Goal: Information Seeking & Learning: Check status

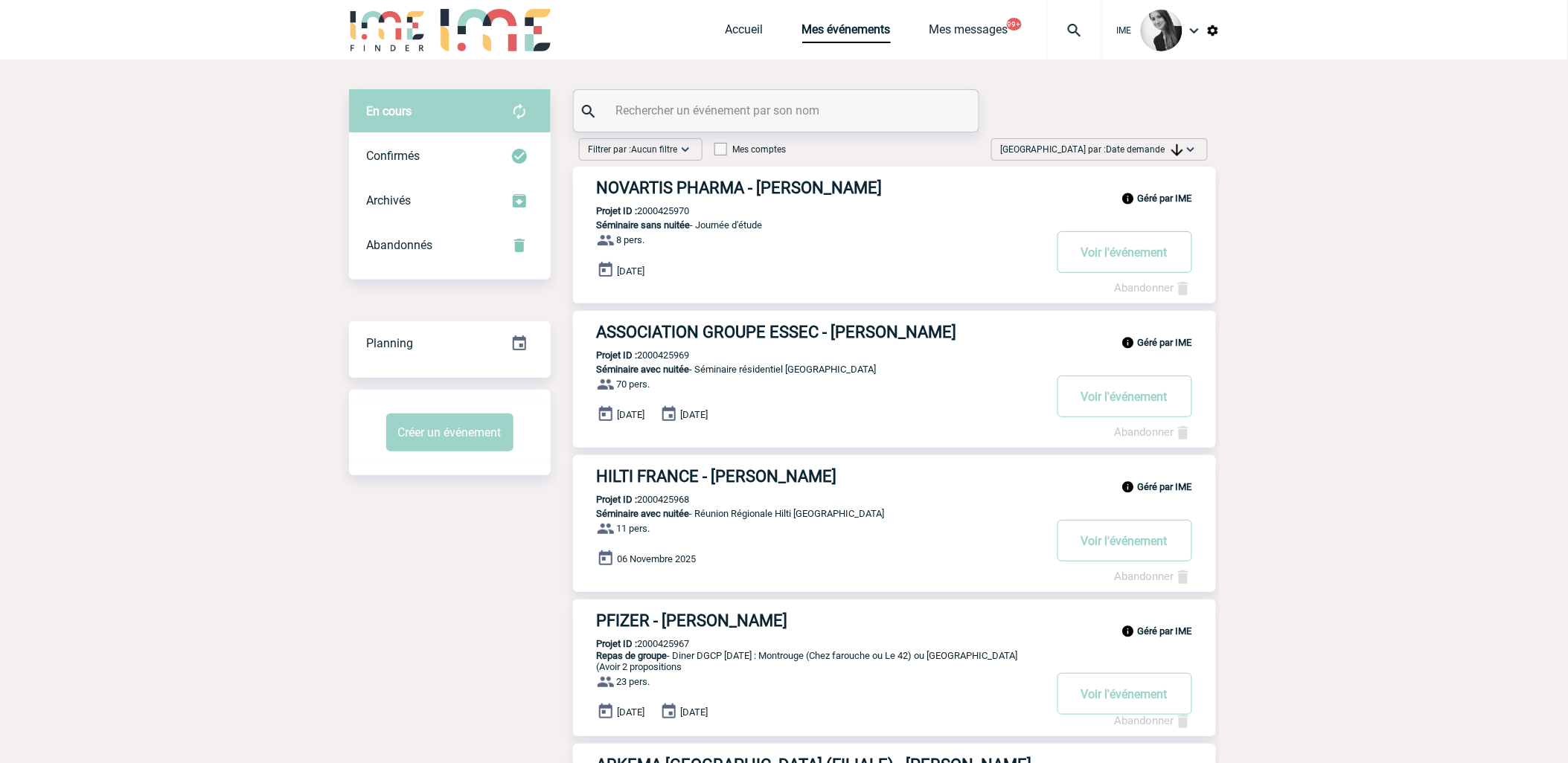
click at [1117, 146] on span "Date demande" at bounding box center [1145, 150] width 77 height 10
click at [1117, 264] on div "Date demande" at bounding box center [1144, 262] width 127 height 22
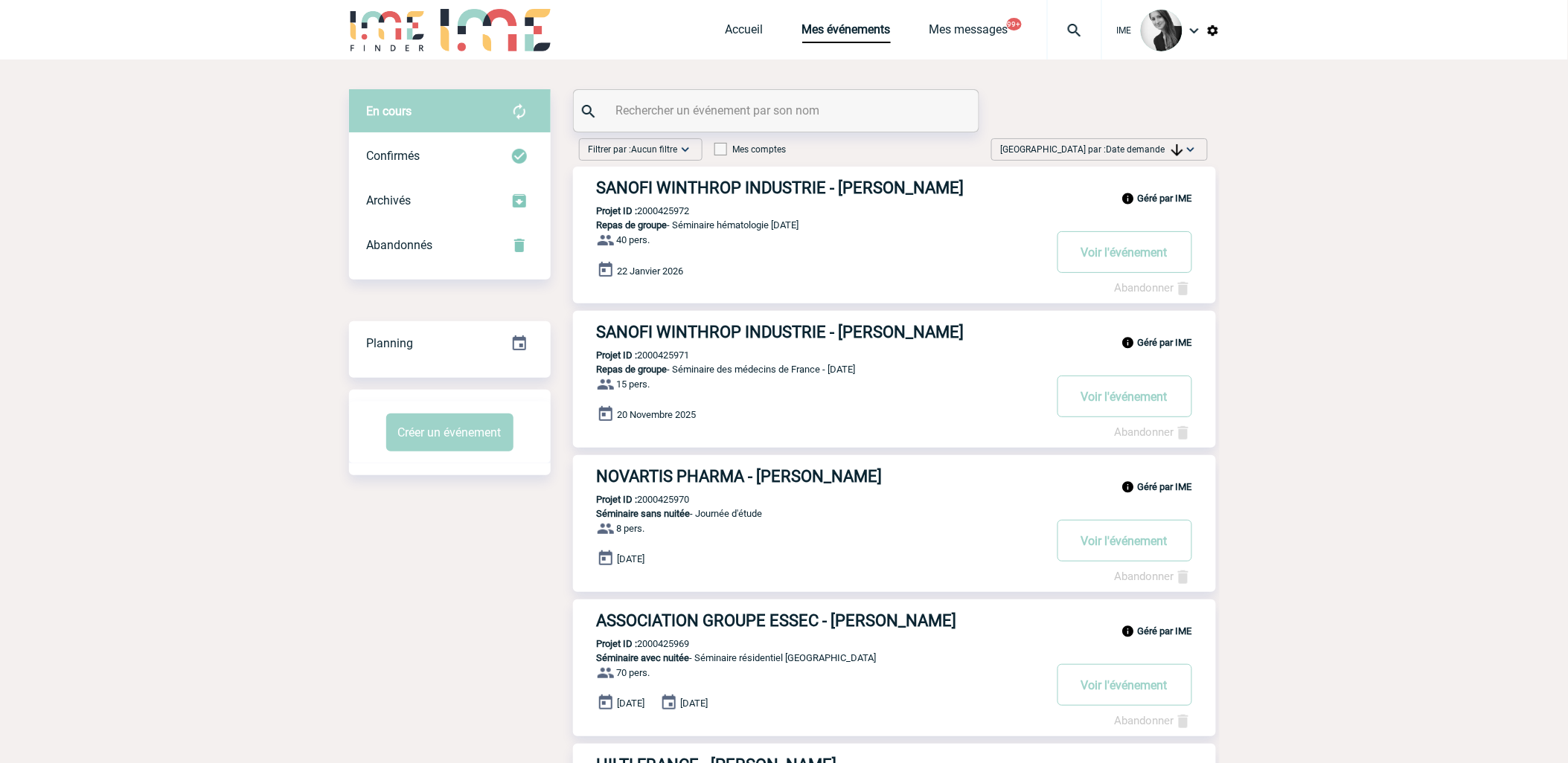
drag, startPoint x: 1150, startPoint y: 142, endPoint x: 1136, endPoint y: 158, distance: 21.3
click at [1136, 158] on div "Trier par : Date demande Aucun tri Date d'événement Date d'événement Date deman…" at bounding box center [1100, 150] width 216 height 22
click at [1143, 264] on div "Date demande" at bounding box center [1144, 262] width 127 height 22
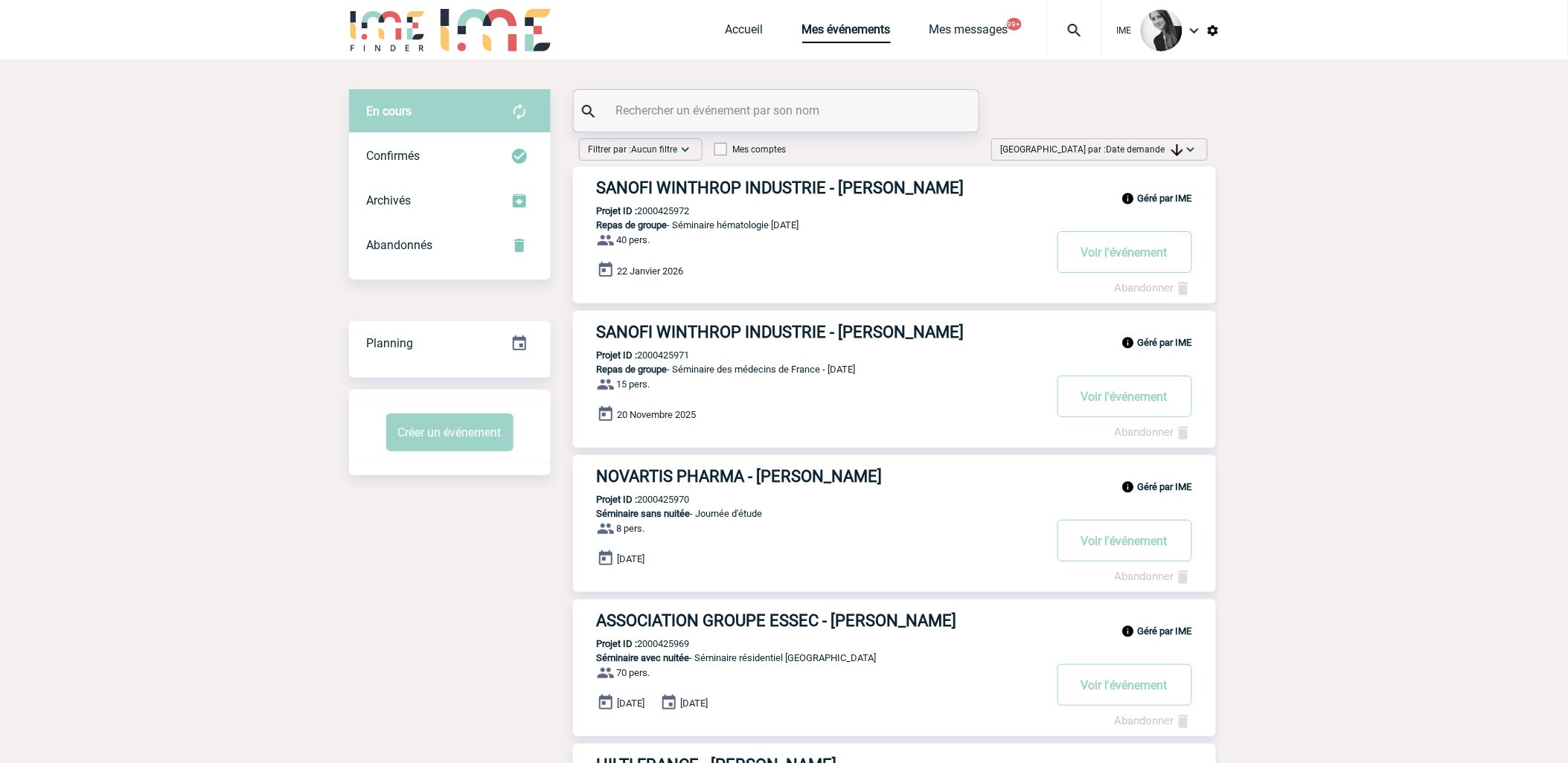
click at [1170, 146] on span "Date demande" at bounding box center [1145, 150] width 77 height 10
click at [1122, 264] on div "Date demande" at bounding box center [1144, 262] width 127 height 22
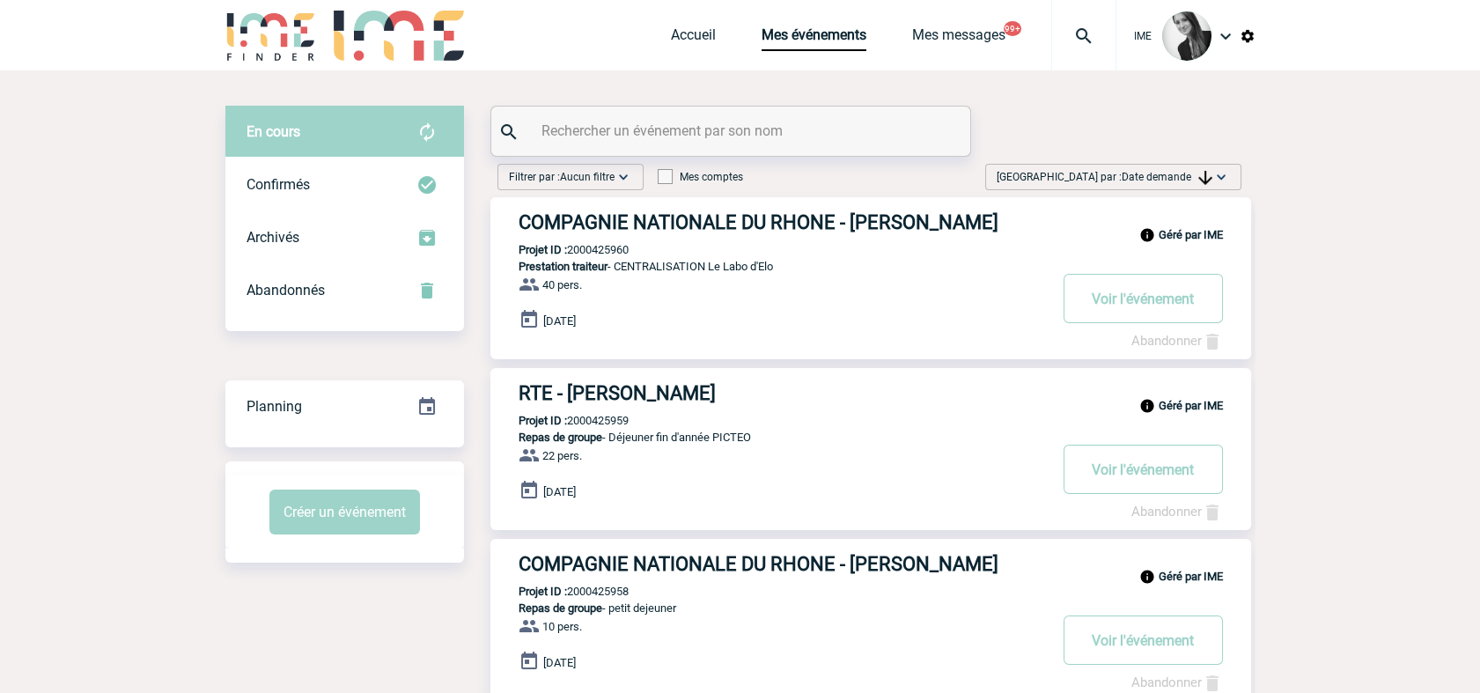
drag, startPoint x: 1164, startPoint y: 177, endPoint x: 1169, endPoint y: 195, distance: 18.4
click at [1164, 176] on span "Date demande" at bounding box center [1167, 177] width 91 height 12
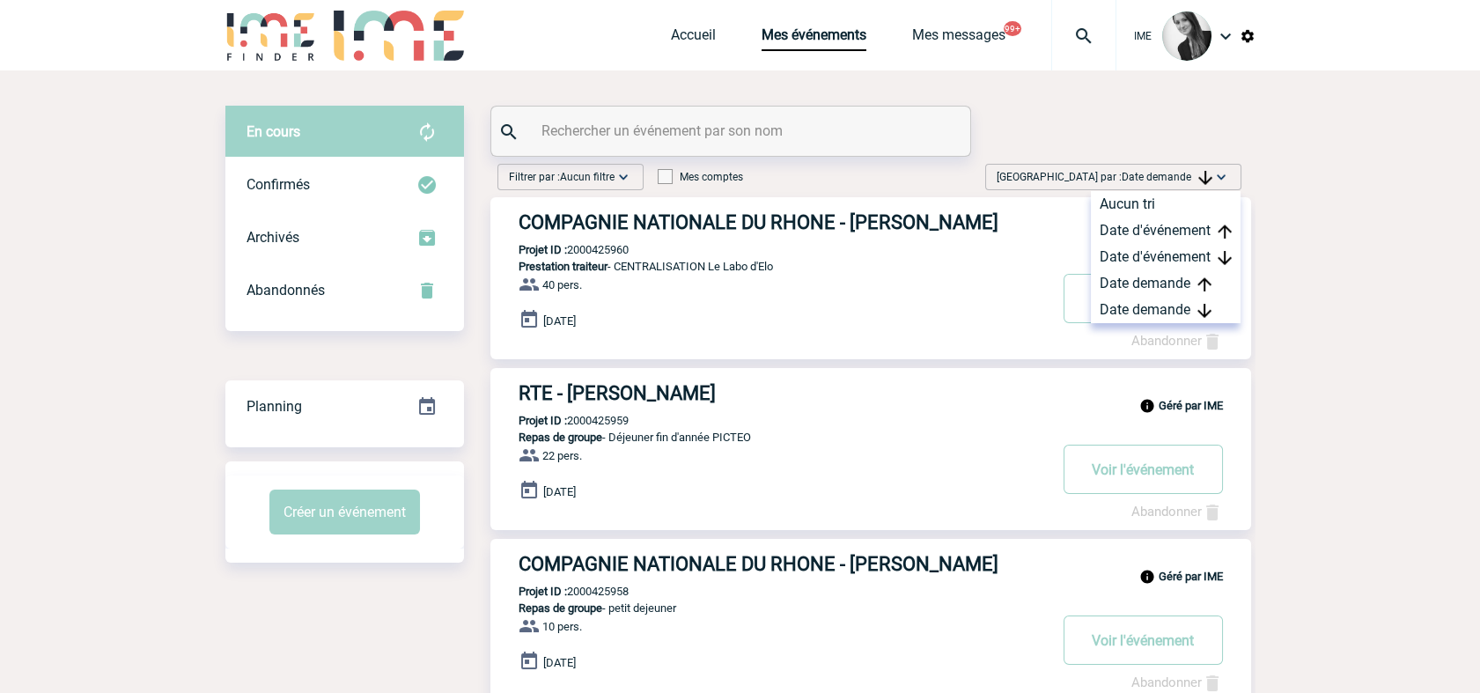
drag, startPoint x: 1137, startPoint y: 305, endPoint x: 1042, endPoint y: 366, distance: 112.6
click at [1136, 305] on div "Date demande" at bounding box center [1166, 310] width 150 height 26
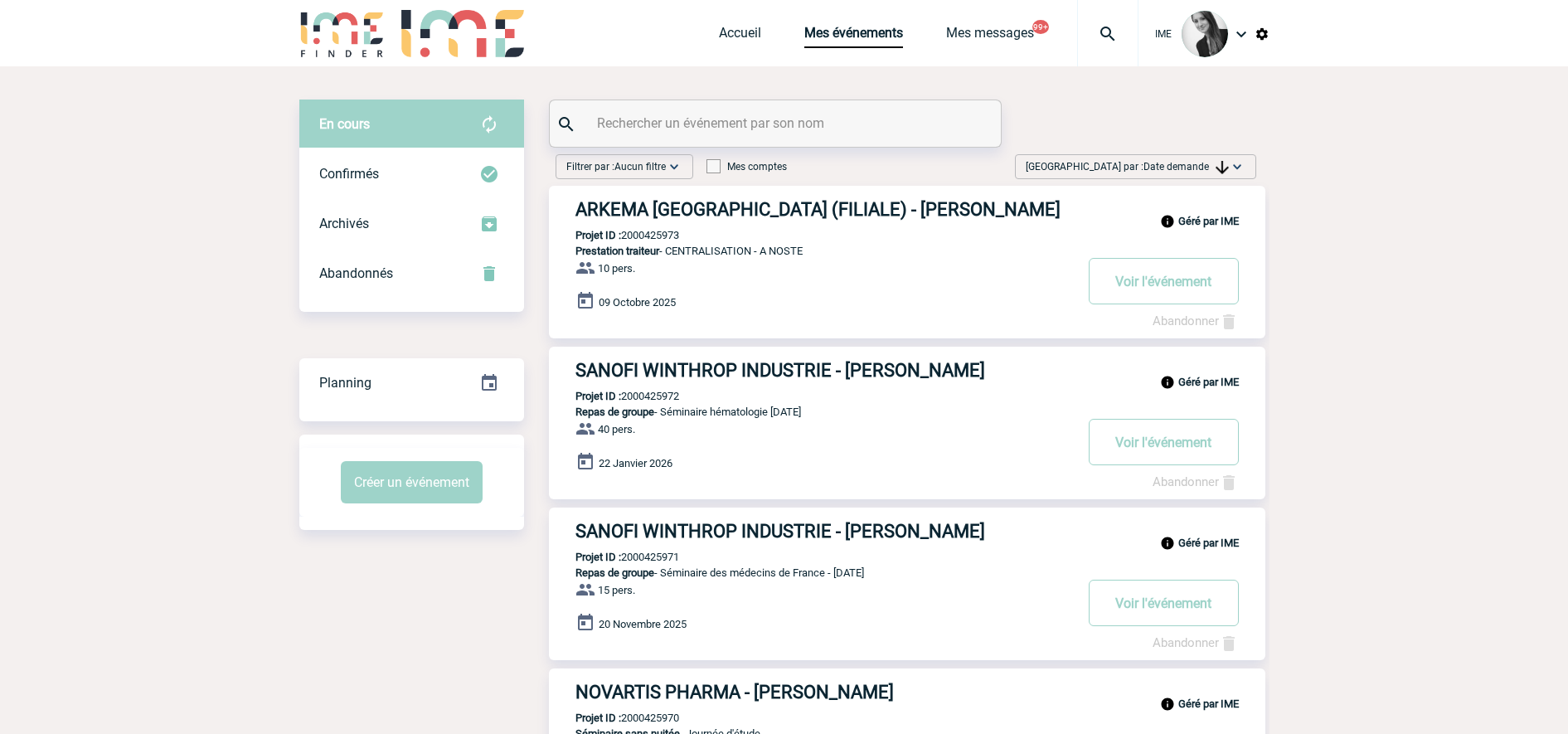
click at [1162, 160] on span "Trier par : Date demande" at bounding box center [1127, 167] width 203 height 17
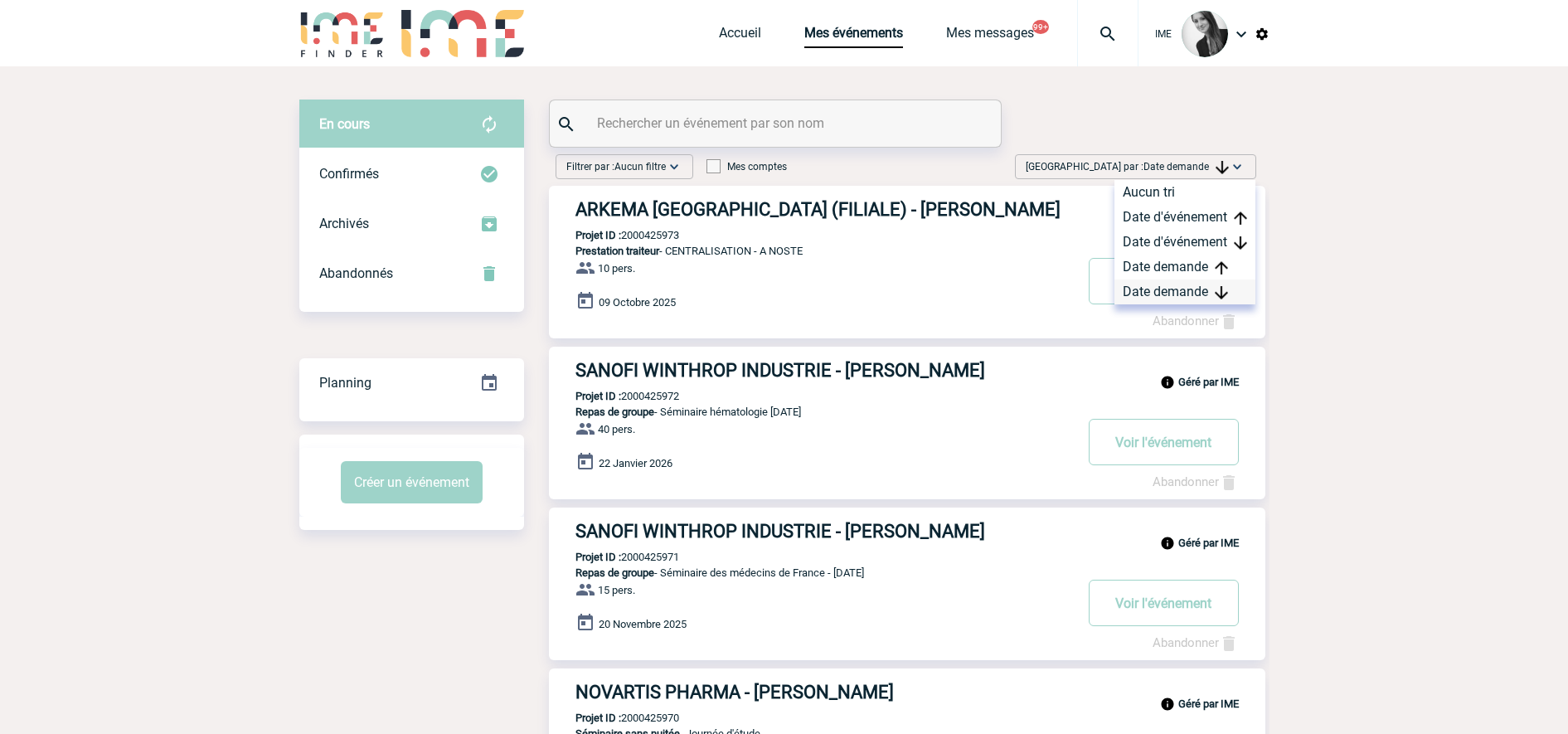
click at [1163, 296] on div "Date demande" at bounding box center [1185, 292] width 141 height 24
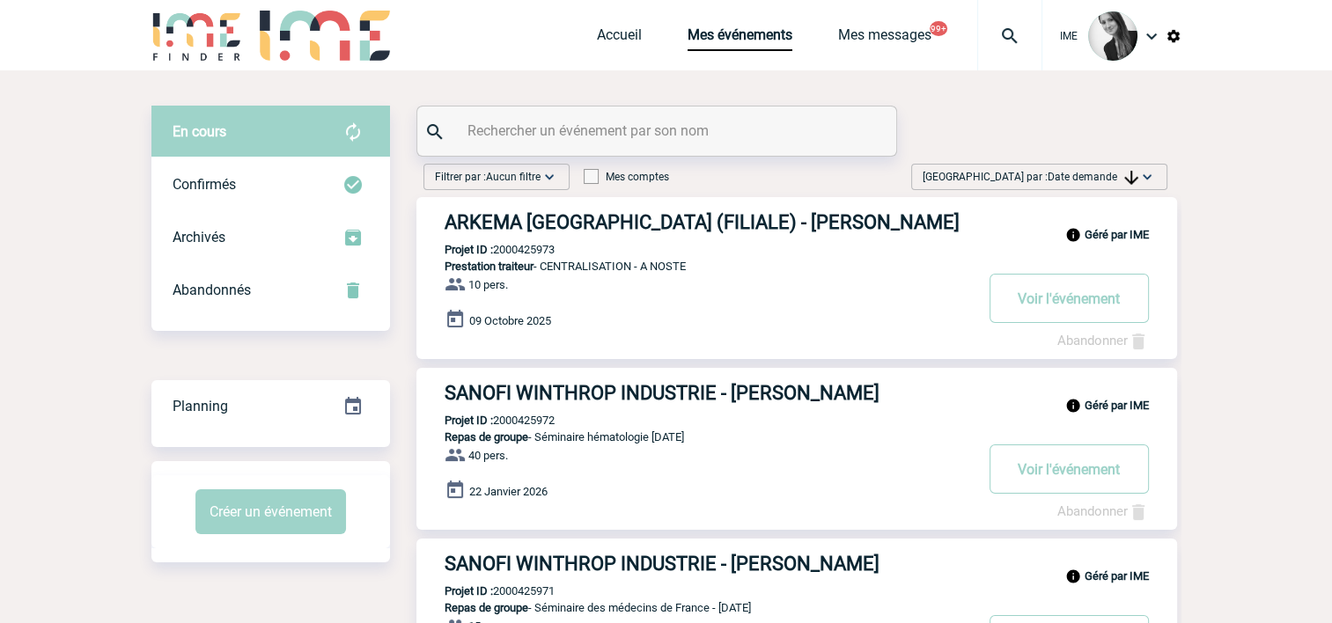
click at [1074, 187] on div "Trier par : Date demande Aucun tri Date d'événement Date d'événement Date deman…" at bounding box center [1039, 177] width 256 height 26
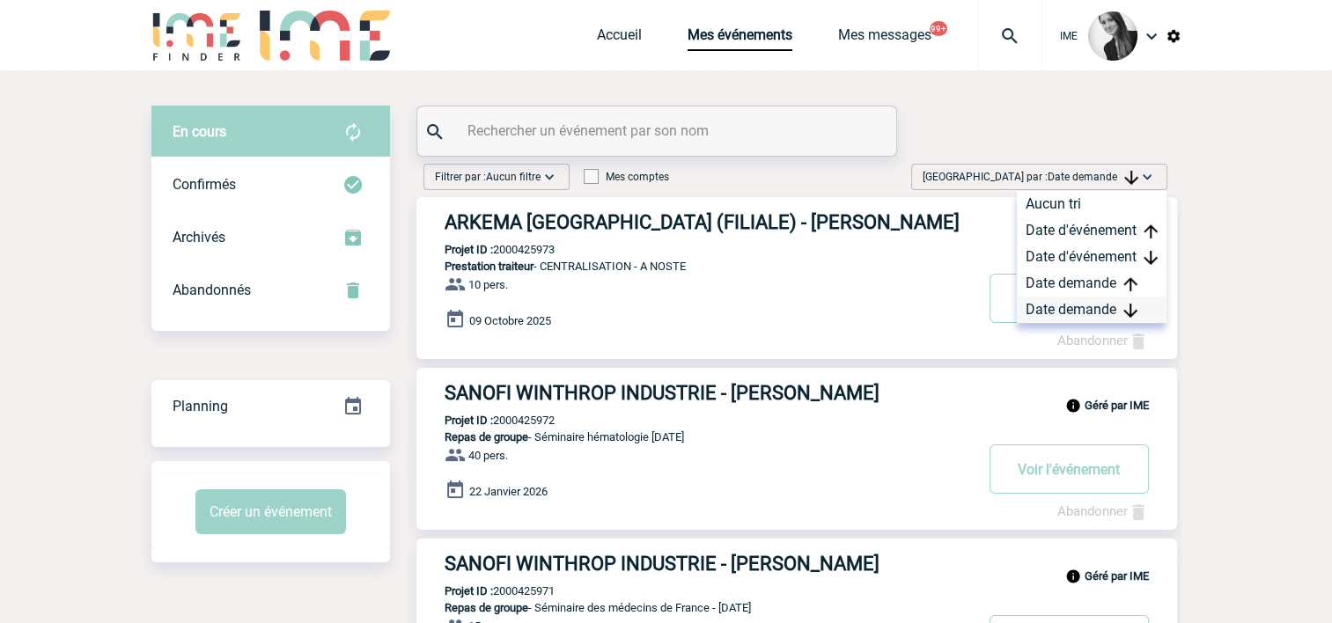
drag, startPoint x: 1074, startPoint y: 187, endPoint x: 1064, endPoint y: 307, distance: 121.0
click at [1064, 307] on div "Date demande" at bounding box center [1092, 310] width 150 height 26
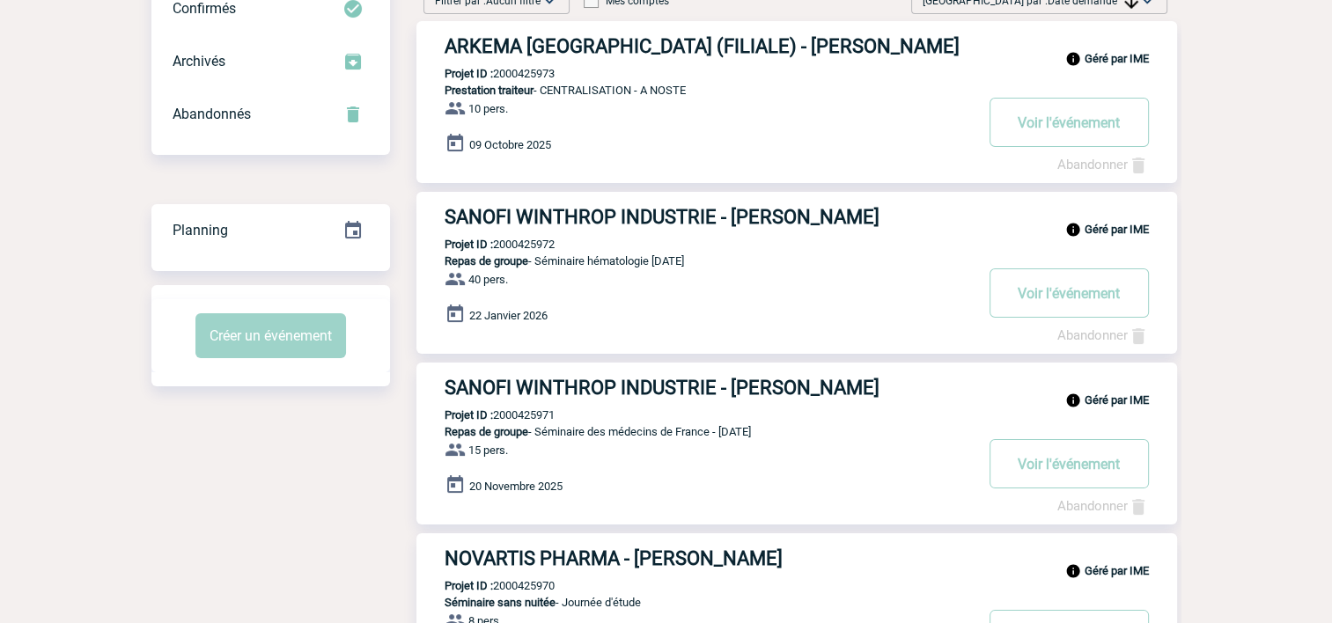
scroll to position [264, 0]
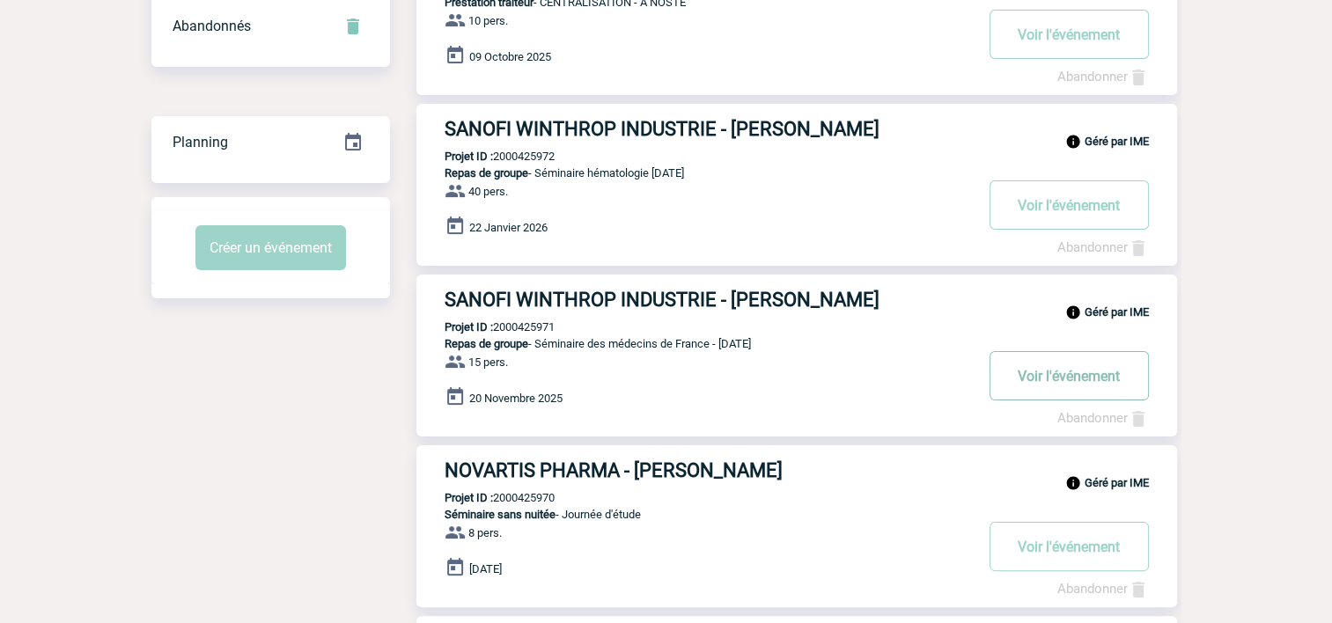
click at [1080, 383] on button "Voir l'événement" at bounding box center [1069, 375] width 159 height 49
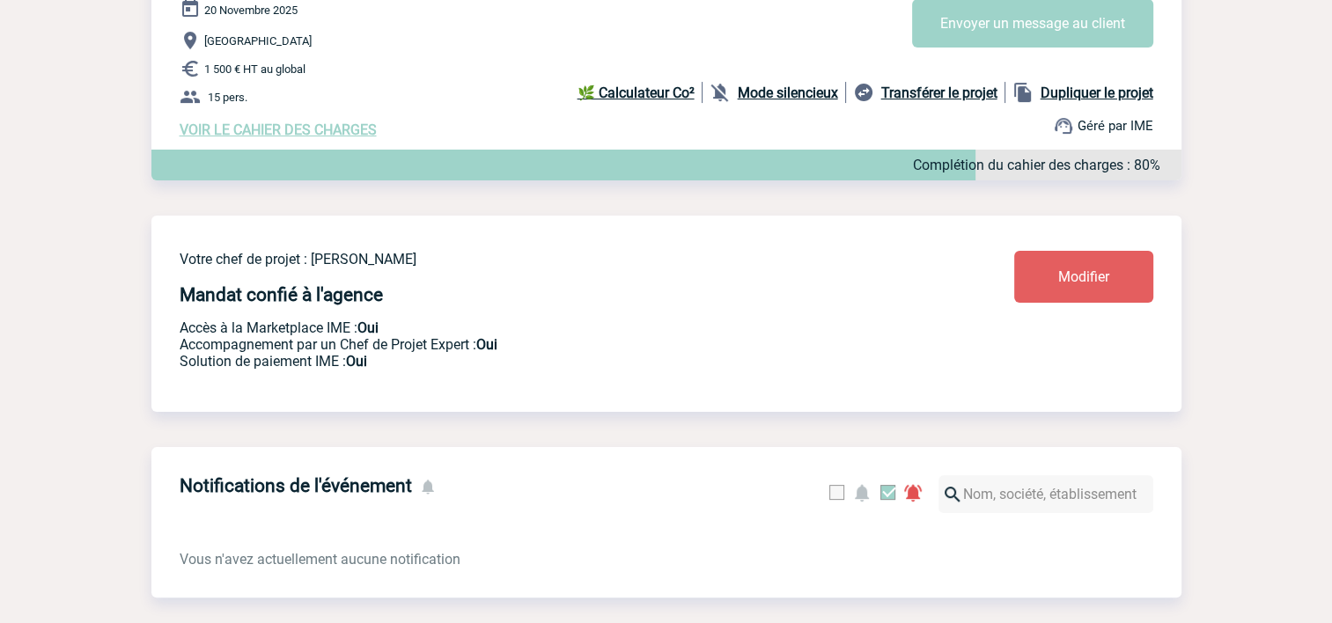
scroll to position [352, 0]
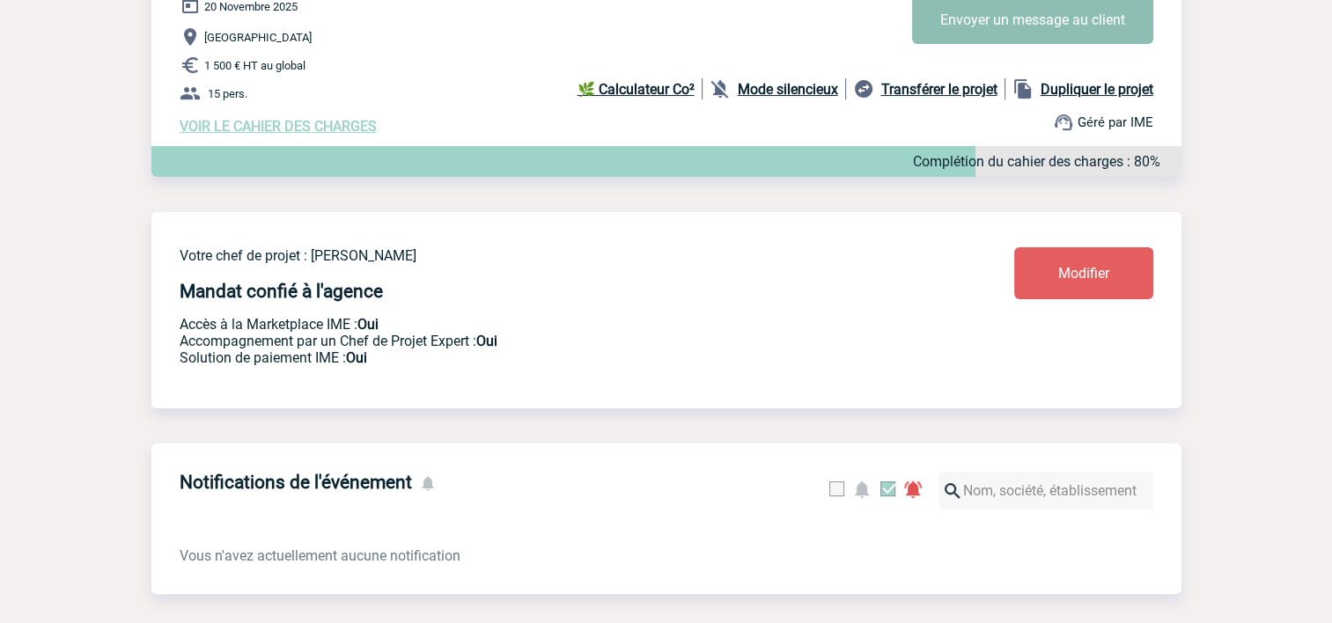
click at [1034, 32] on button "Envoyer un message au client" at bounding box center [1032, 20] width 241 height 48
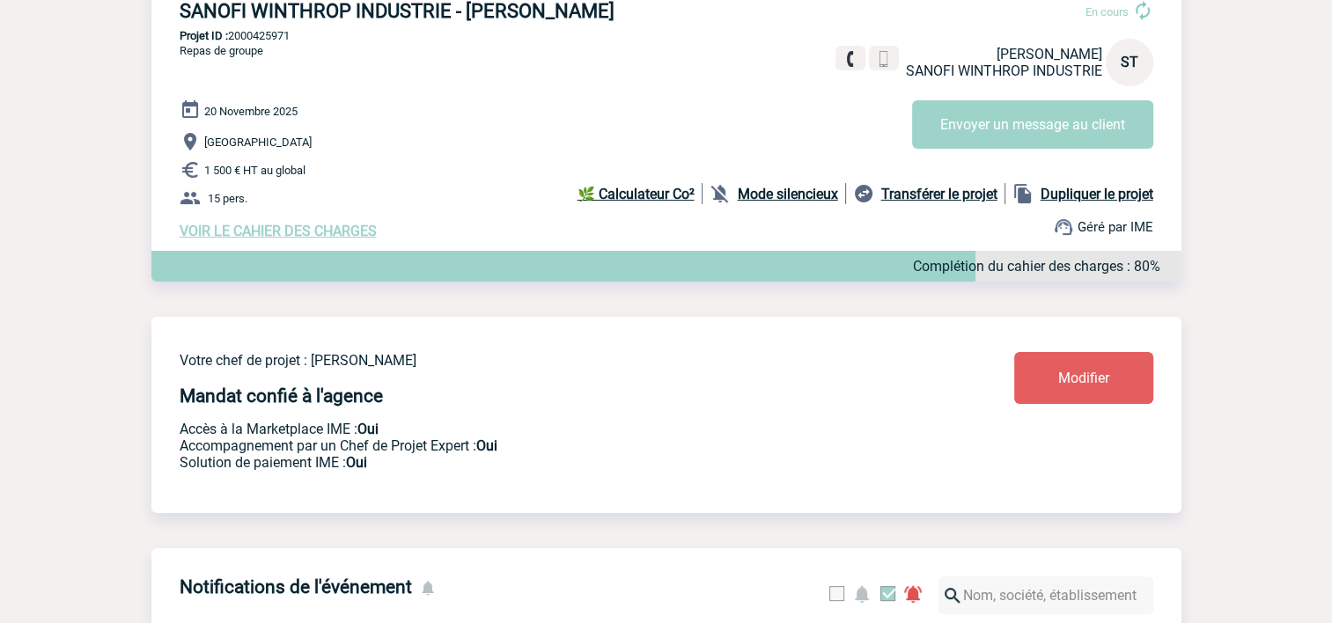
scroll to position [176, 0]
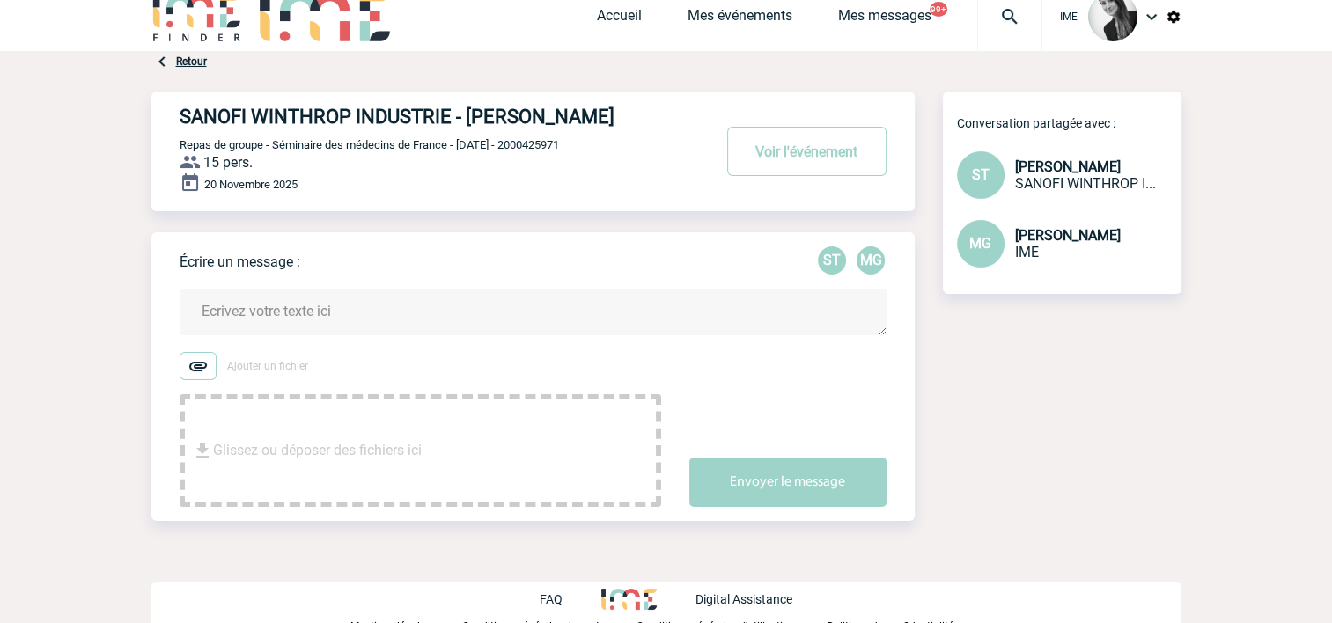
scroll to position [30, 0]
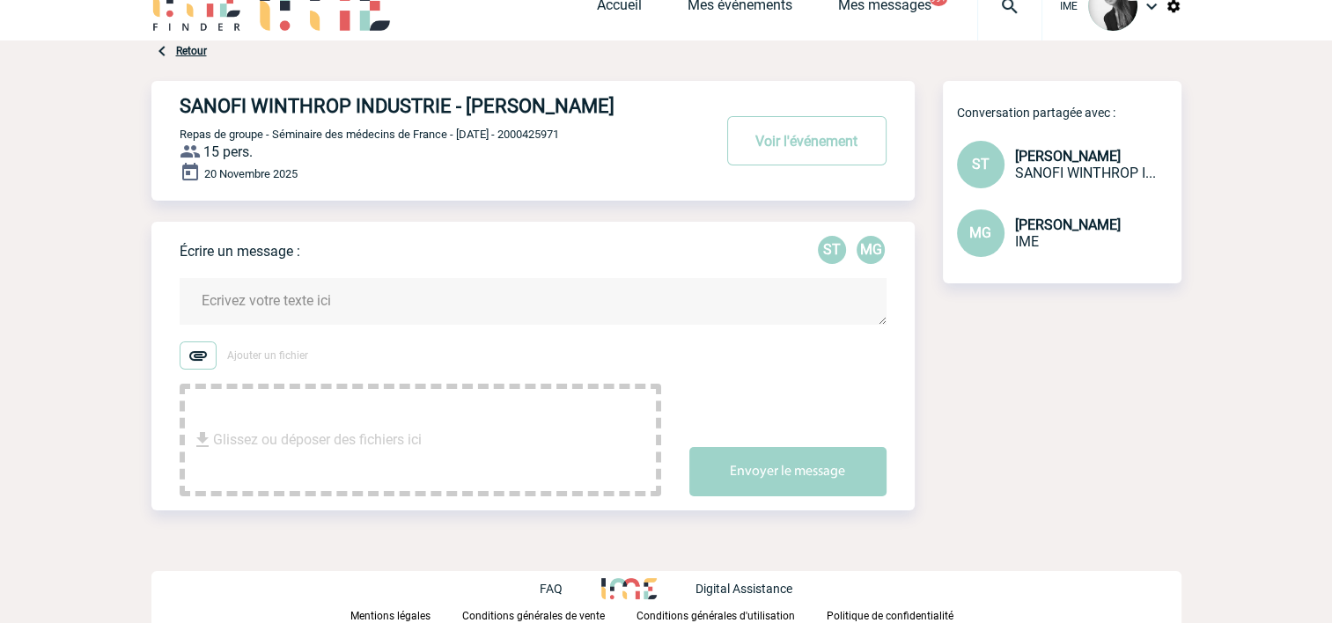
click at [559, 135] on span "Repas de groupe - Séminaire des médecins de France - Novembre 2025 - 2000425971" at bounding box center [369, 134] width 379 height 13
copy span "2000425971"
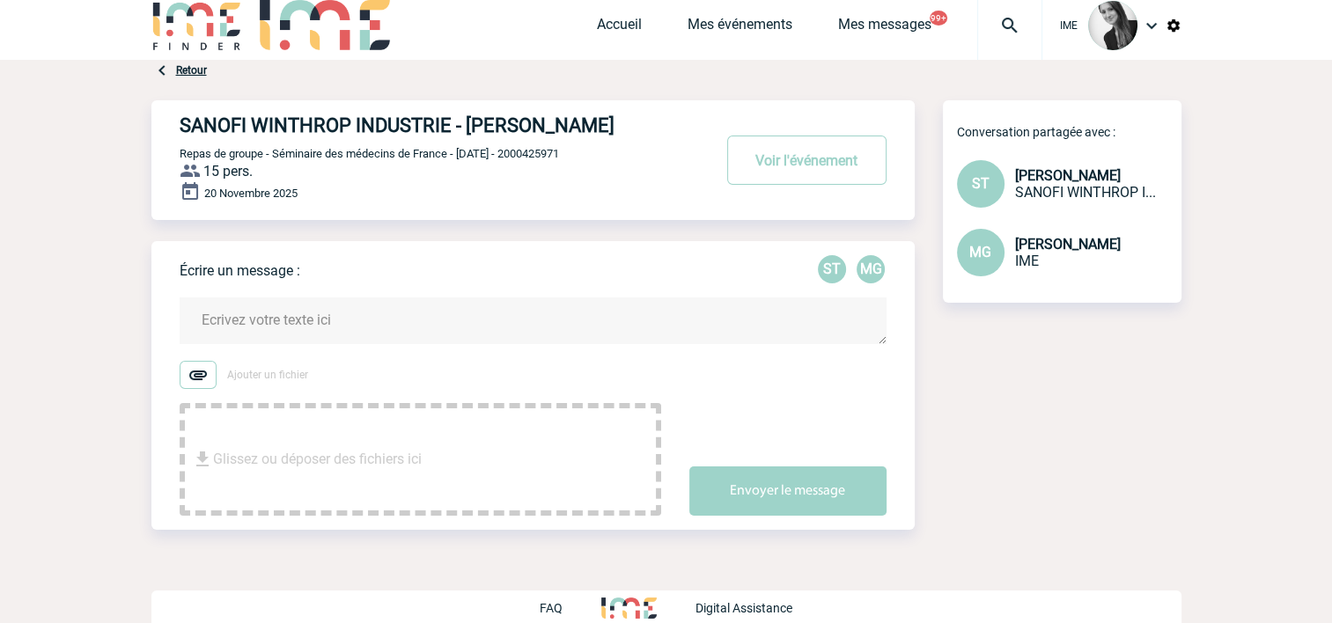
scroll to position [0, 0]
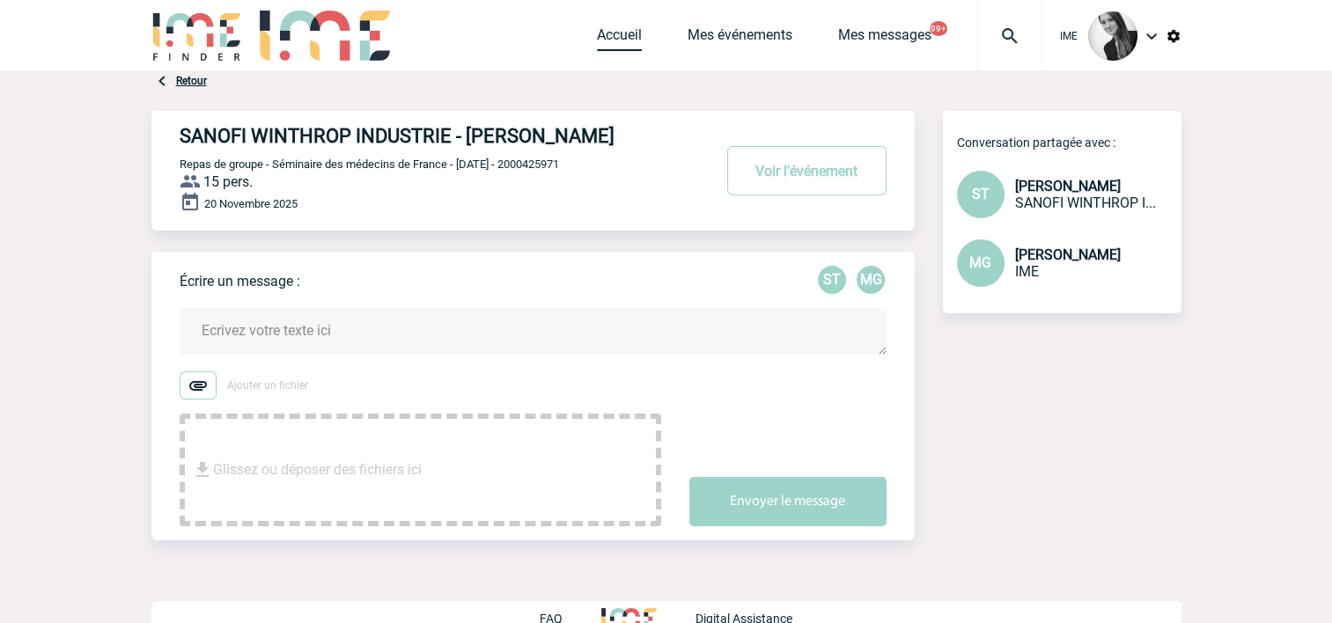
click at [614, 35] on link "Accueil" at bounding box center [619, 38] width 45 height 25
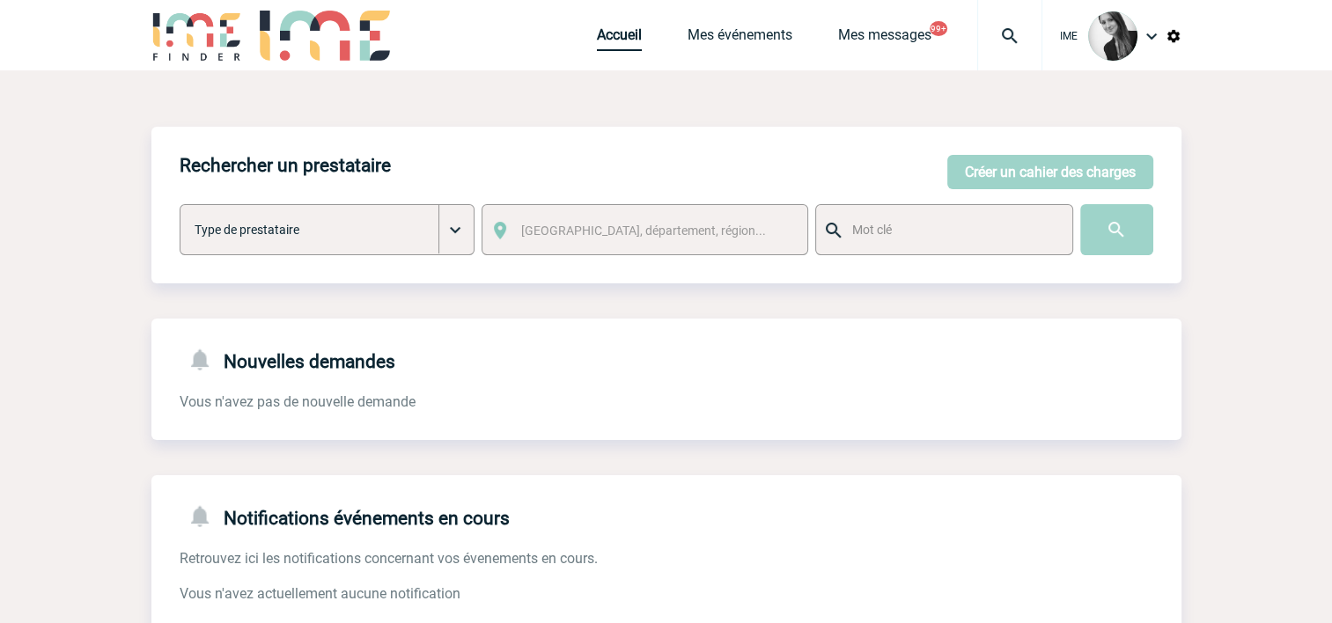
click at [611, 29] on link "Accueil" at bounding box center [619, 38] width 45 height 25
click at [624, 40] on link "Accueil" at bounding box center [619, 38] width 45 height 25
click at [717, 39] on link "Mes événements" at bounding box center [740, 38] width 105 height 25
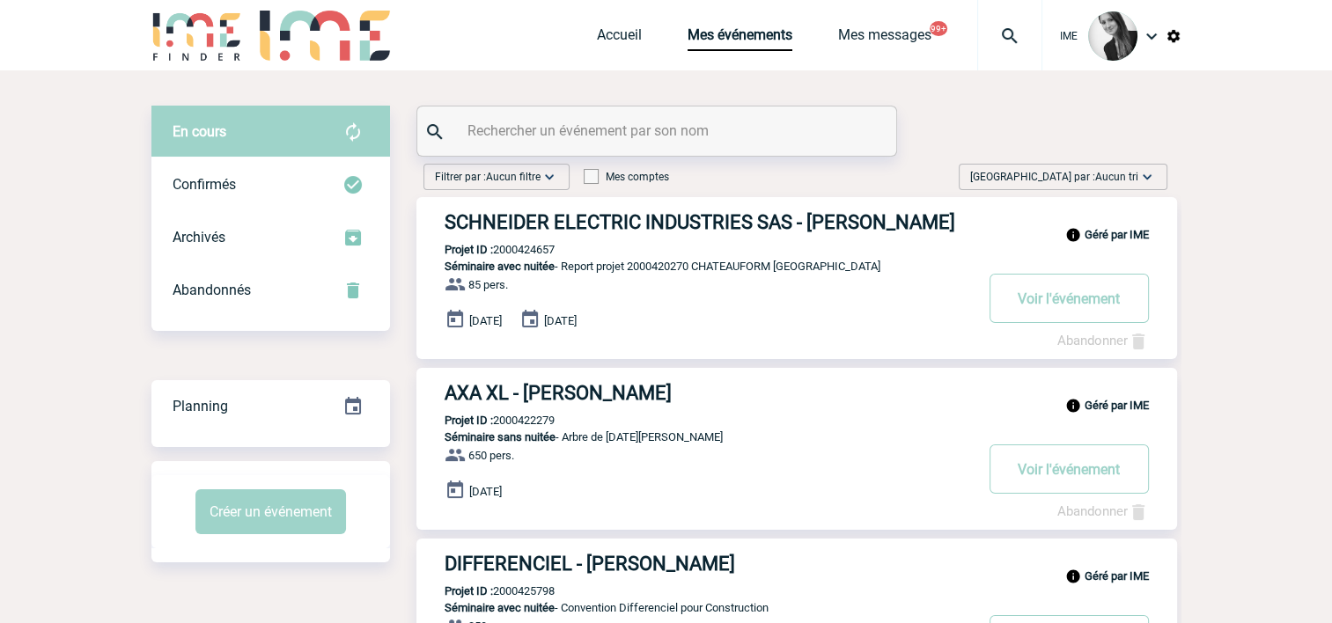
click at [1075, 166] on div "Trier par : Aucun tri Aucun tri Date d'événement Date d'événement Date demande …" at bounding box center [1063, 177] width 209 height 26
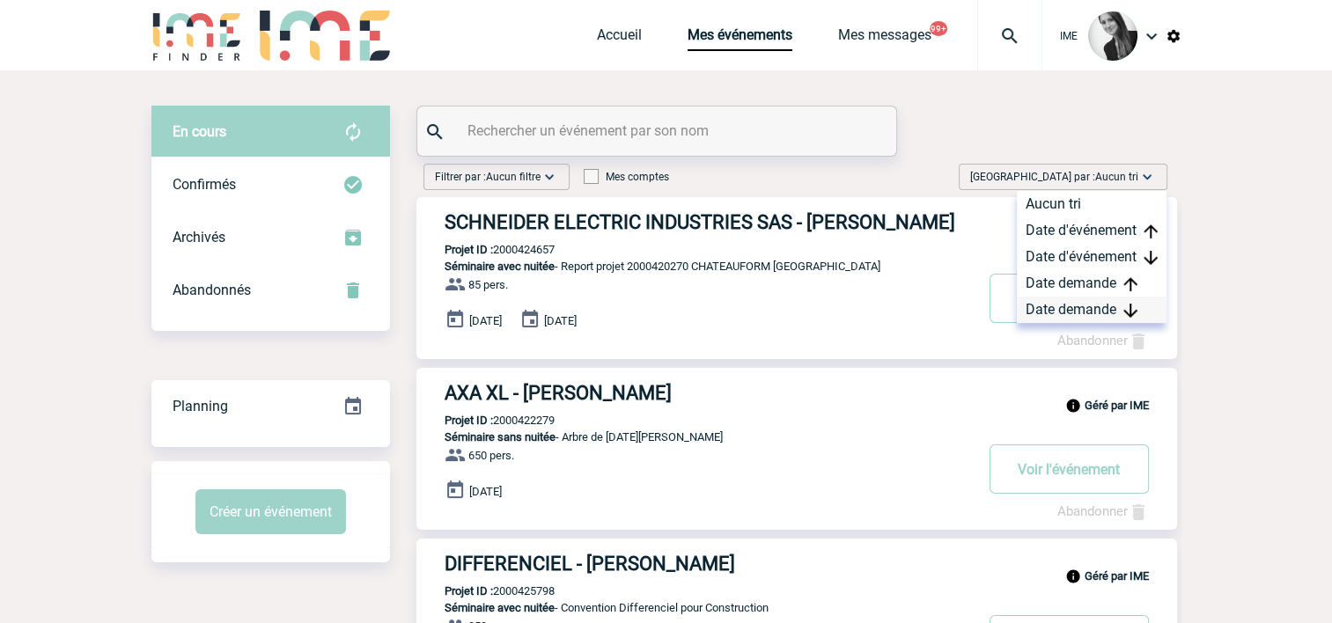
click at [1066, 312] on div "Date demande" at bounding box center [1092, 310] width 150 height 26
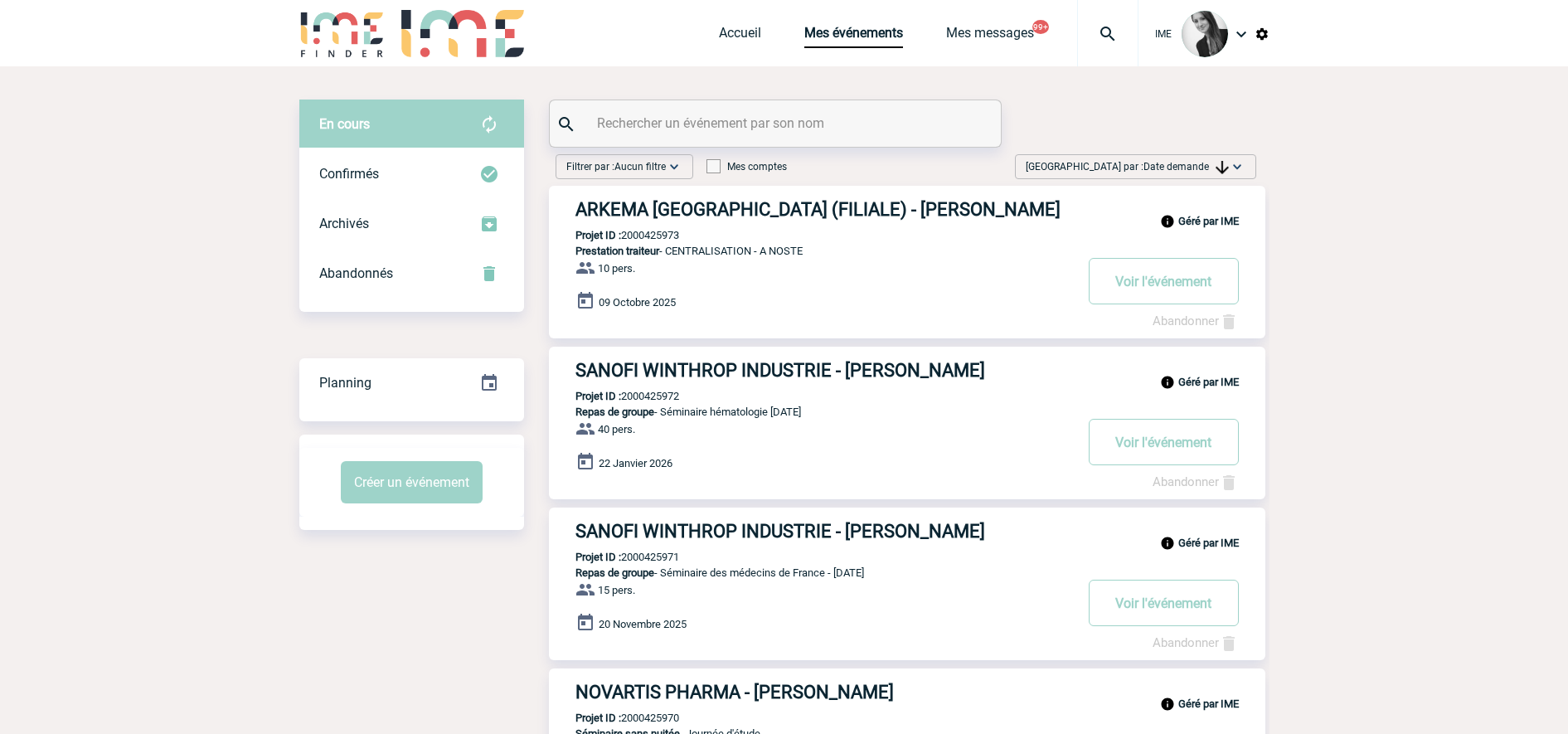
drag, startPoint x: 1186, startPoint y: 163, endPoint x: 1192, endPoint y: 206, distance: 43.4
click at [1012, 164] on span "Date demande" at bounding box center [1186, 167] width 86 height 11
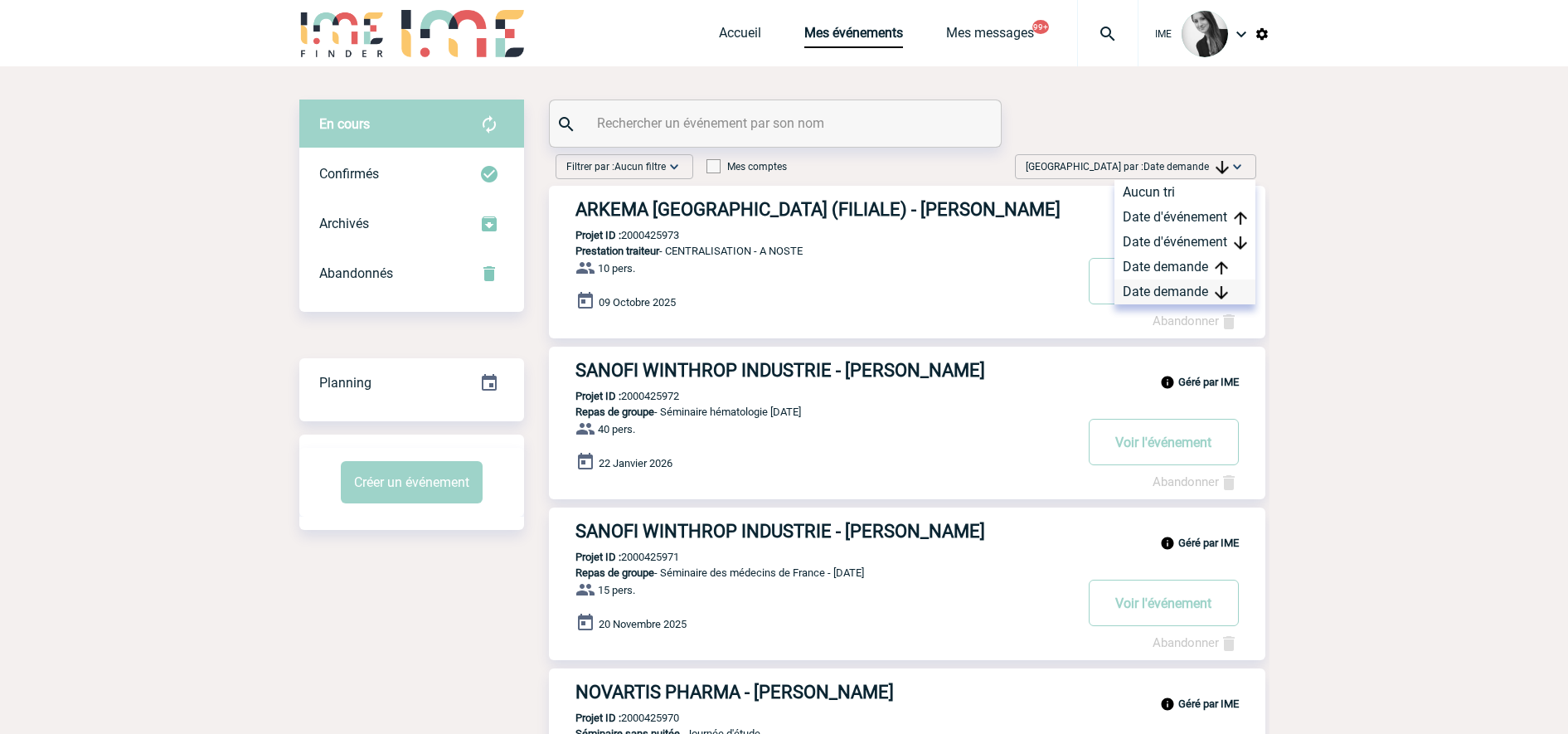
click at [1012, 293] on div "Date demande" at bounding box center [1185, 292] width 141 height 24
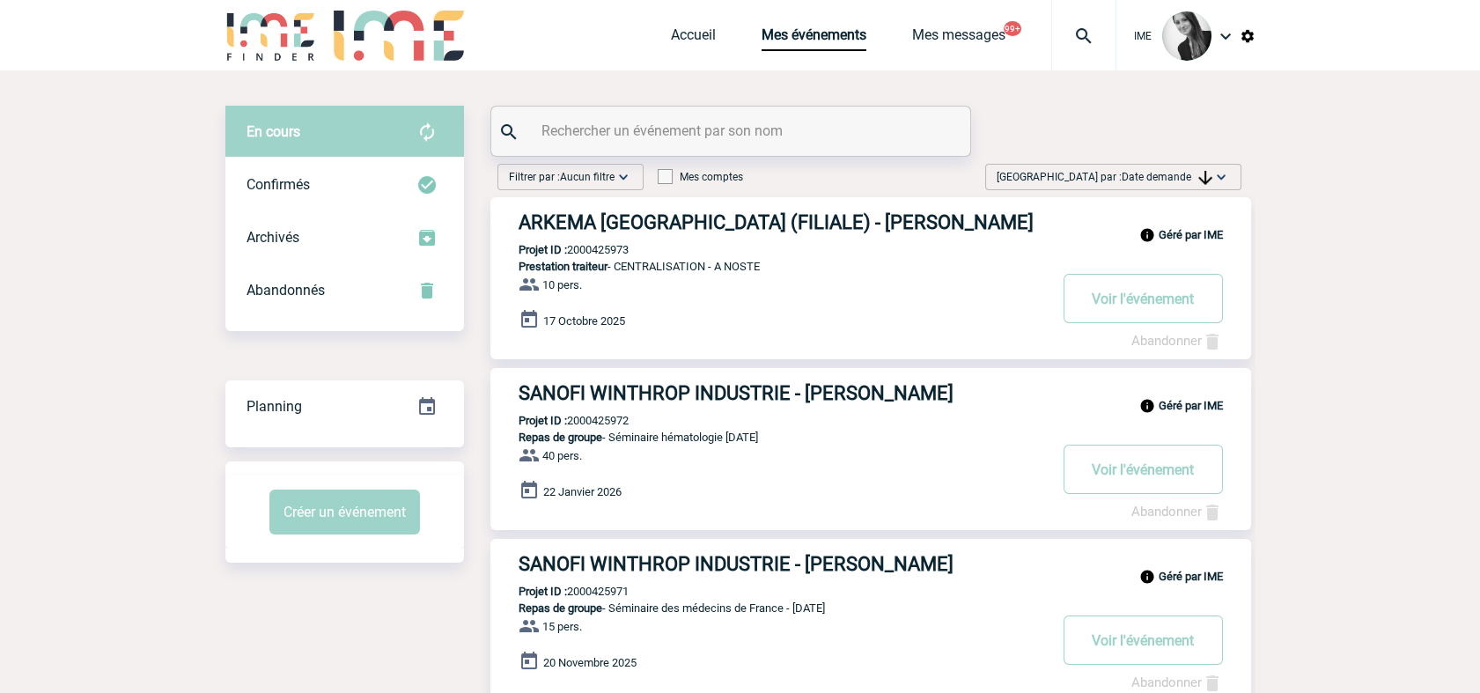
click at [1075, 176] on span "Date demande" at bounding box center [1167, 177] width 91 height 12
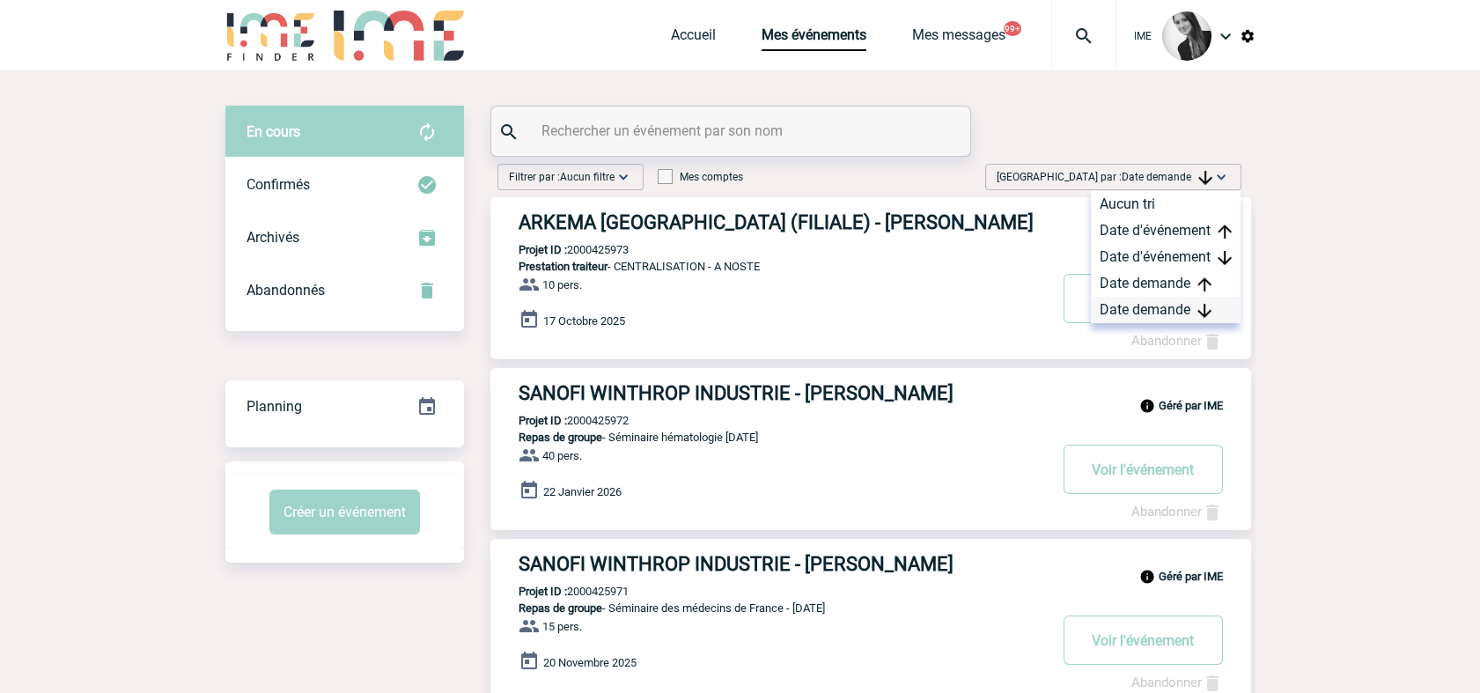
click at [1075, 313] on div "Date demande" at bounding box center [1166, 310] width 150 height 26
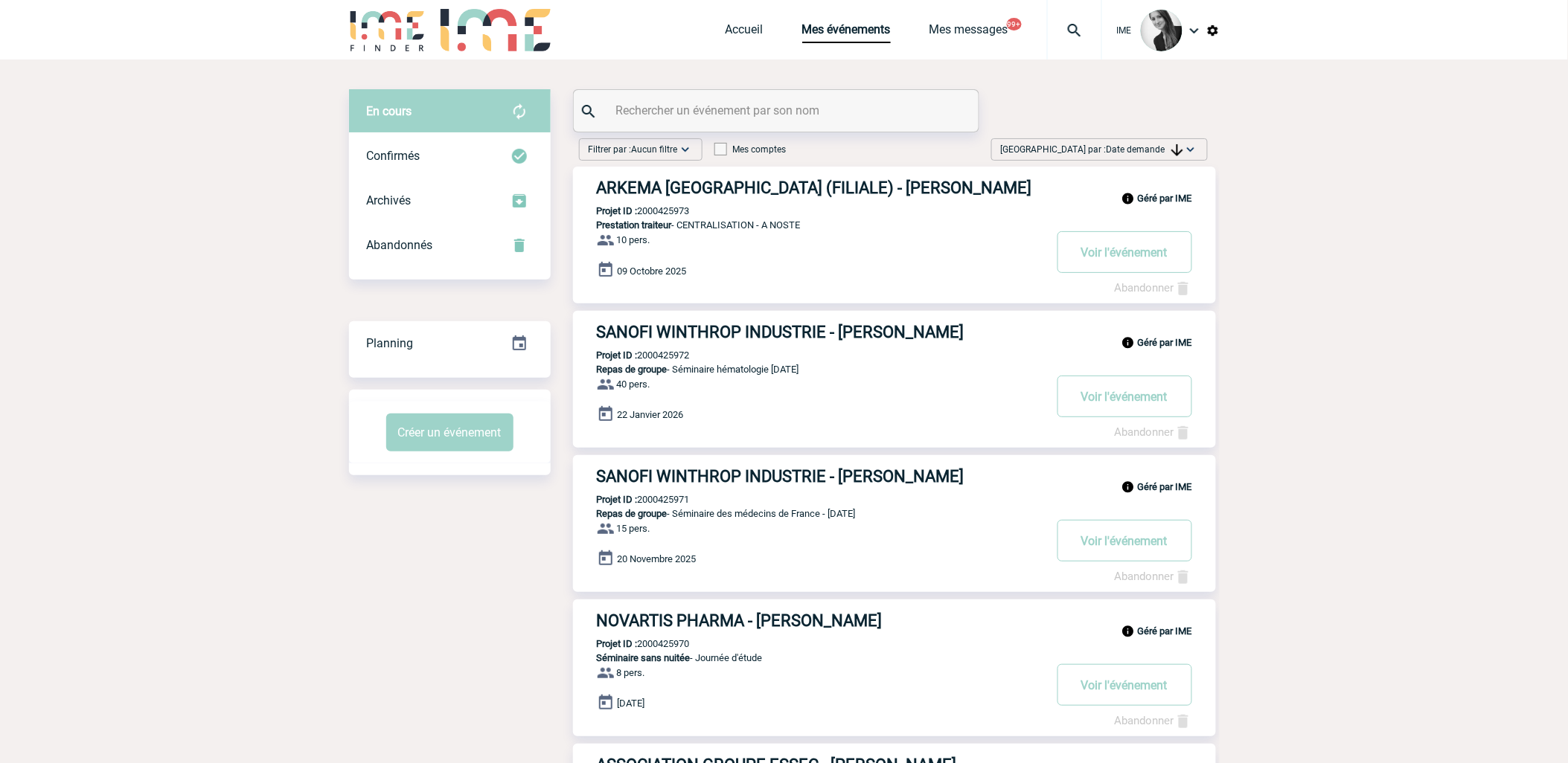
click at [1133, 144] on span "Date demande" at bounding box center [1145, 150] width 77 height 10
click at [1123, 273] on button "Voir l'événement" at bounding box center [1124, 252] width 134 height 41
click at [1118, 264] on div "Date demande" at bounding box center [1144, 262] width 127 height 22
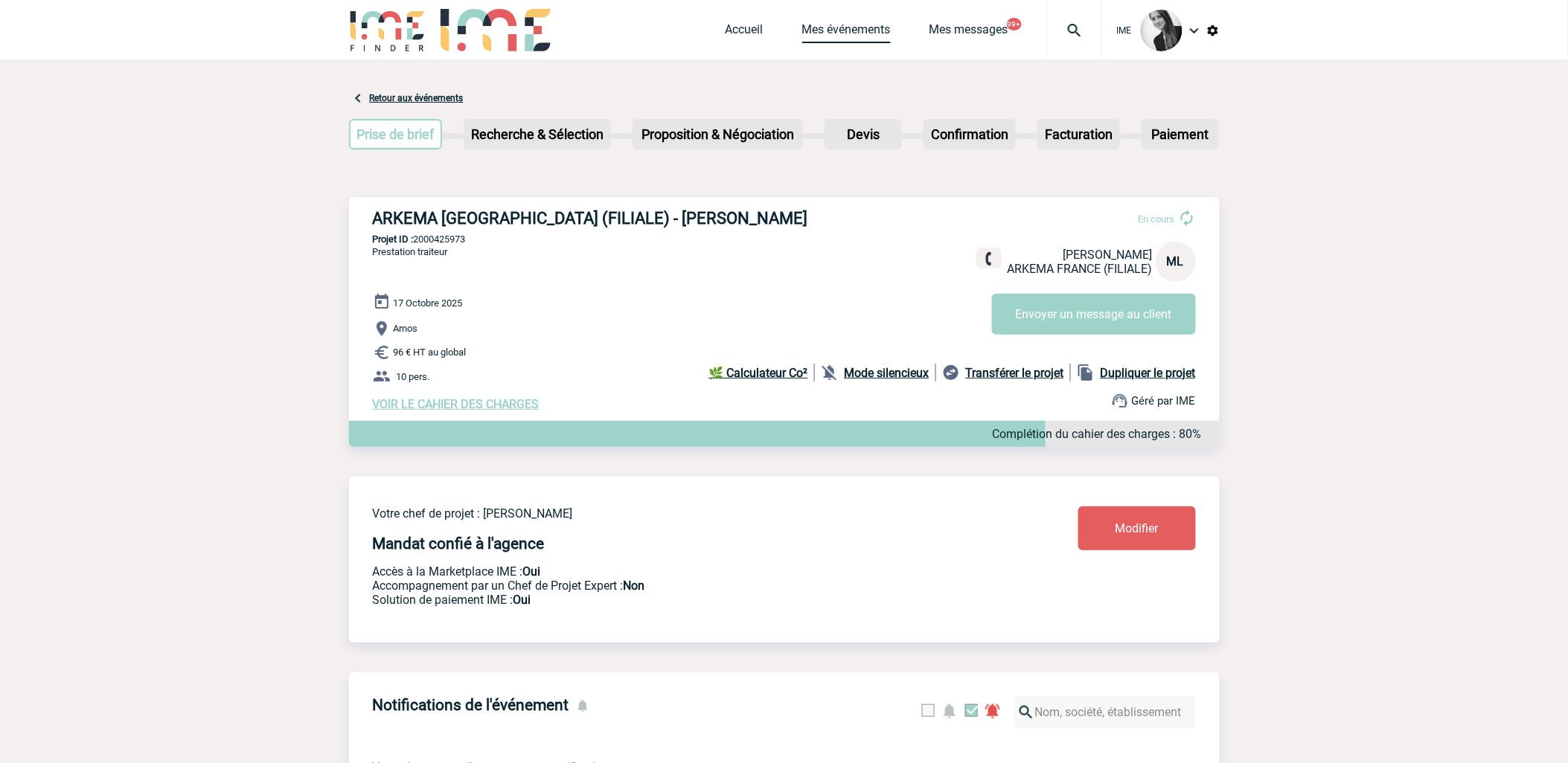
click at [815, 27] on link "Mes événements" at bounding box center [846, 32] width 89 height 21
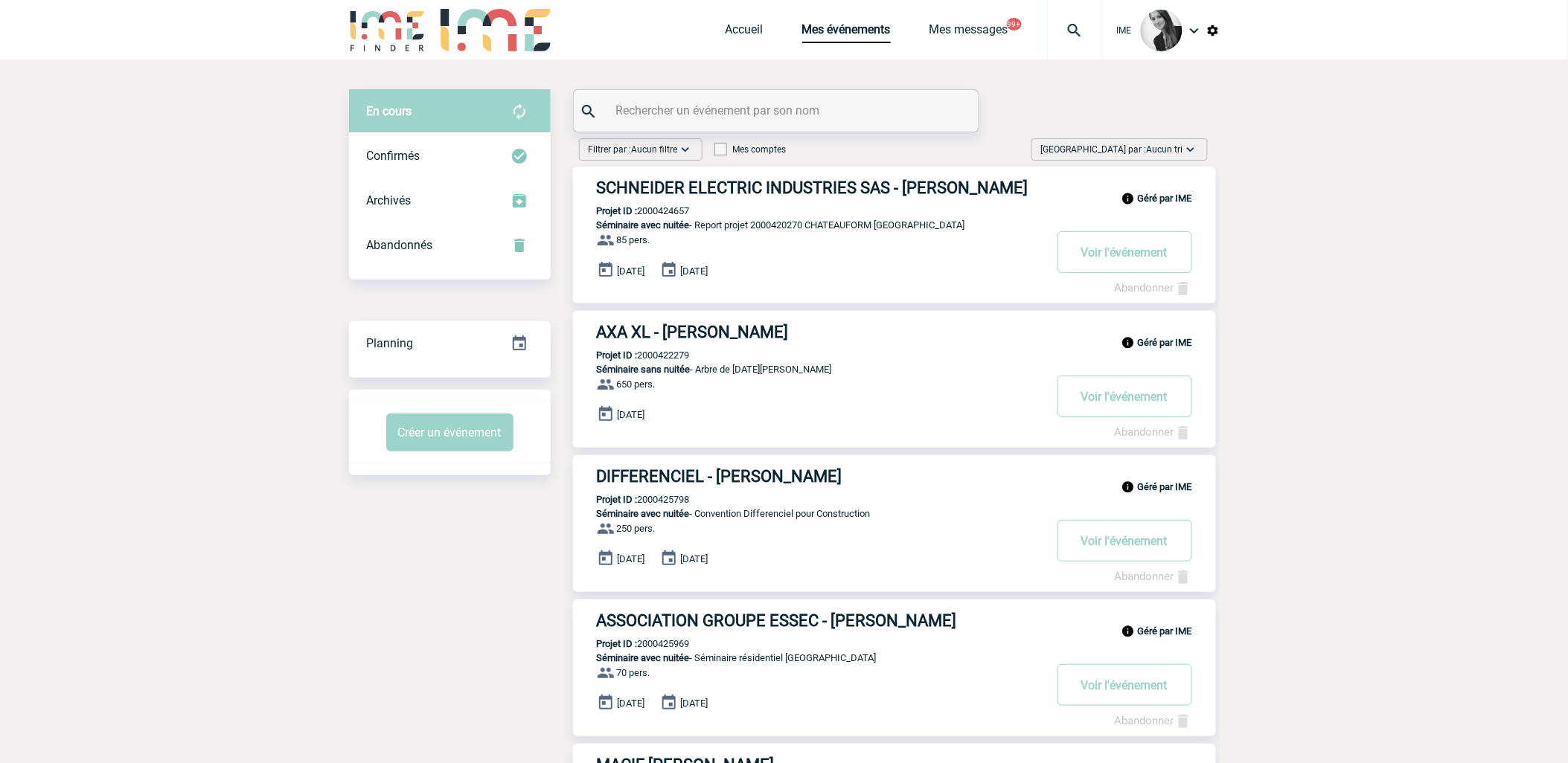
drag, startPoint x: 1185, startPoint y: 157, endPoint x: 1177, endPoint y: 227, distance: 70.5
click at [1185, 157] on div "[GEOGRAPHIC_DATA] par : Aucun tri Aucun tri Date d'événement Date d'événement D…" at bounding box center [1119, 150] width 177 height 22
drag, startPoint x: 1158, startPoint y: 253, endPoint x: 1285, endPoint y: 297, distance: 134.4
click at [1160, 254] on div "Date demande" at bounding box center [1144, 262] width 127 height 22
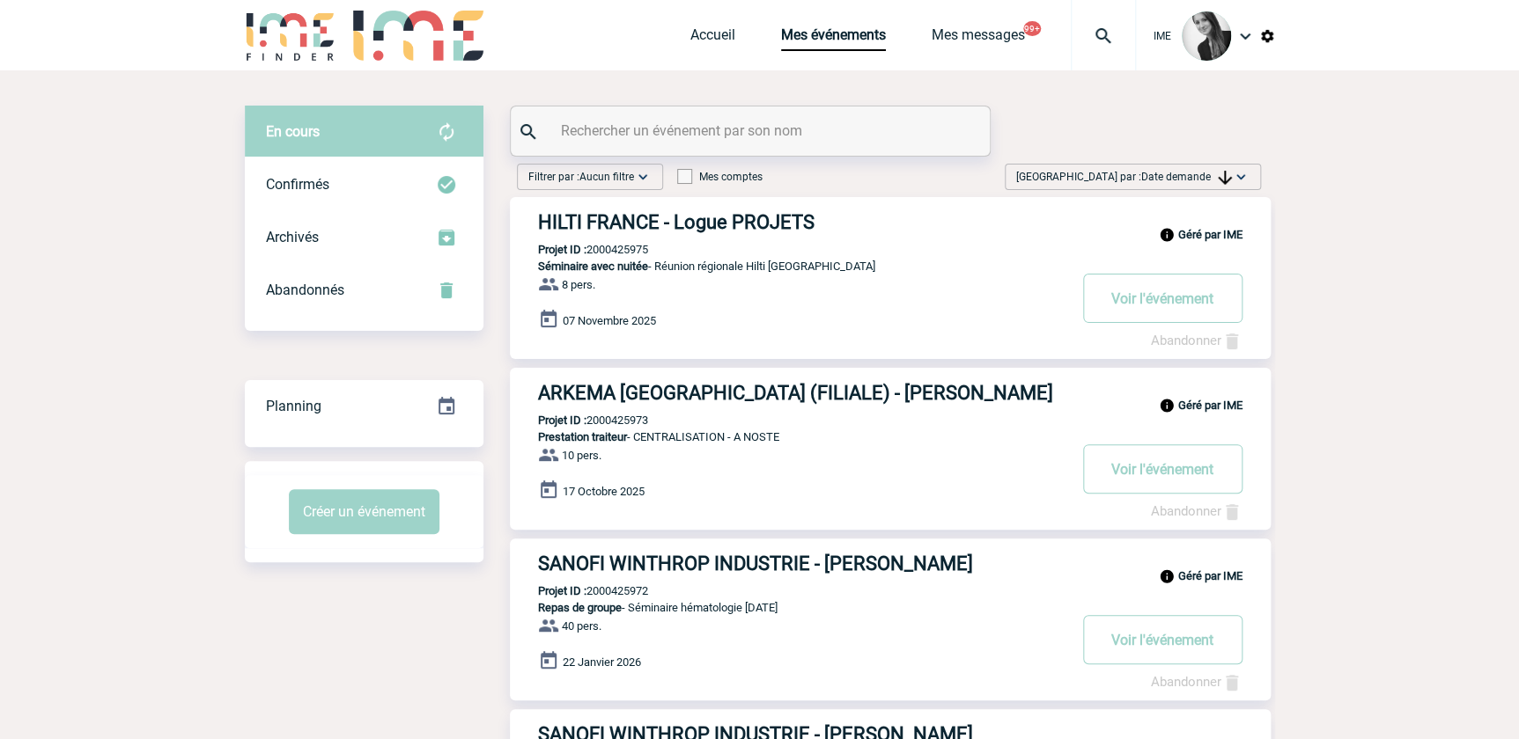
click at [1202, 182] on span "Trier par : Date demande" at bounding box center [1124, 177] width 216 height 18
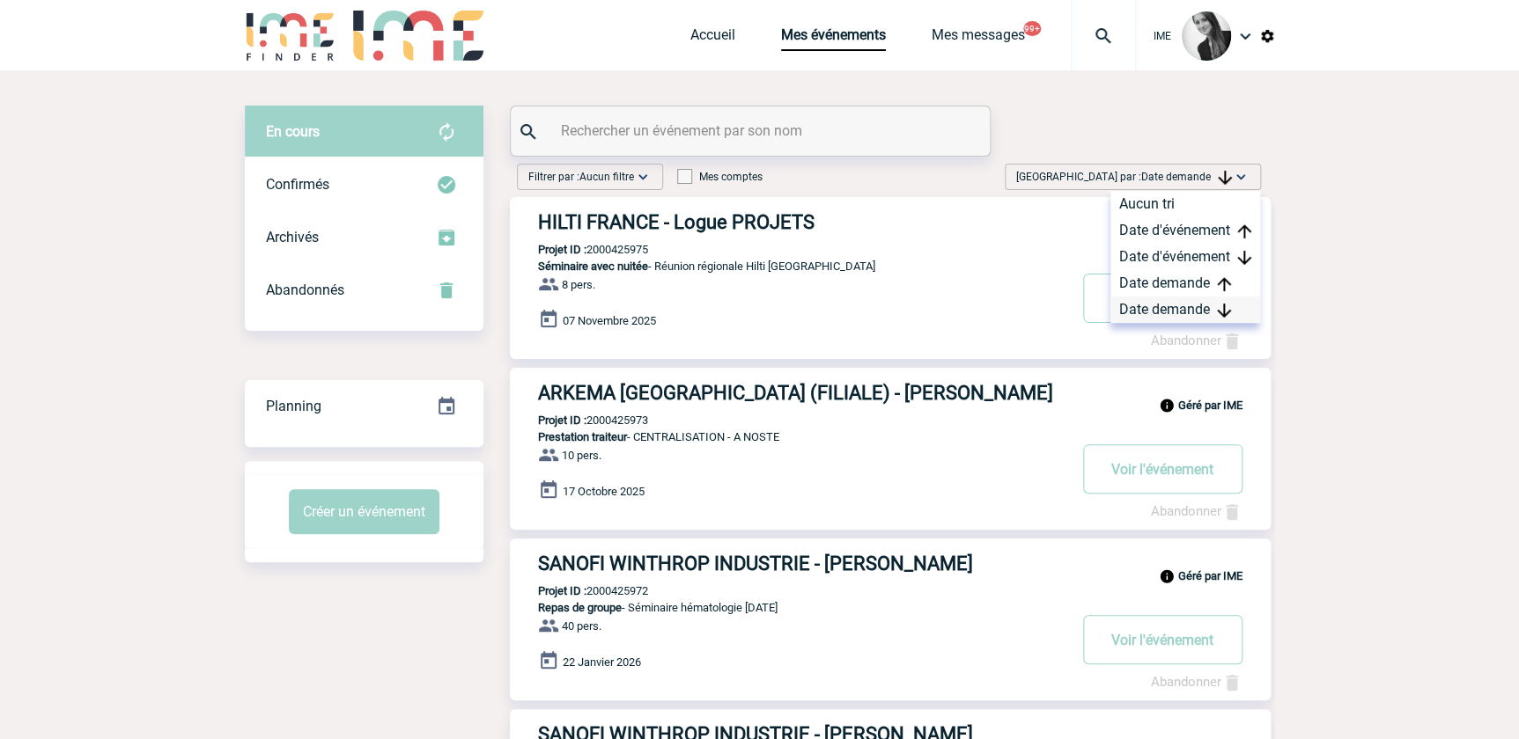
click at [1172, 305] on div "Date demande" at bounding box center [1185, 310] width 150 height 26
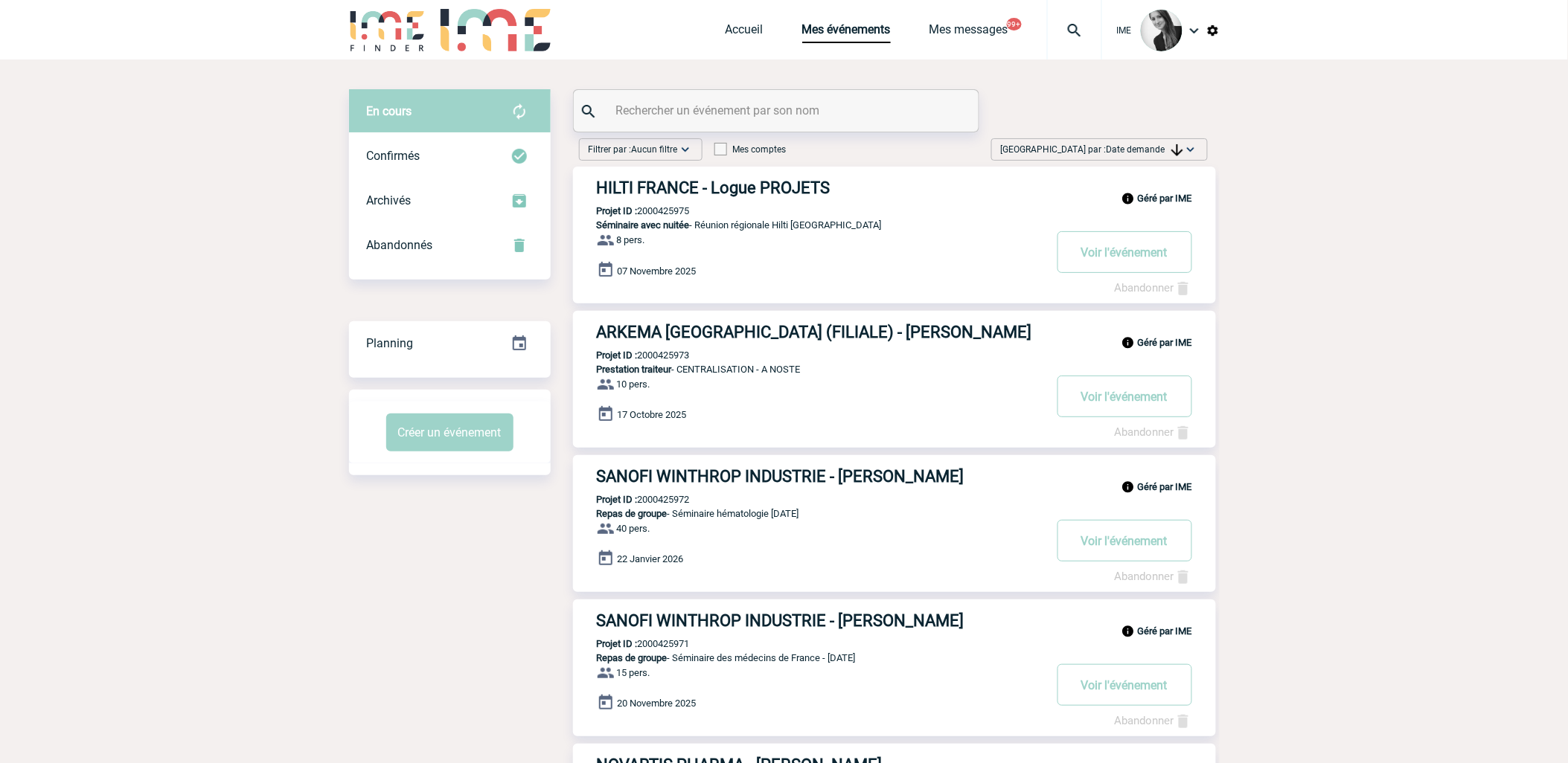
click at [1173, 144] on img at bounding box center [1177, 150] width 12 height 12
click at [1122, 258] on div "Date demande" at bounding box center [1144, 262] width 127 height 22
click at [741, 109] on input "text" at bounding box center [779, 111] width 331 height 22
drag, startPoint x: 732, startPoint y: 109, endPoint x: 719, endPoint y: 115, distance: 14.3
click at [731, 109] on input "2000" at bounding box center [779, 111] width 331 height 22
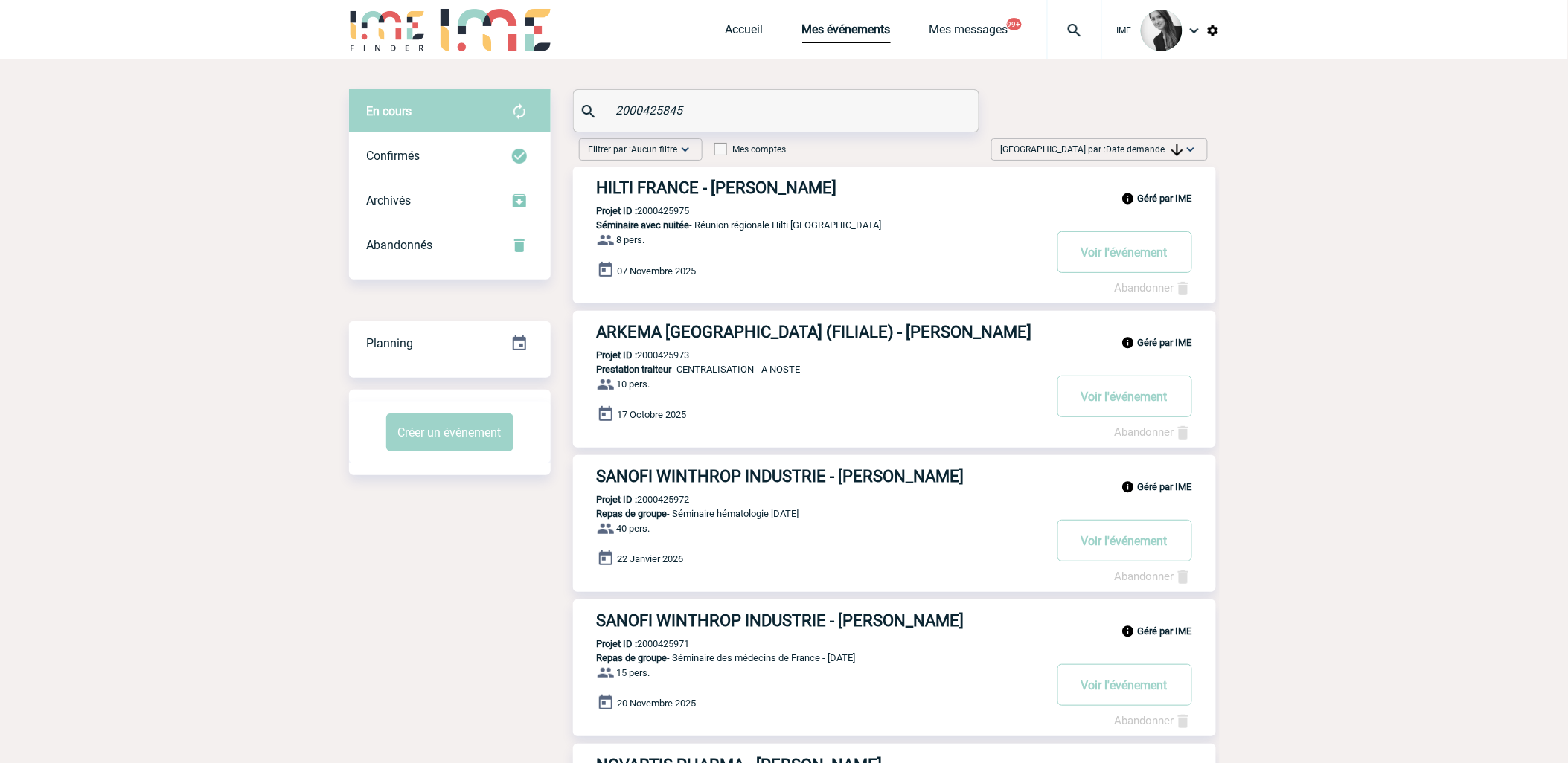
type input "2000425845"
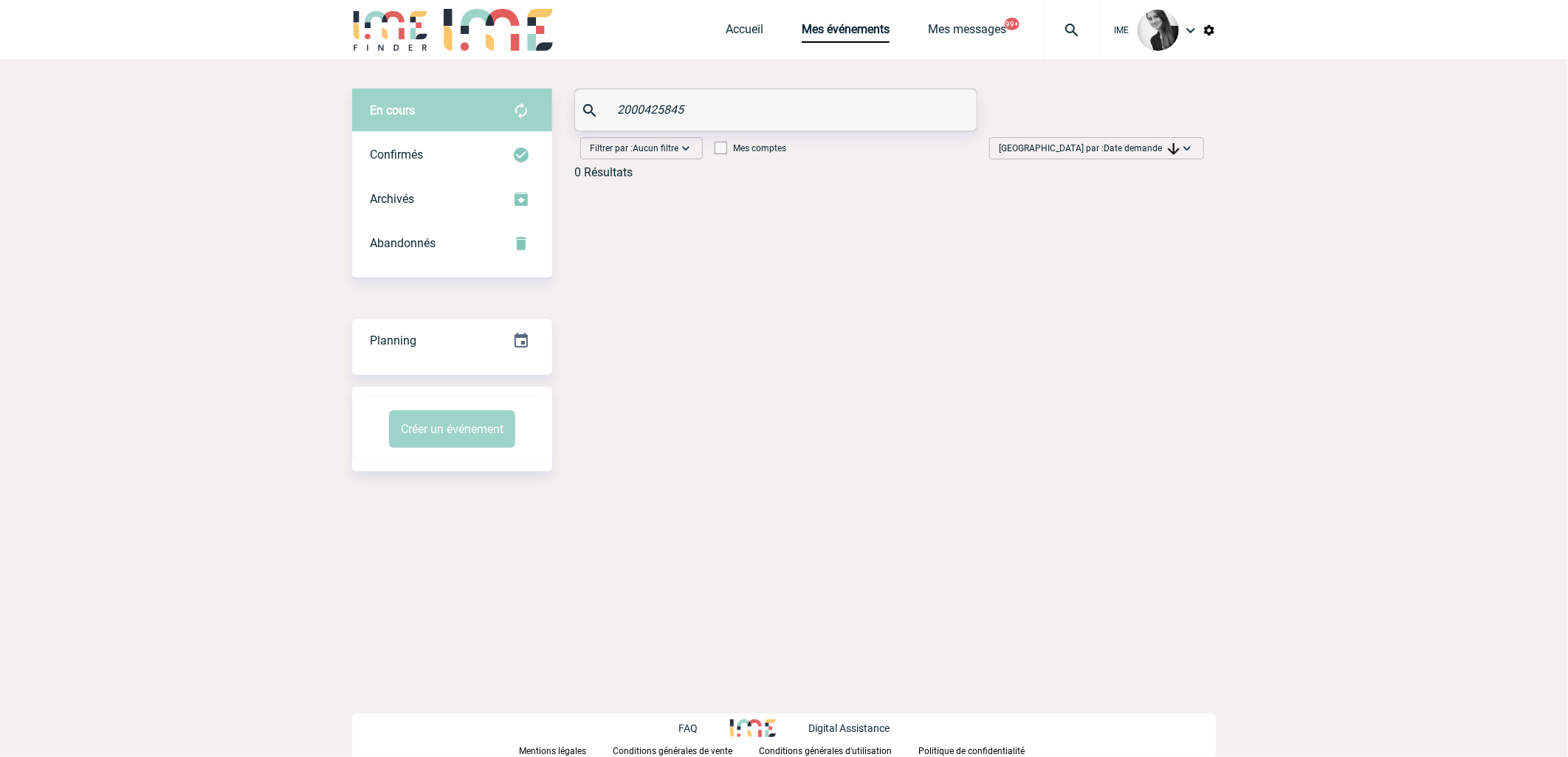
drag, startPoint x: 632, startPoint y: 126, endPoint x: 547, endPoint y: 105, distance: 87.6
click at [547, 105] on div "En cours En cours Confirmés Archivés Abandonnés En cours Confirmés Archivés Aba…" at bounding box center [784, 140] width 864 height 102
click at [404, 143] on div "Confirmés" at bounding box center [452, 154] width 200 height 44
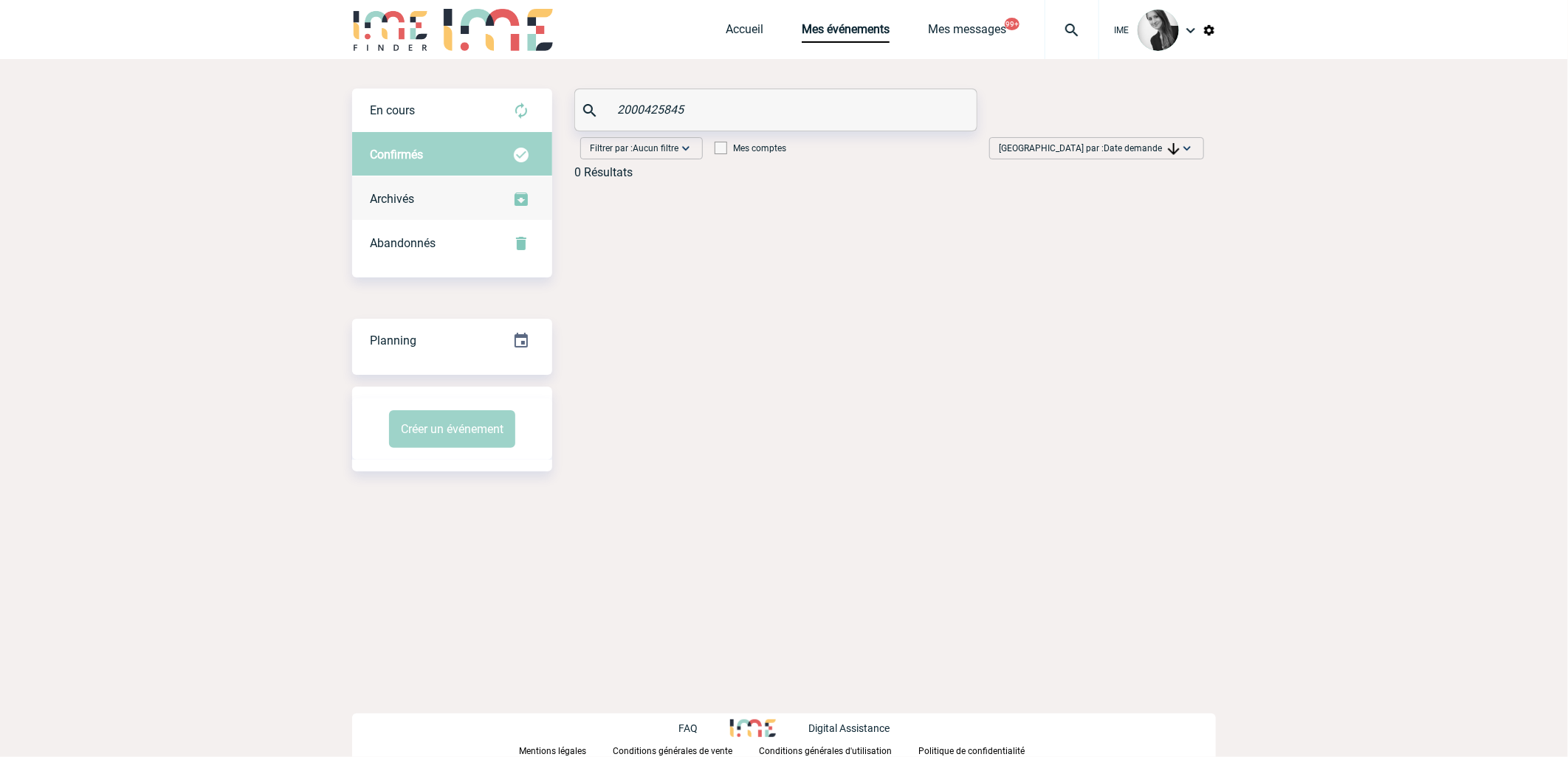
drag, startPoint x: 436, startPoint y: 196, endPoint x: 435, endPoint y: 216, distance: 20.0
click at [435, 197] on div "Archivés" at bounding box center [452, 199] width 200 height 44
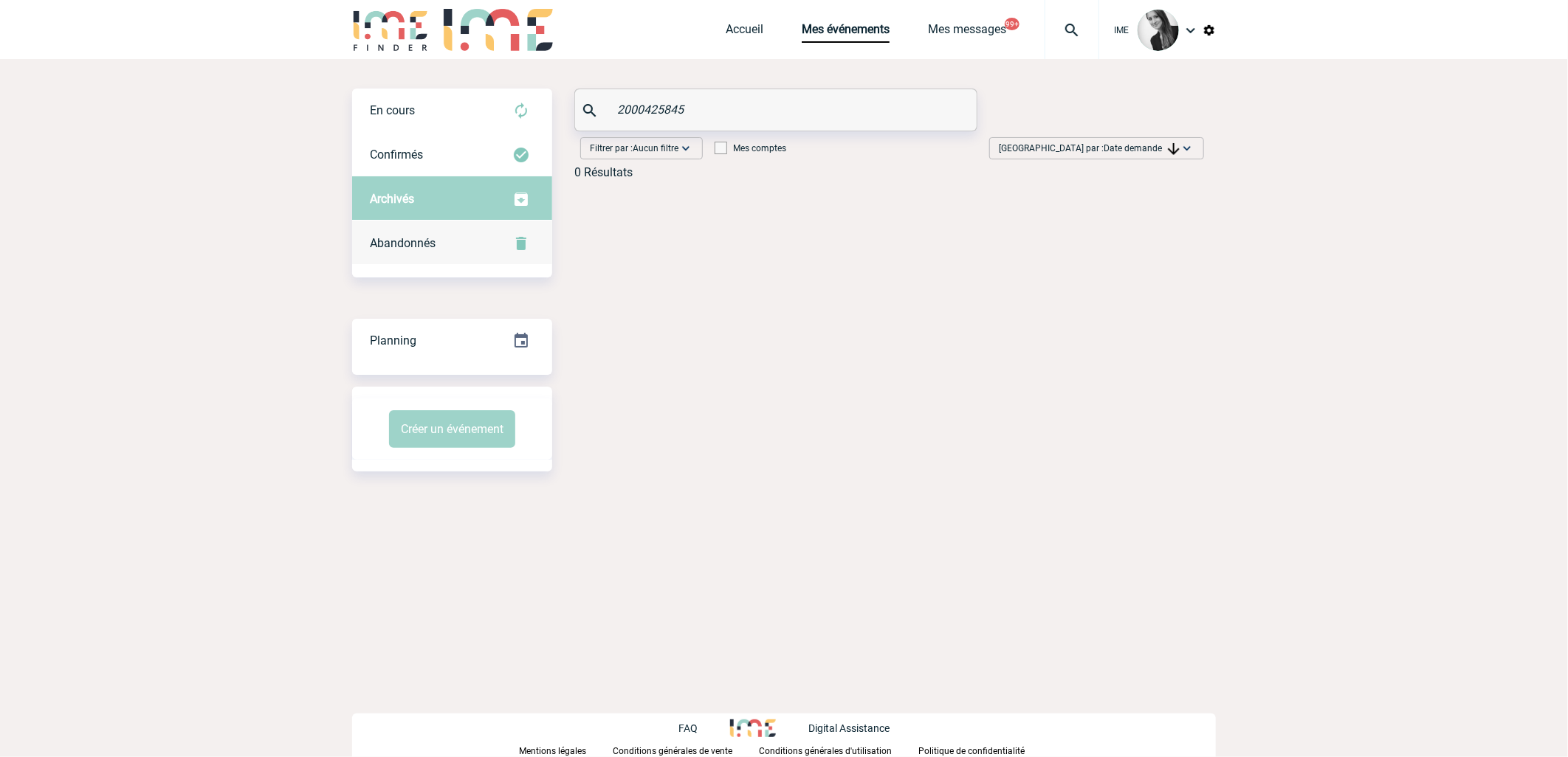
click at [437, 251] on div "Abandonnés" at bounding box center [452, 243] width 200 height 44
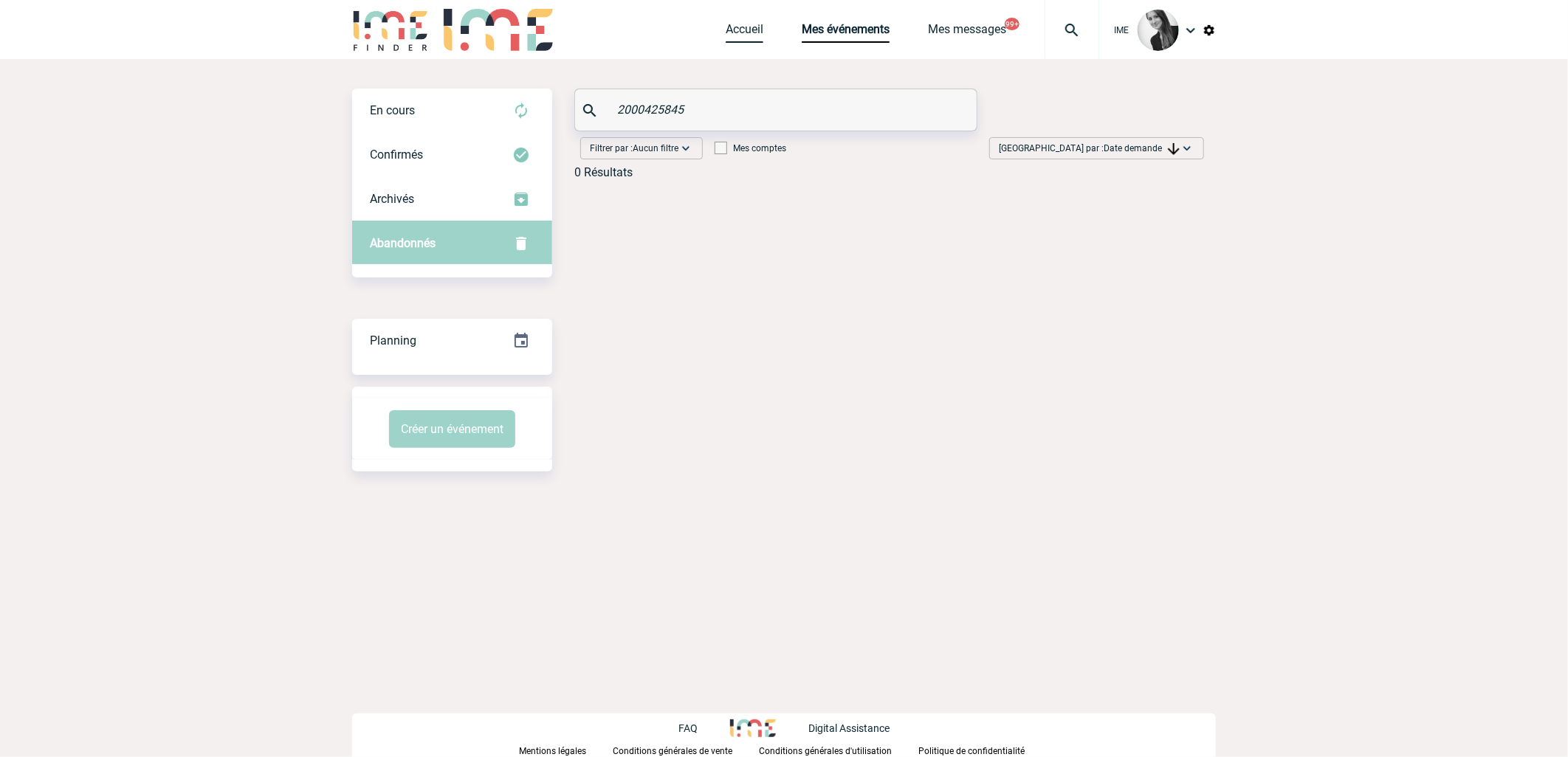
drag, startPoint x: 740, startPoint y: 31, endPoint x: 740, endPoint y: 40, distance: 9.0
click at [740, 30] on link "Accueil" at bounding box center [744, 32] width 38 height 21
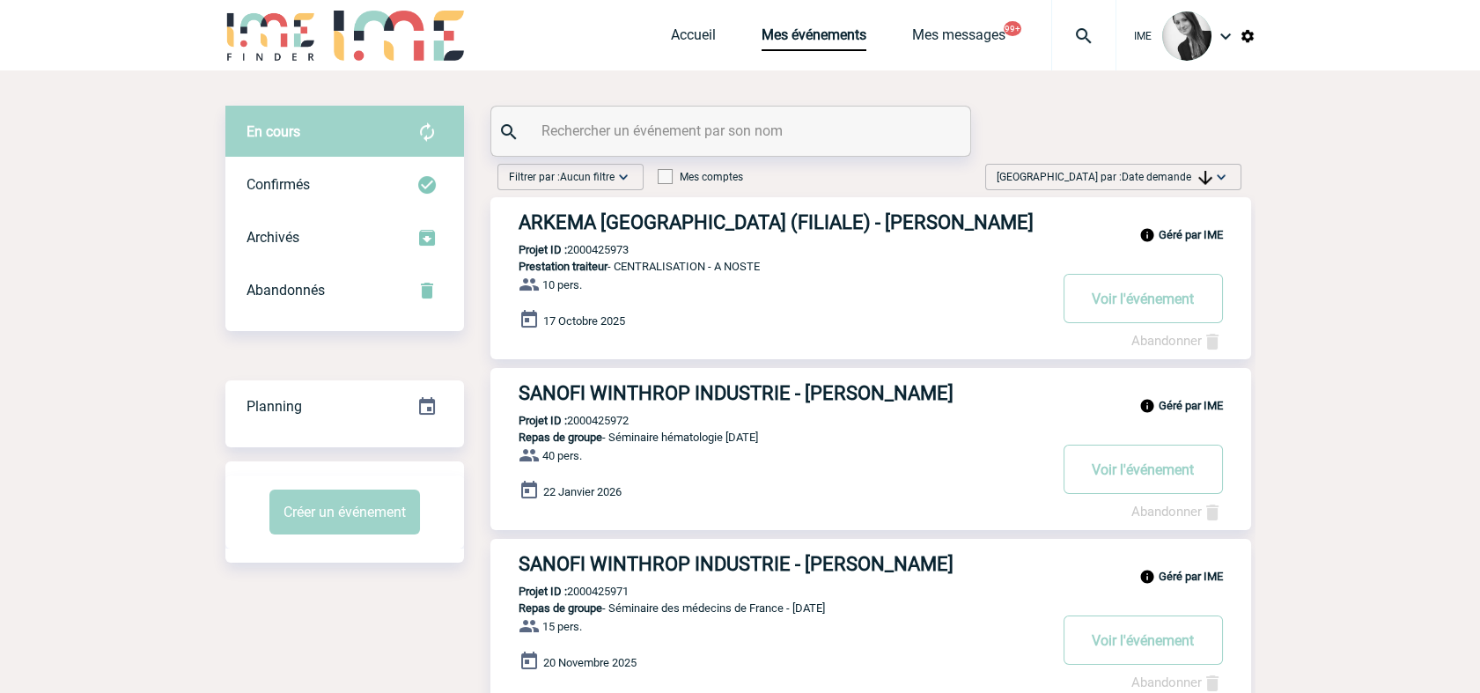
click at [1200, 174] on img at bounding box center [1205, 178] width 14 height 14
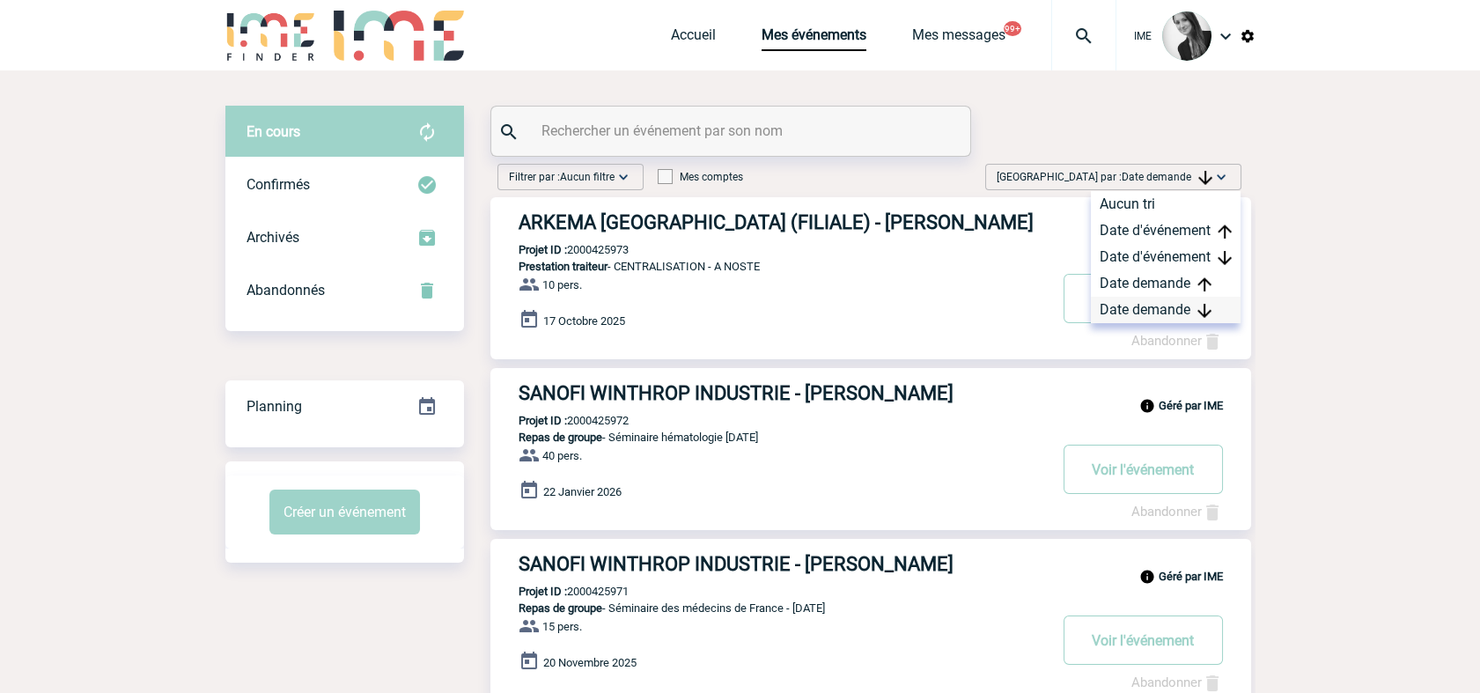
click at [1158, 305] on div "Date demande" at bounding box center [1166, 310] width 150 height 26
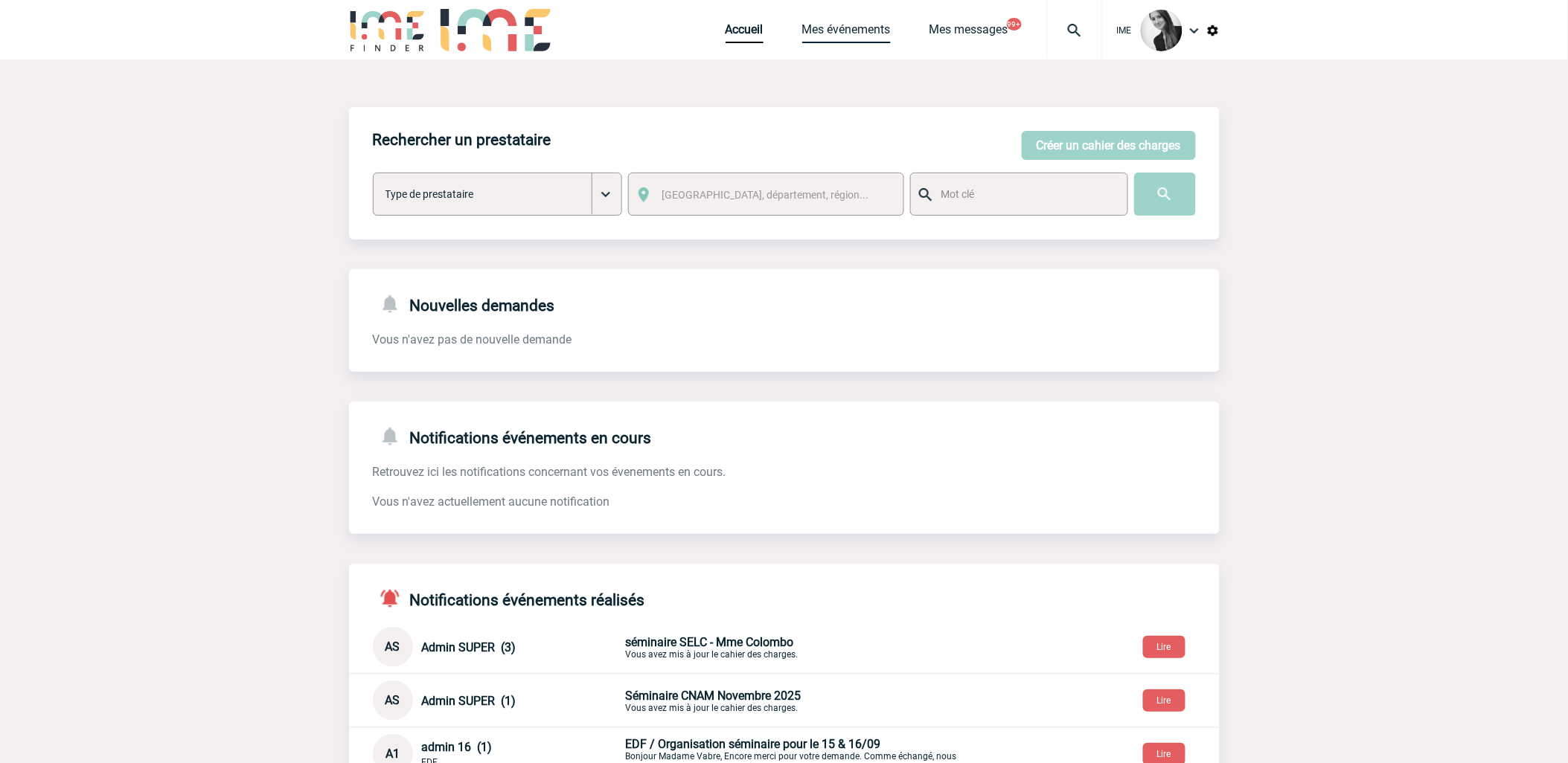
click at [834, 39] on link "Mes événements" at bounding box center [846, 32] width 89 height 21
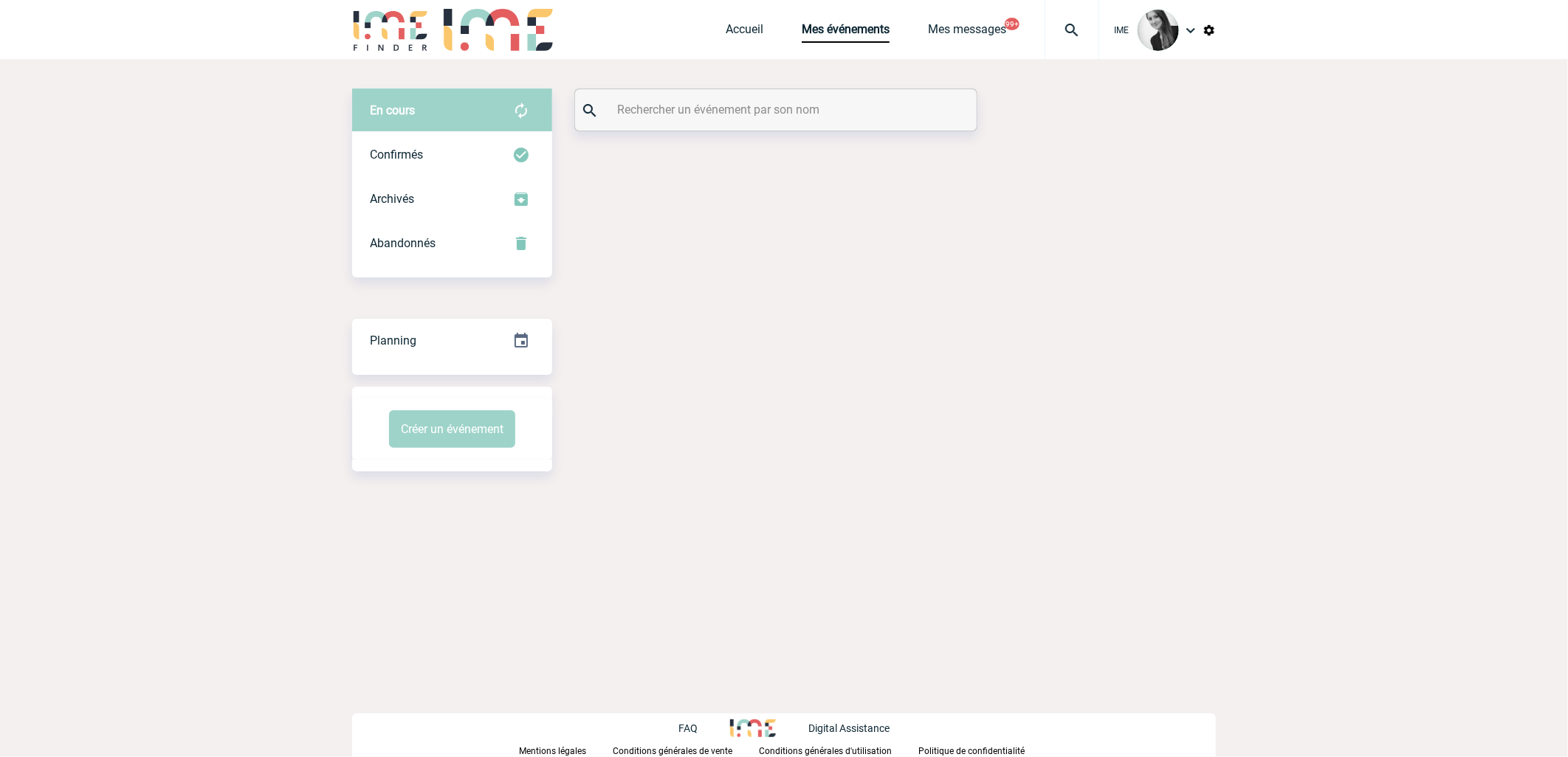
click at [698, 105] on input "text" at bounding box center [778, 110] width 329 height 22
paste input "2000425845"
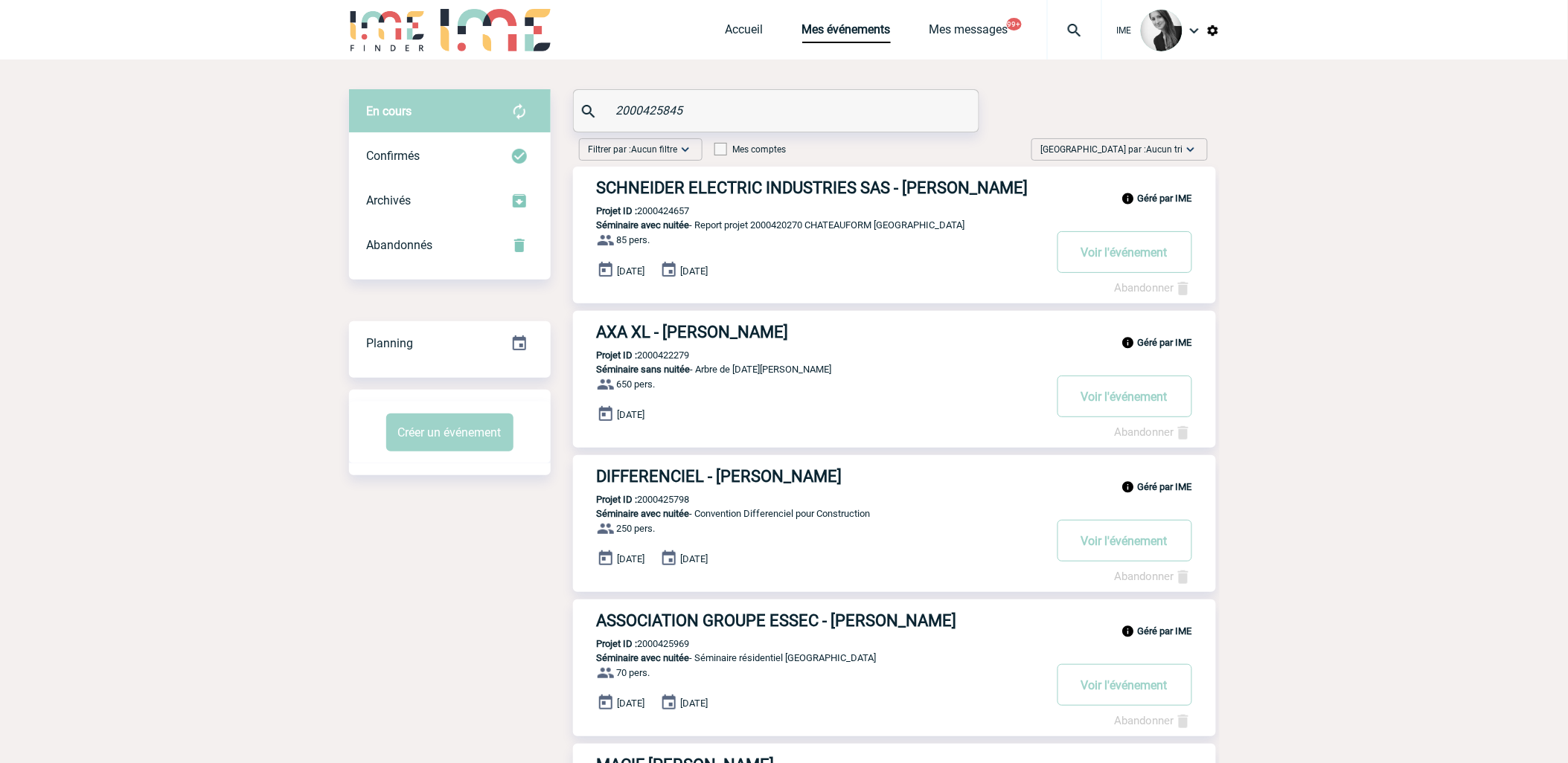
type input "2000425845"
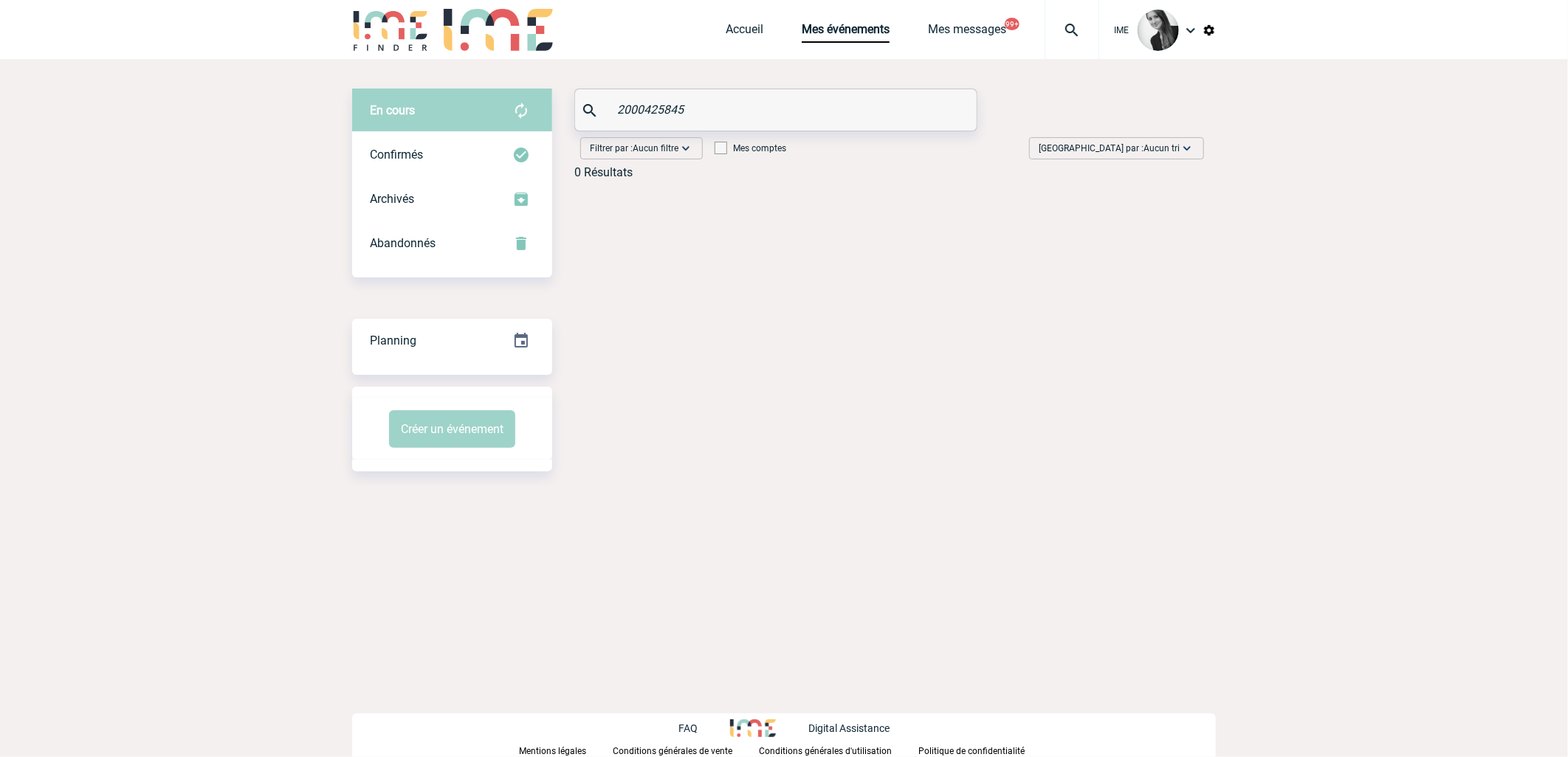
drag, startPoint x: 703, startPoint y: 99, endPoint x: 446, endPoint y: 101, distance: 257.0
click at [446, 101] on div "En cours En cours Confirmés Archivés Abandonnés En cours Confirmés Archivés Aba…" at bounding box center [784, 140] width 864 height 102
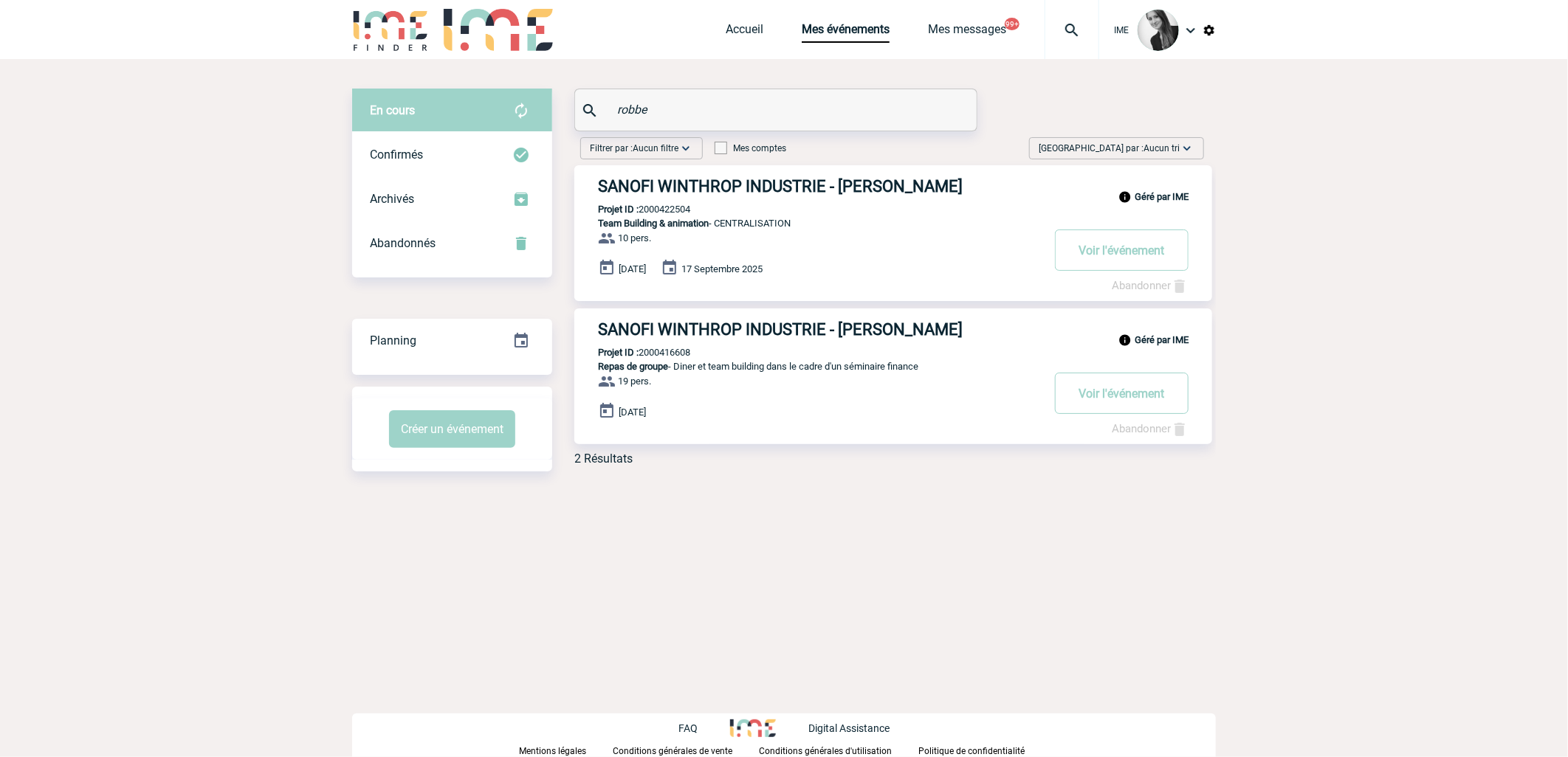
drag, startPoint x: 666, startPoint y: 100, endPoint x: 480, endPoint y: 130, distance: 188.4
click at [464, 108] on div "En cours En cours Confirmés Archivés Abandonnés En cours Confirmés Archivés Aba…" at bounding box center [784, 283] width 864 height 389
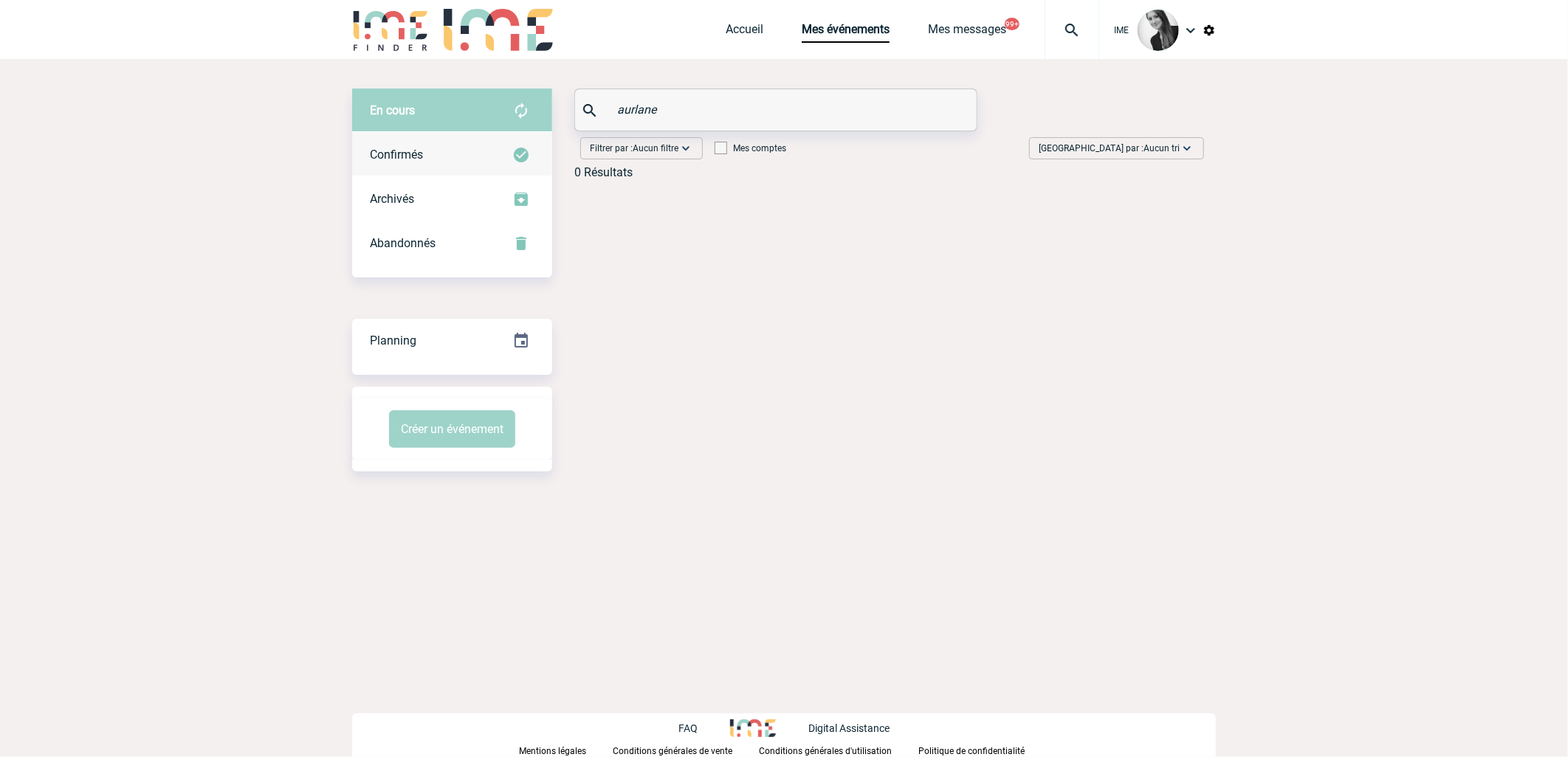
click at [441, 158] on div "Confirmés" at bounding box center [452, 154] width 200 height 44
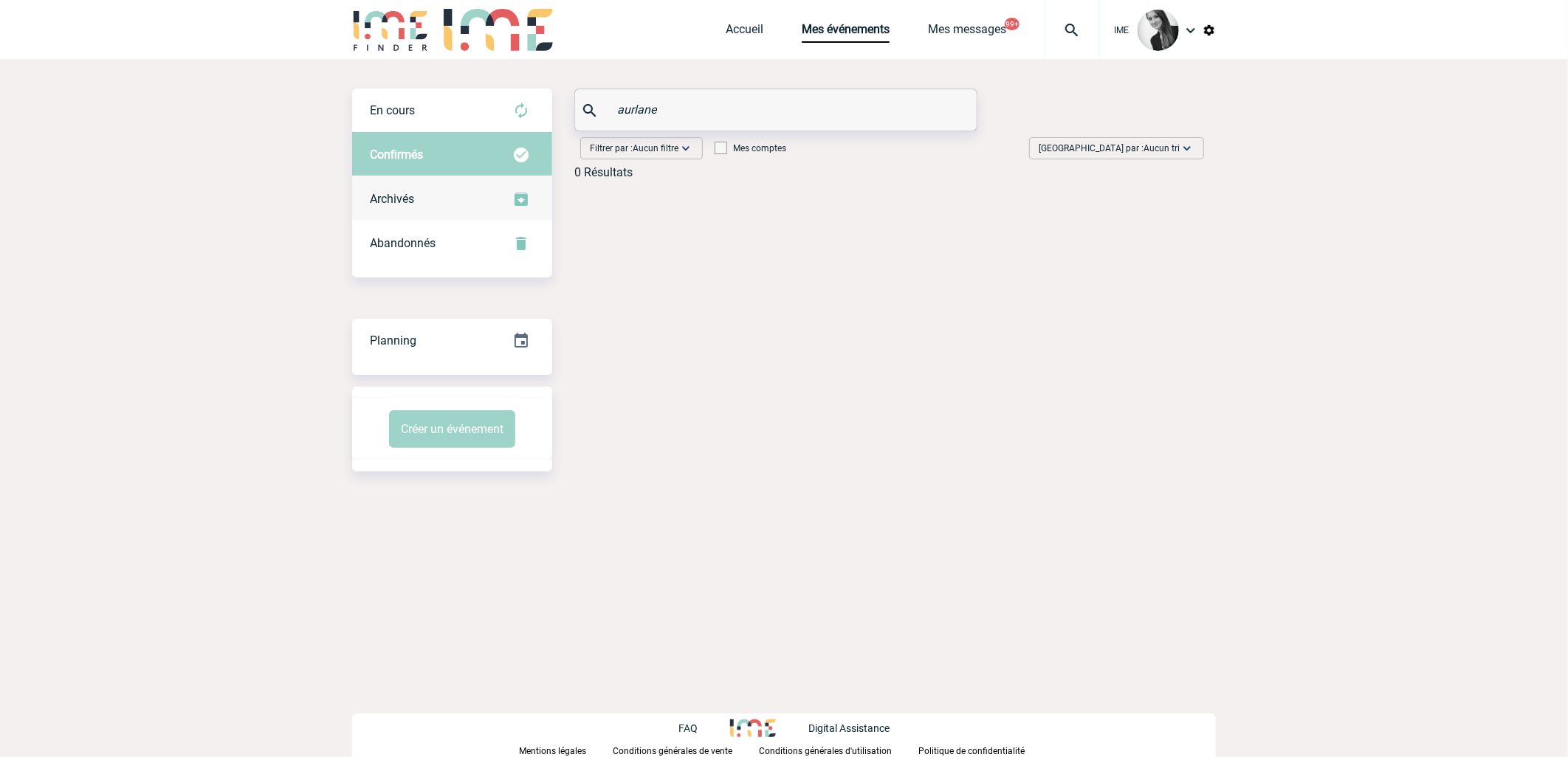
drag, startPoint x: 428, startPoint y: 194, endPoint x: 427, endPoint y: 208, distance: 14.0
click at [428, 194] on div "Archivés" at bounding box center [452, 199] width 200 height 44
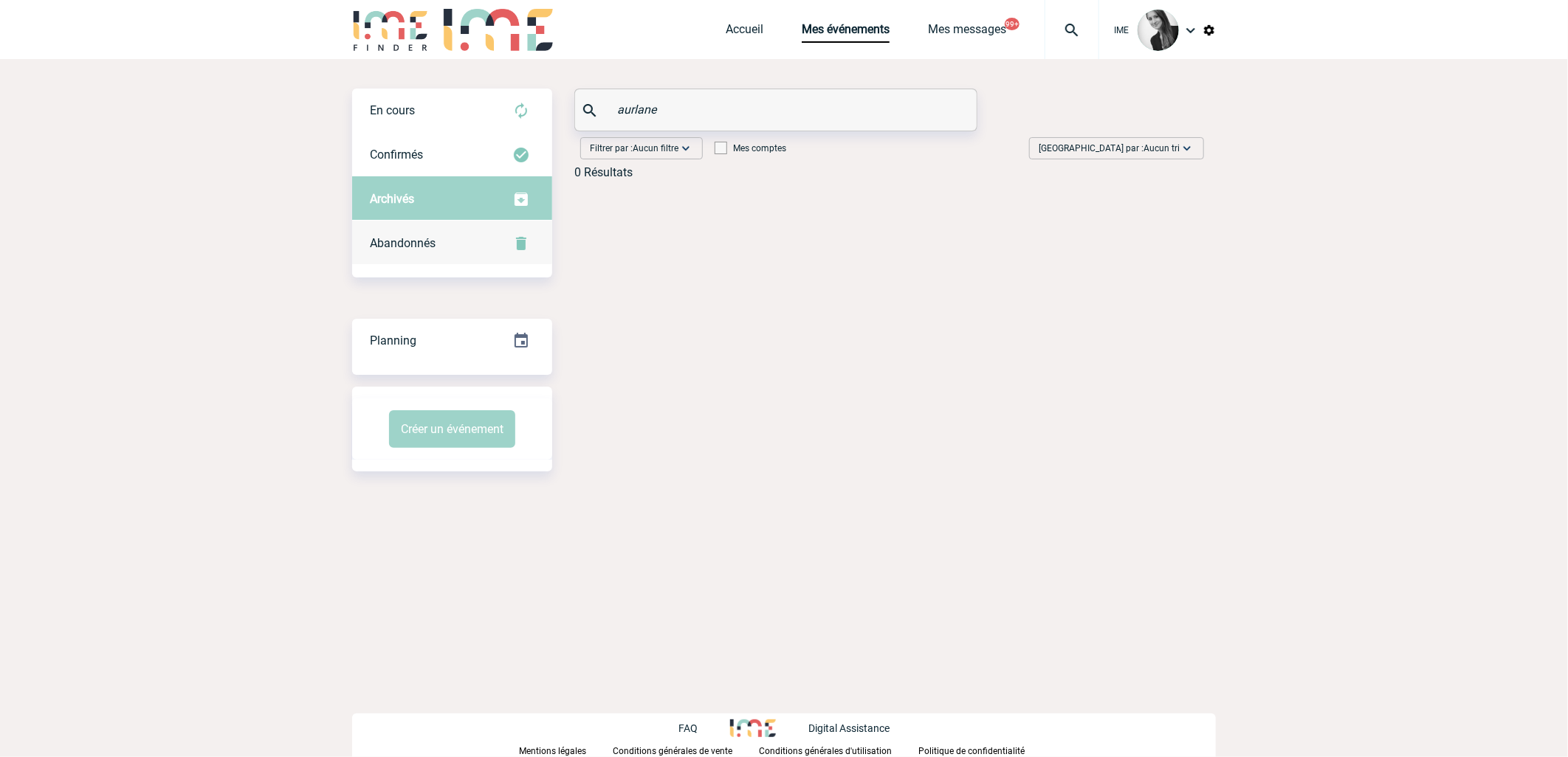
click at [423, 245] on span "Abandonnés" at bounding box center [402, 243] width 65 height 14
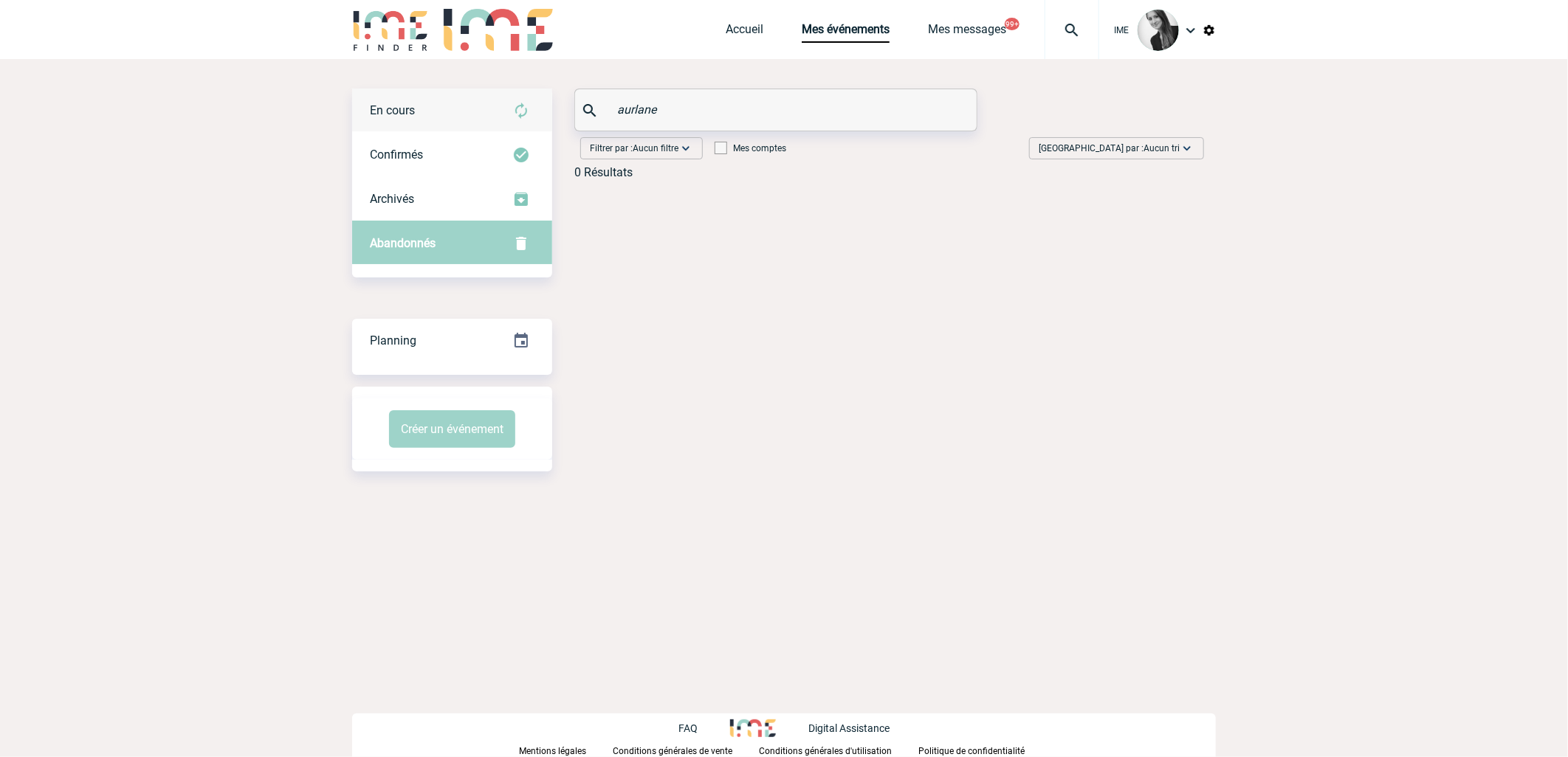
drag, startPoint x: 672, startPoint y: 114, endPoint x: 487, endPoint y: 107, distance: 185.1
click at [487, 107] on div "En cours En cours Confirmés Archivés Abandonnés En cours Confirmés Archivés Aba…" at bounding box center [784, 140] width 864 height 102
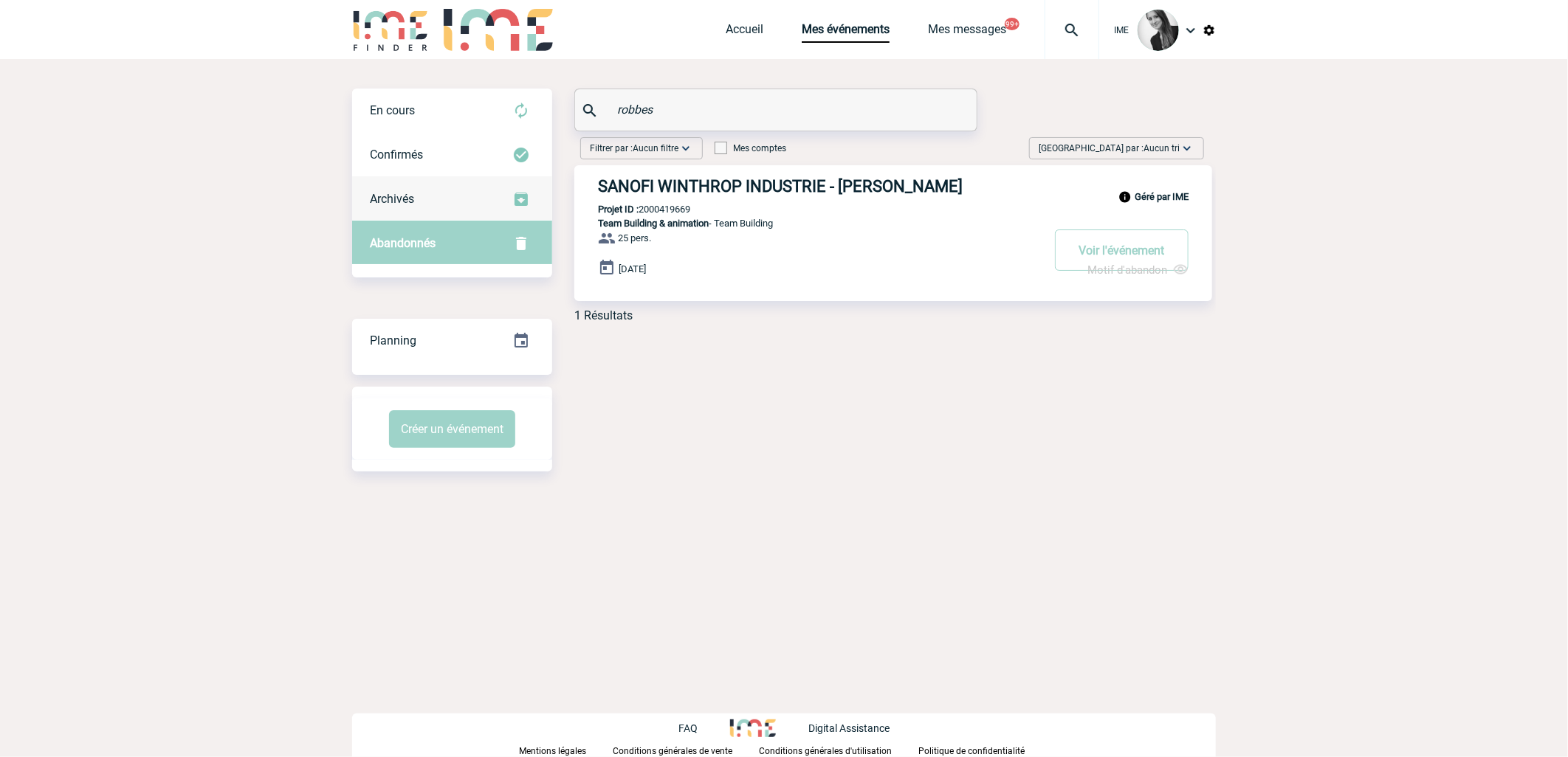
click at [453, 201] on div "Archivés" at bounding box center [452, 199] width 200 height 44
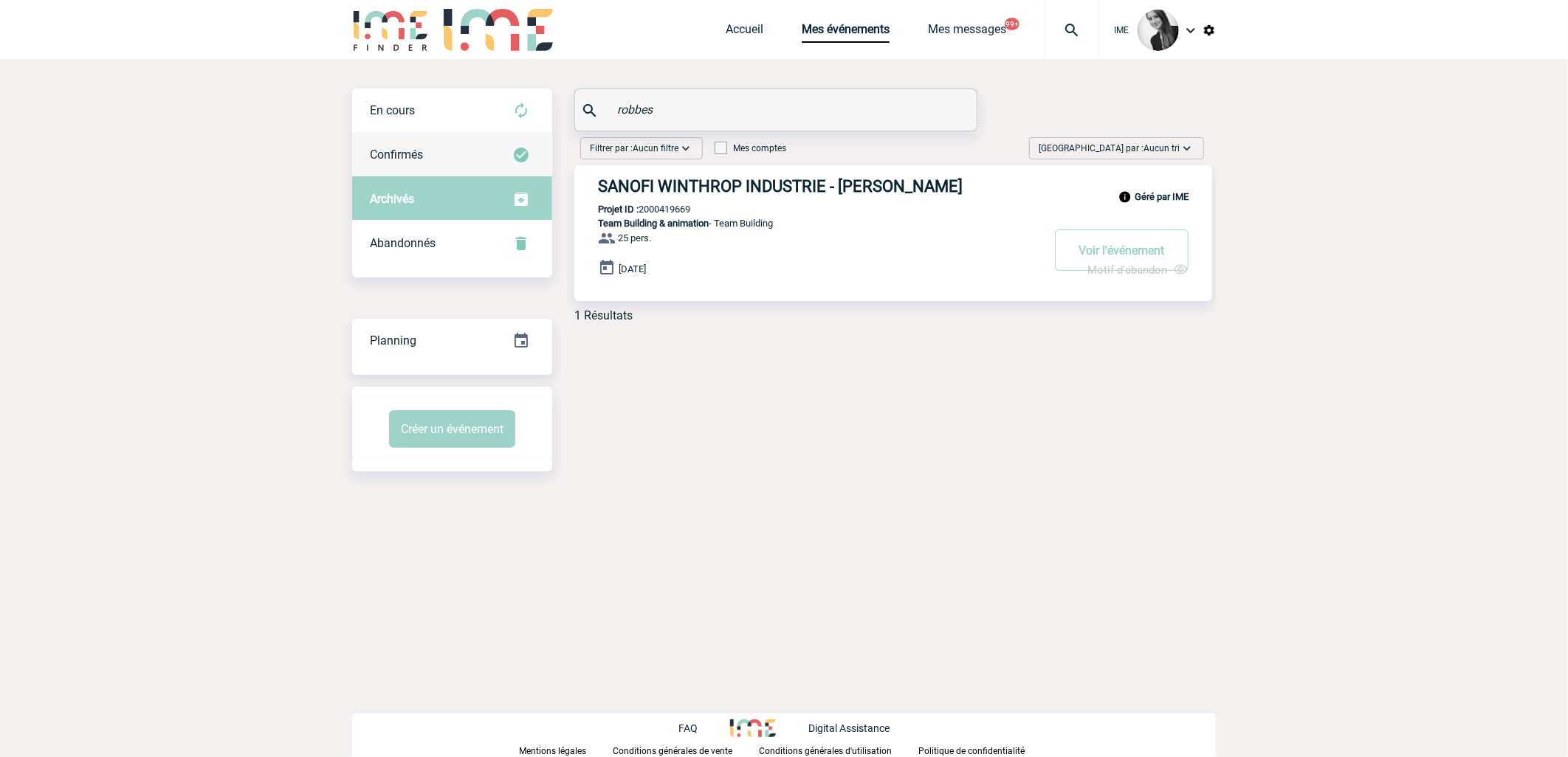
click at [439, 158] on div "Confirmés" at bounding box center [452, 154] width 200 height 44
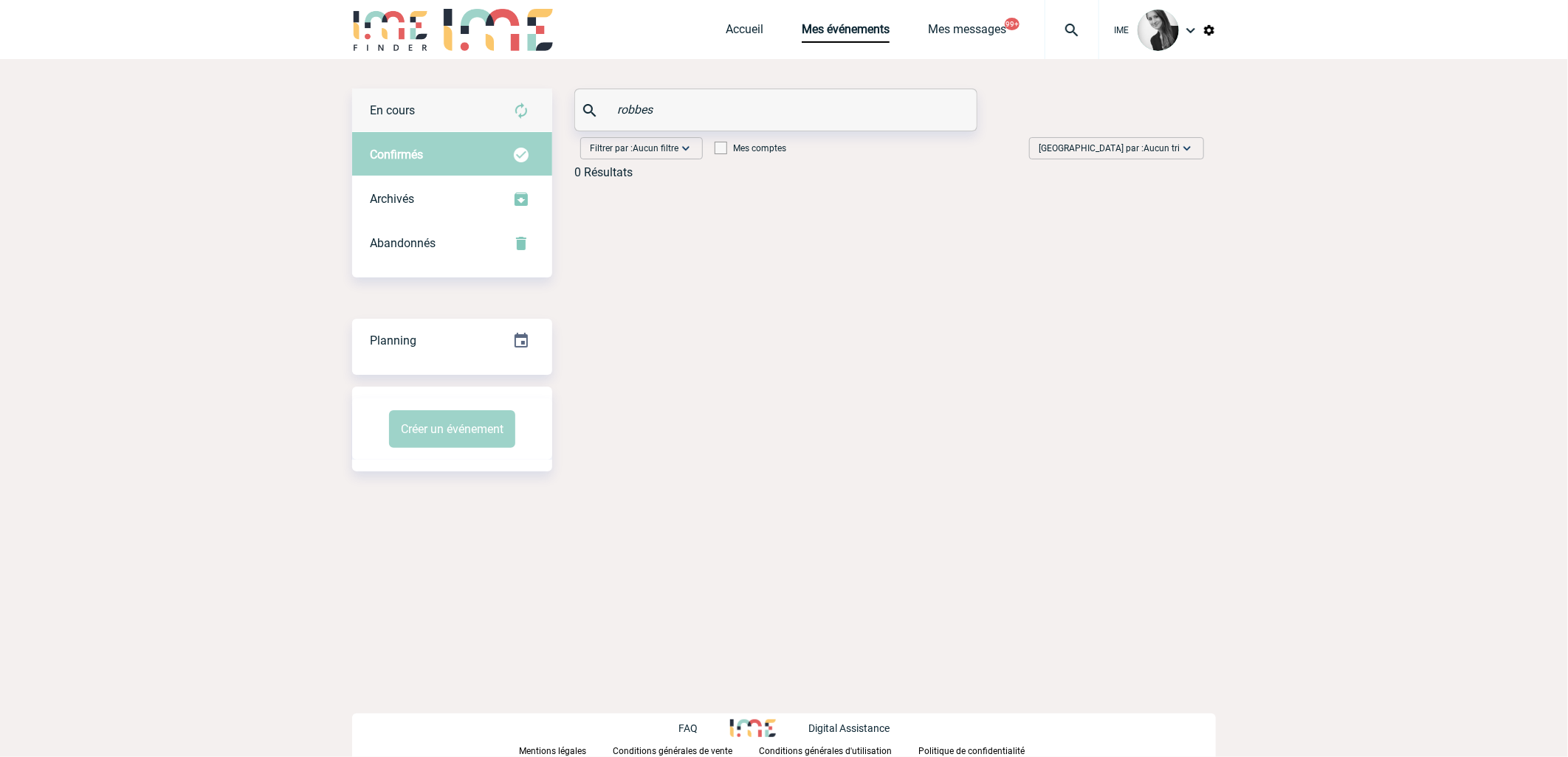
click at [447, 111] on div "En cours" at bounding box center [452, 111] width 200 height 44
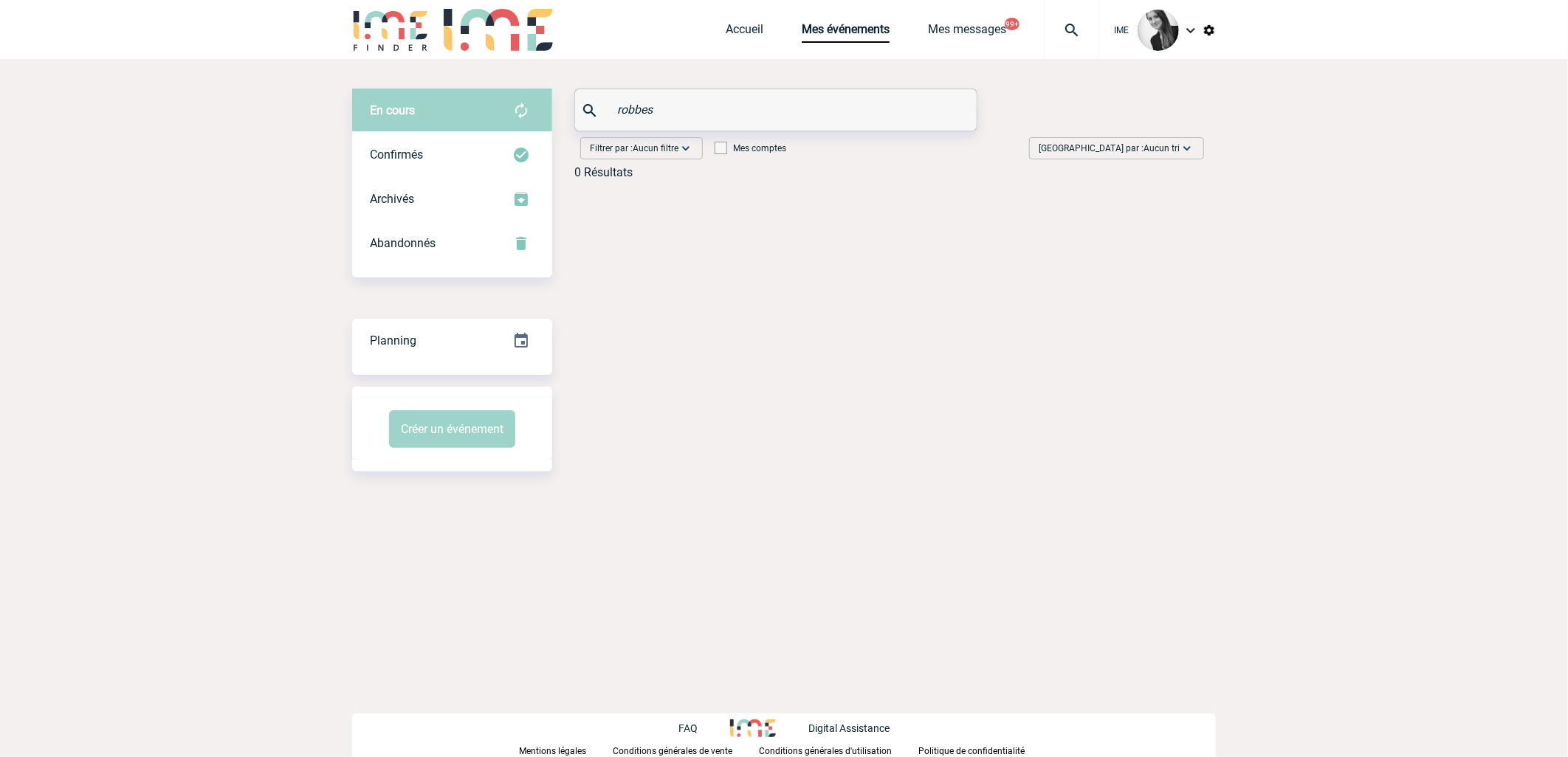
click at [680, 108] on input "robbes" at bounding box center [778, 110] width 329 height 22
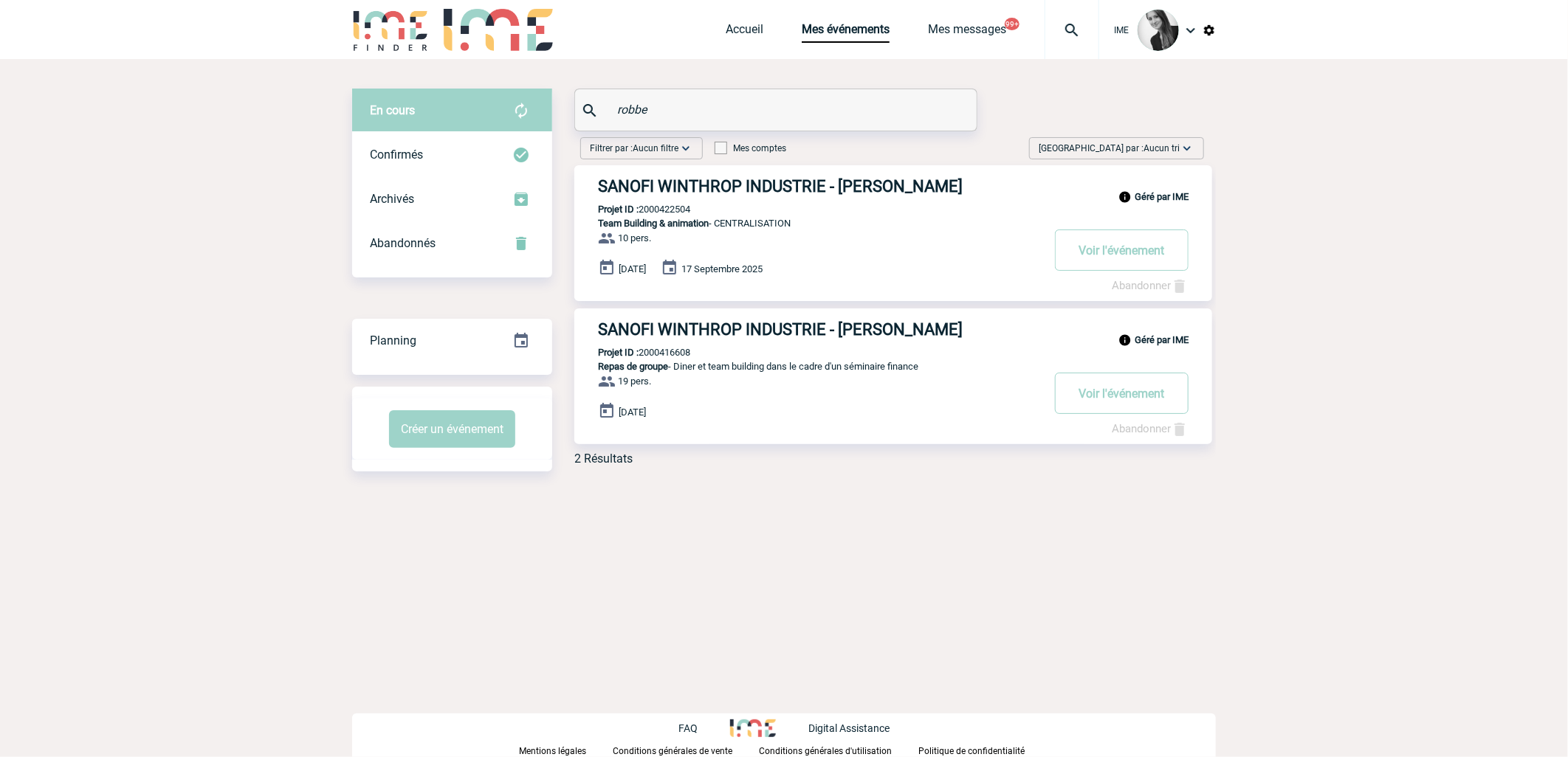
click at [683, 103] on input "robbe" at bounding box center [778, 110] width 329 height 22
click at [423, 232] on div "Abandonnés" at bounding box center [452, 243] width 200 height 44
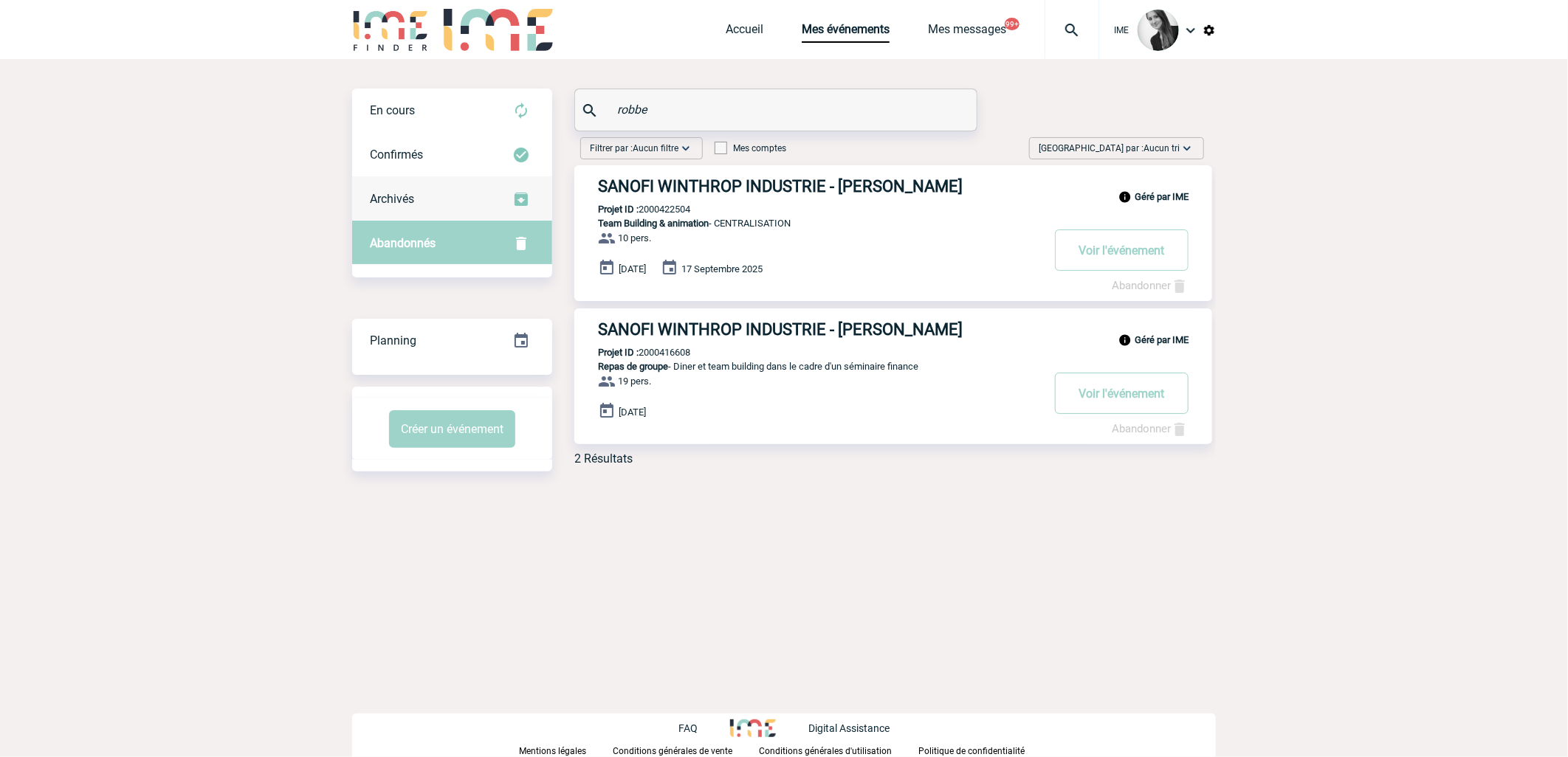
click at [453, 192] on div "Archivés" at bounding box center [452, 199] width 200 height 44
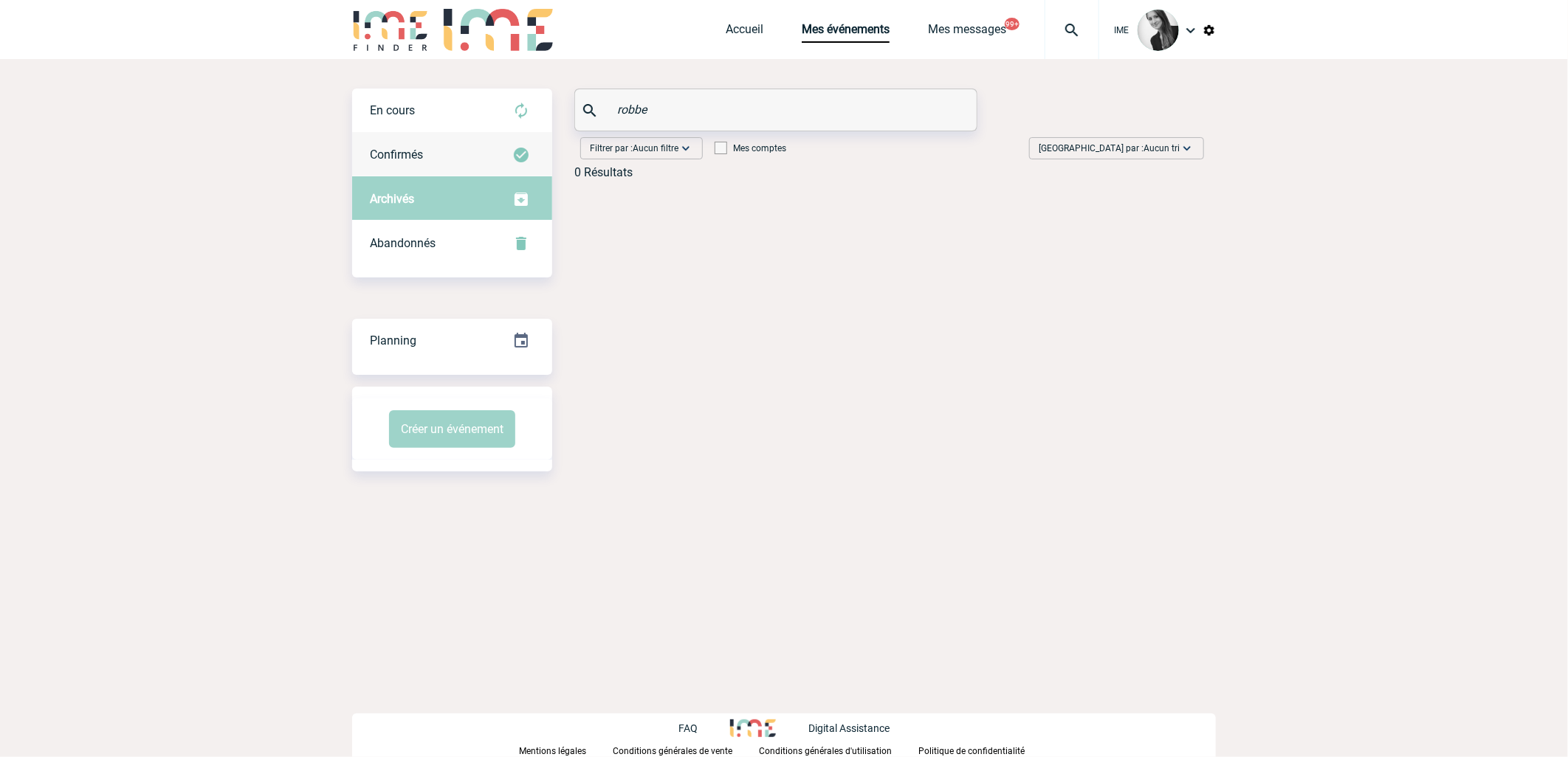
click at [451, 148] on div "Confirmés" at bounding box center [452, 154] width 200 height 44
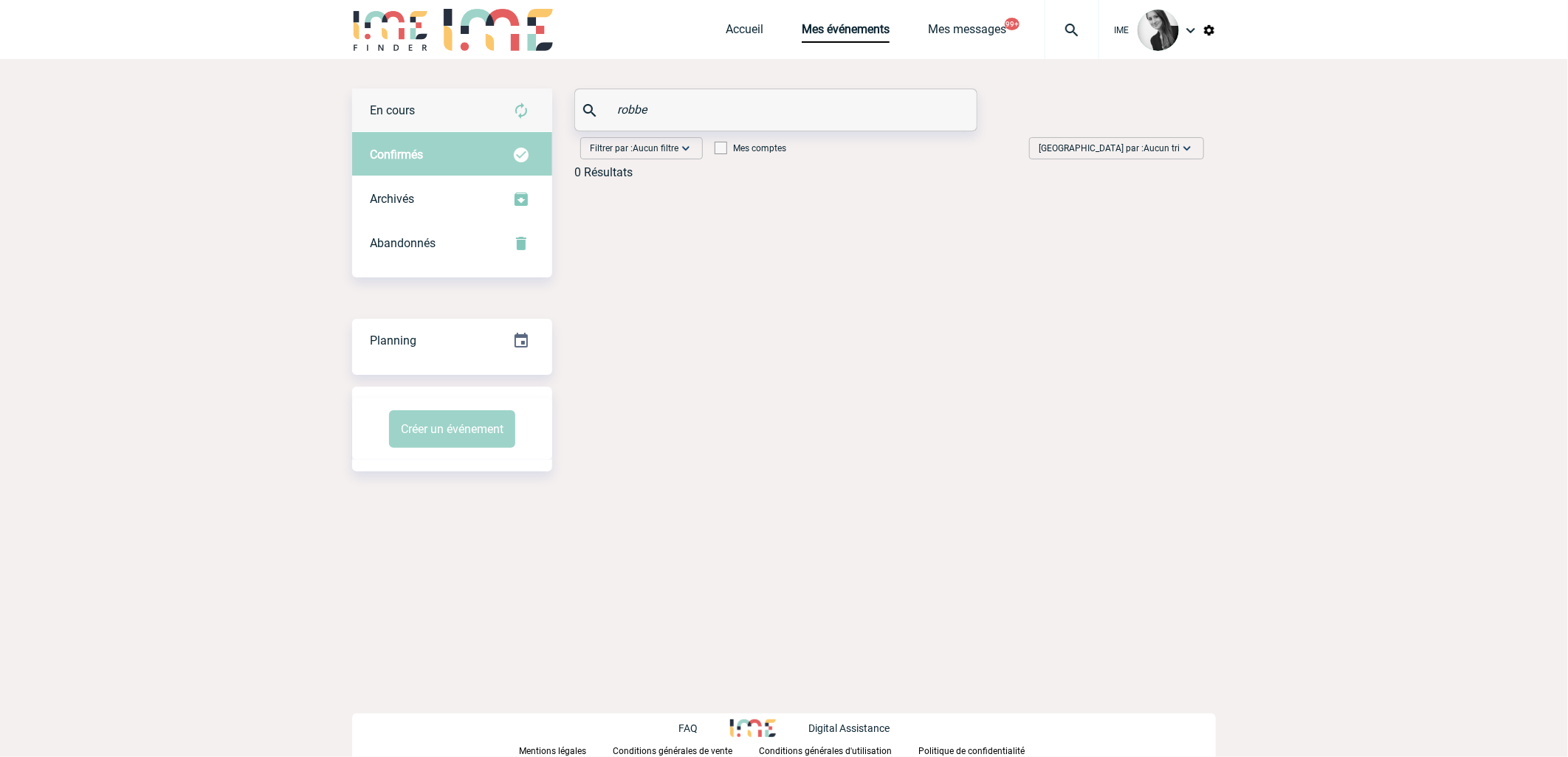
click at [456, 120] on div "En cours" at bounding box center [452, 111] width 200 height 44
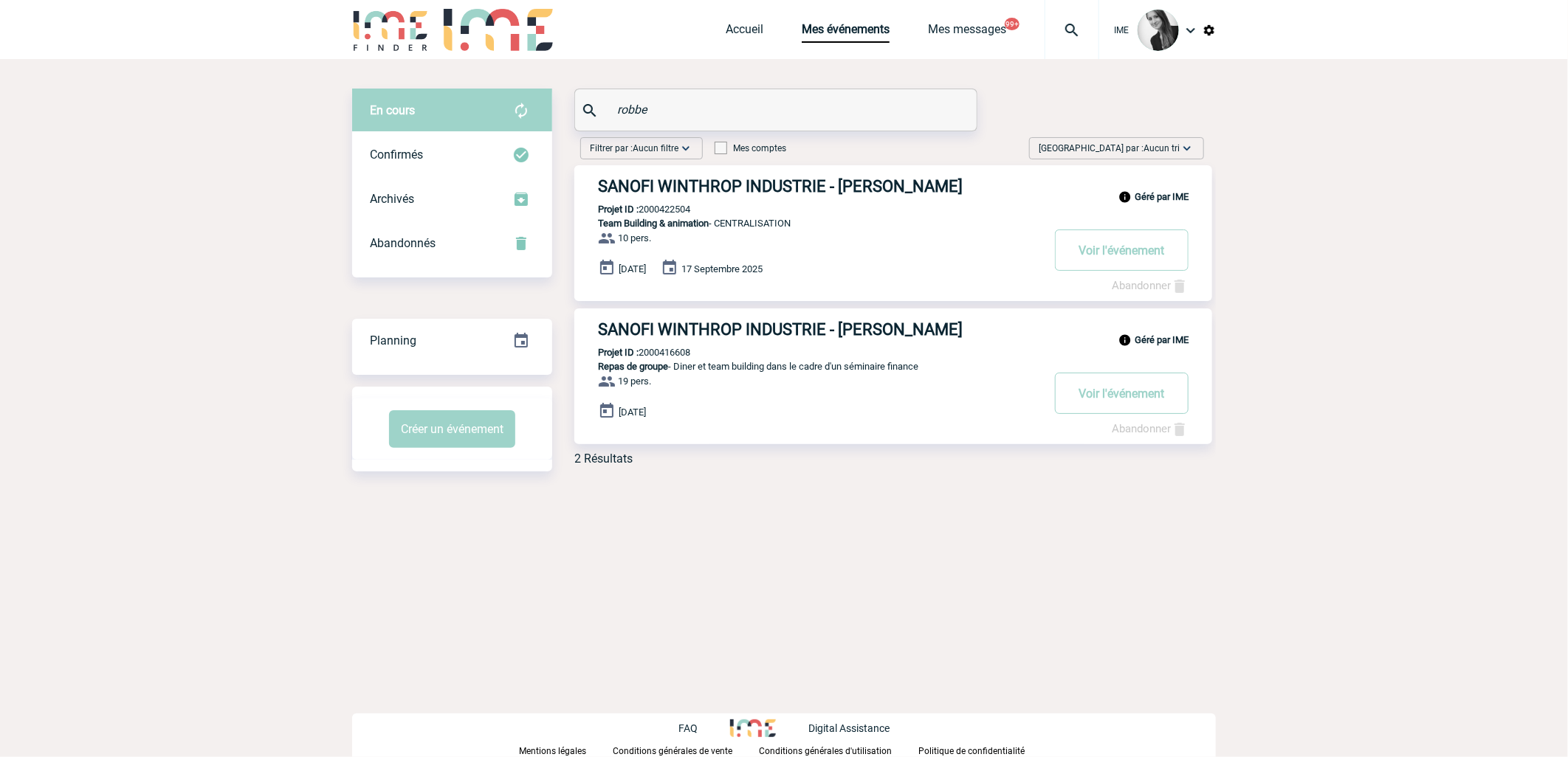
drag, startPoint x: 679, startPoint y: 106, endPoint x: 524, endPoint y: 116, distance: 155.3
click at [524, 116] on div "En cours En cours Confirmés Archivés Abandonnés En cours Confirmés Archivés Aba…" at bounding box center [784, 283] width 864 height 389
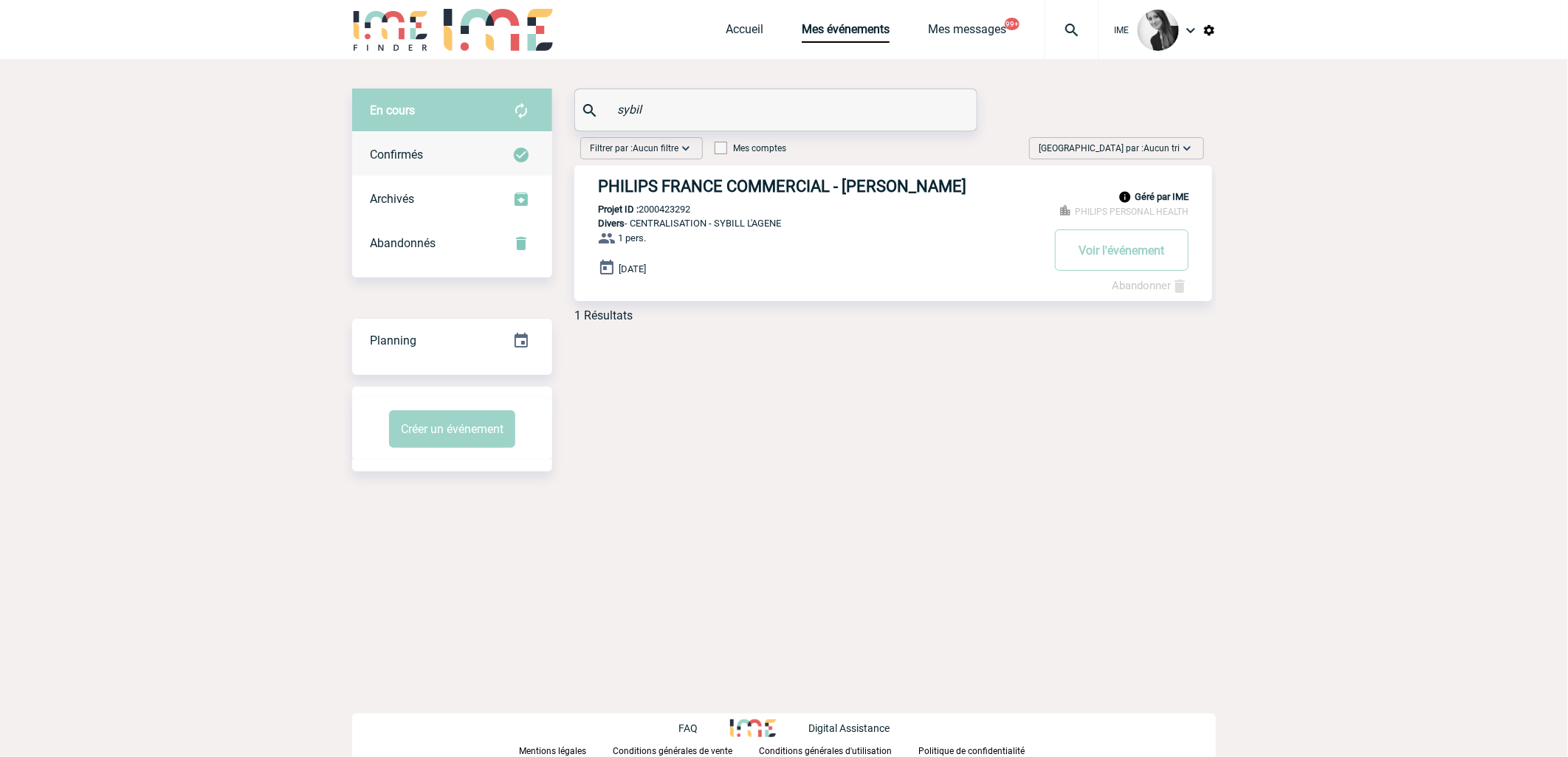
type input "sybil"
click at [440, 152] on div "Confirmés" at bounding box center [452, 154] width 200 height 44
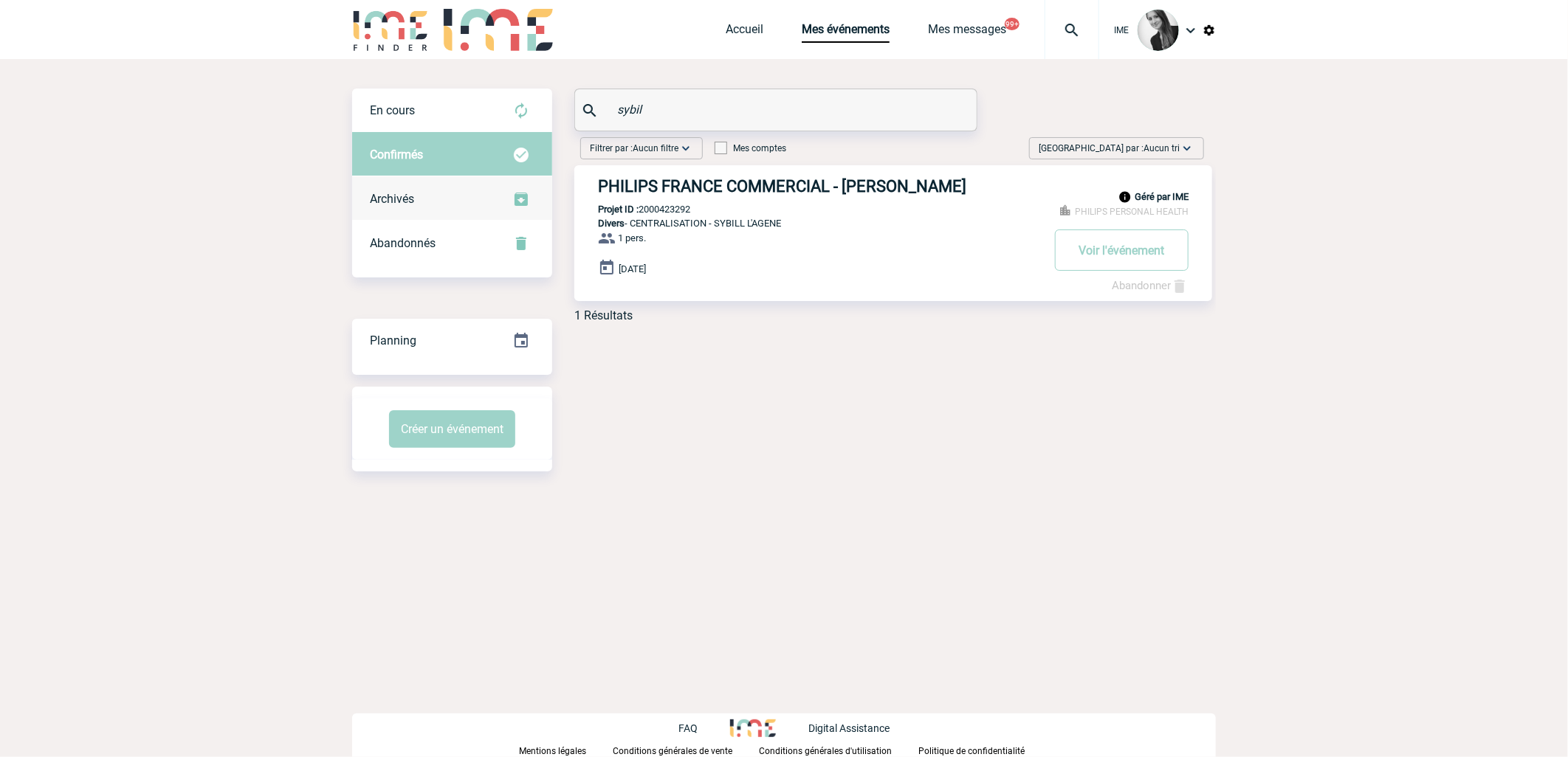
click at [432, 187] on div "Archivés" at bounding box center [452, 199] width 200 height 44
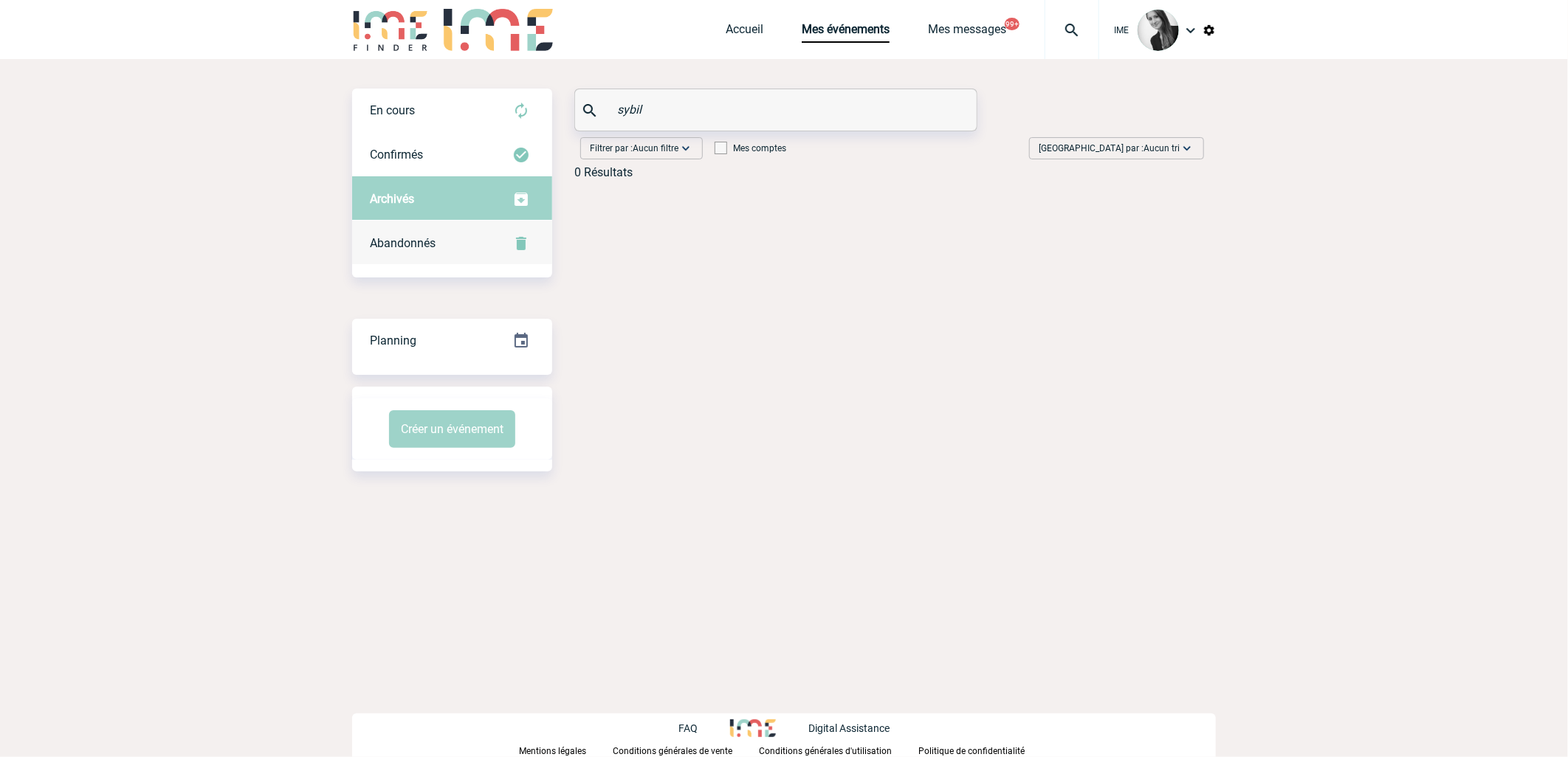
click at [434, 237] on span "Abandonnés" at bounding box center [402, 243] width 65 height 14
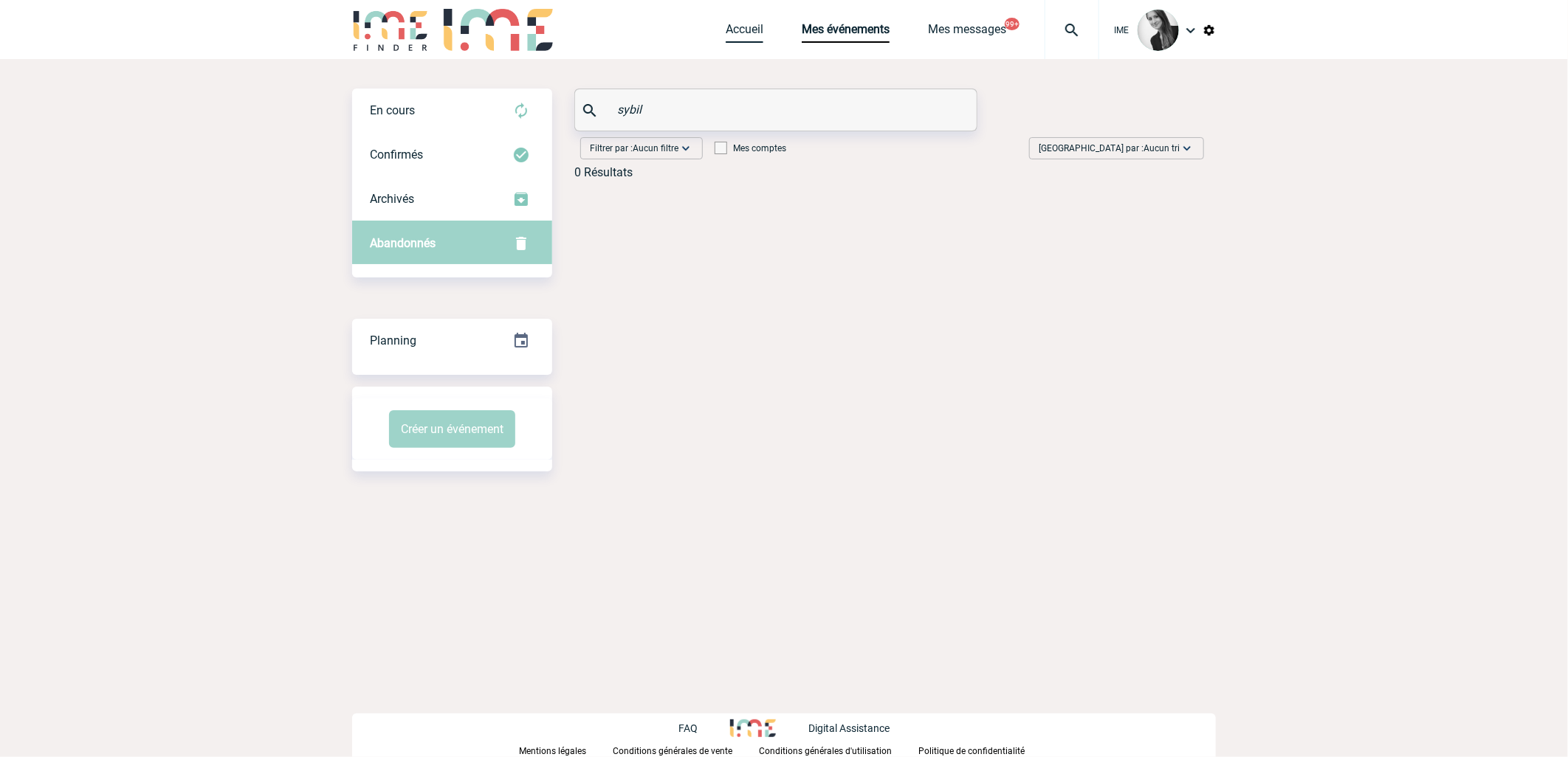
click at [750, 29] on link "Accueil" at bounding box center [744, 32] width 38 height 21
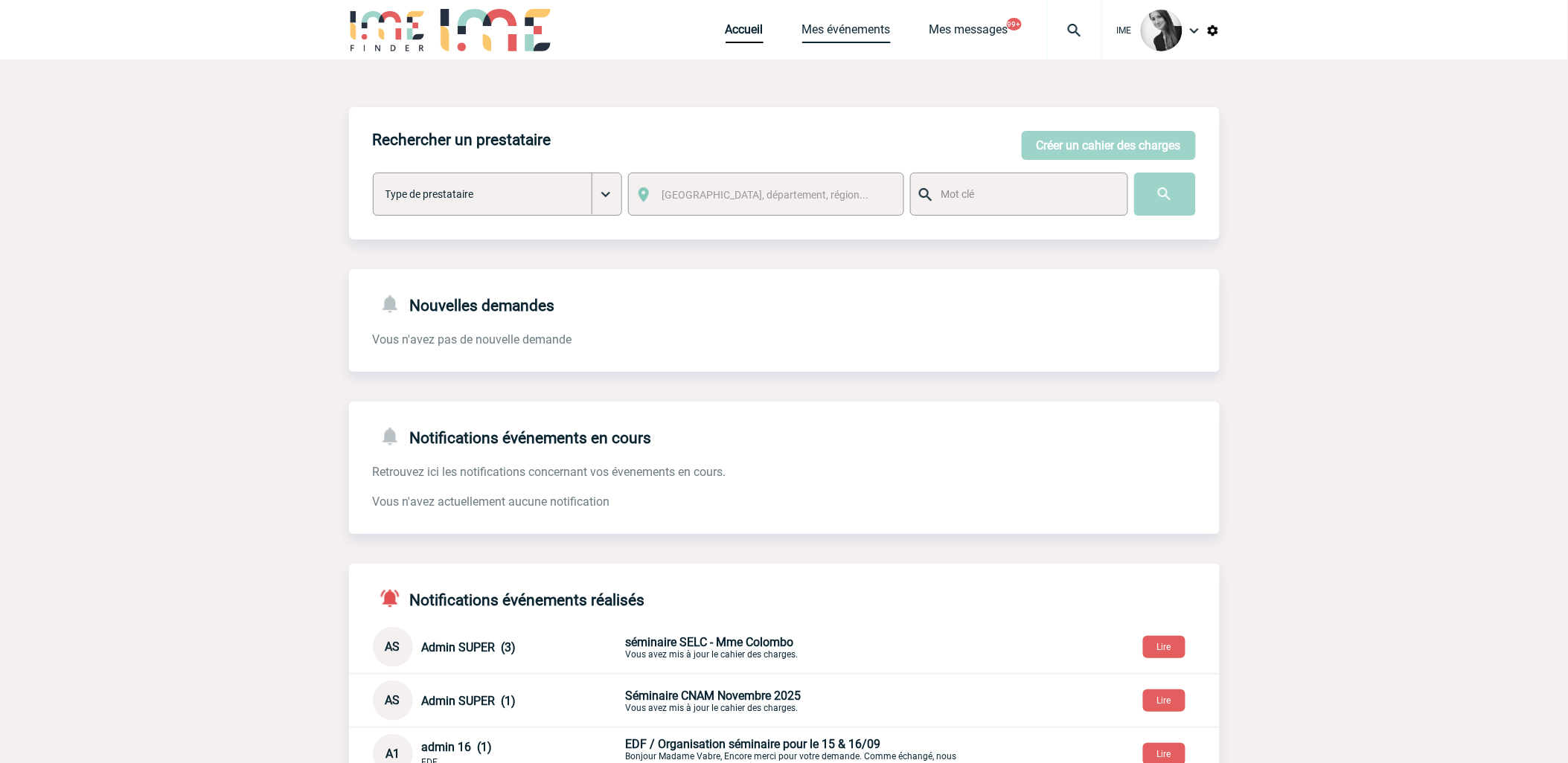
click at [839, 28] on link "Mes événements" at bounding box center [846, 32] width 89 height 21
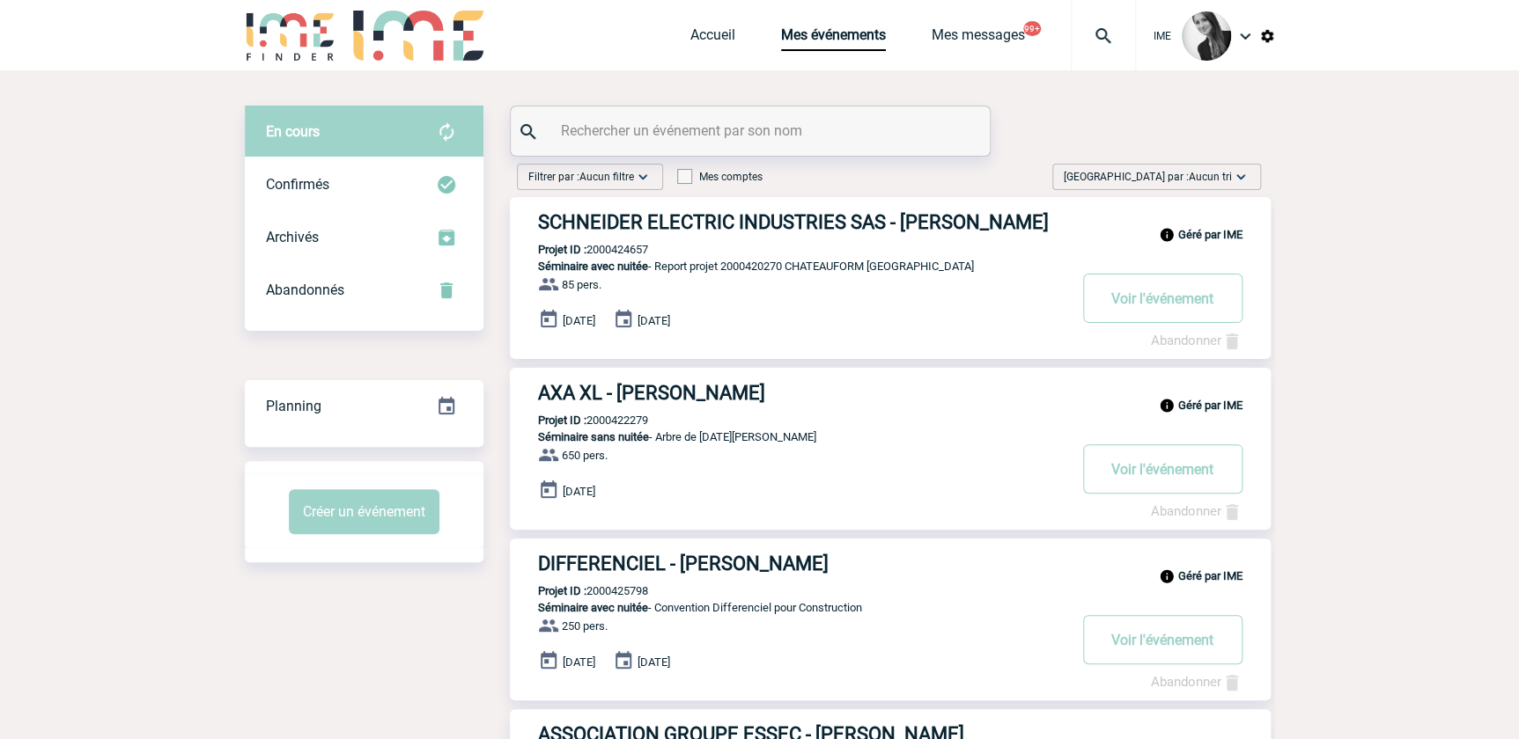
click at [1239, 180] on img at bounding box center [1241, 177] width 18 height 18
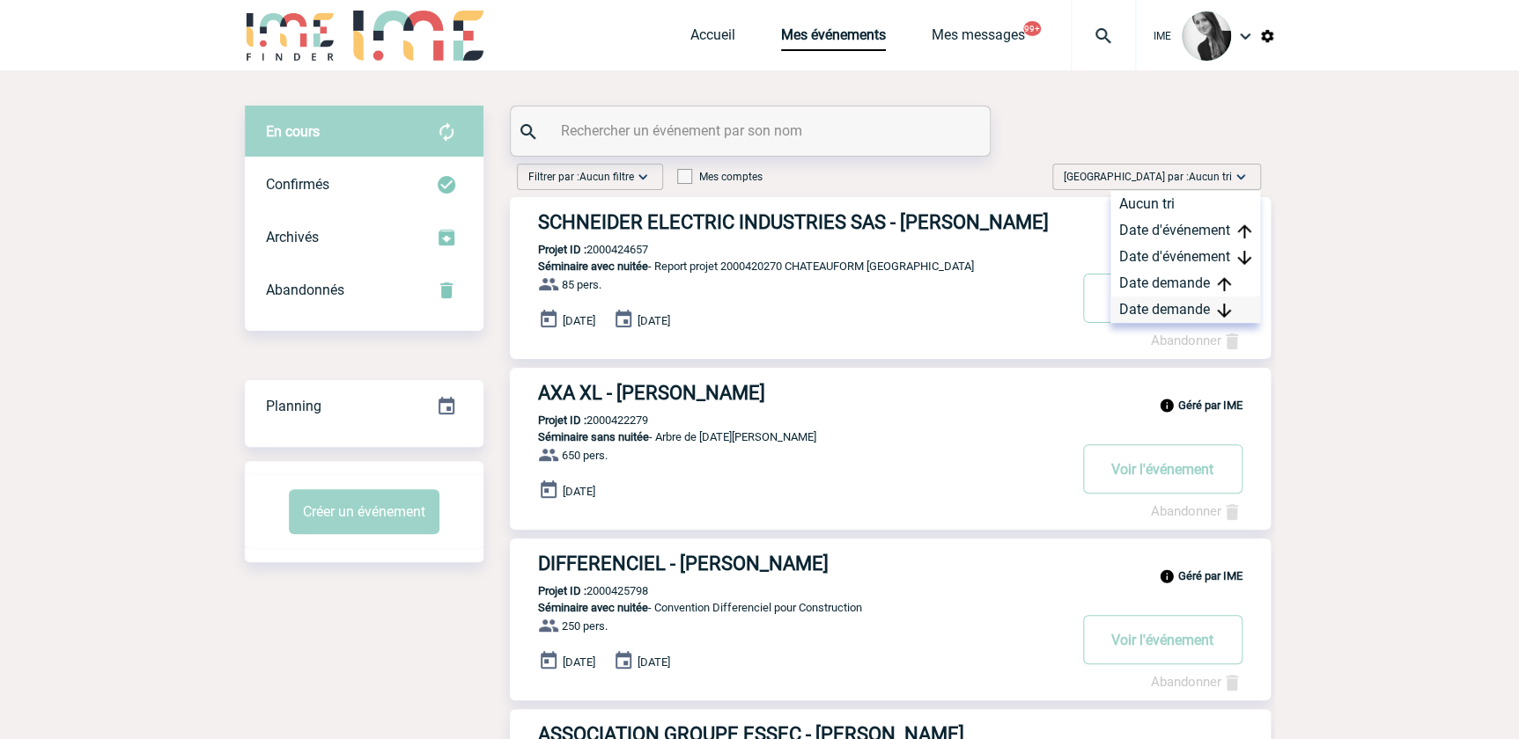
click at [1174, 308] on div "Date demande" at bounding box center [1185, 310] width 150 height 26
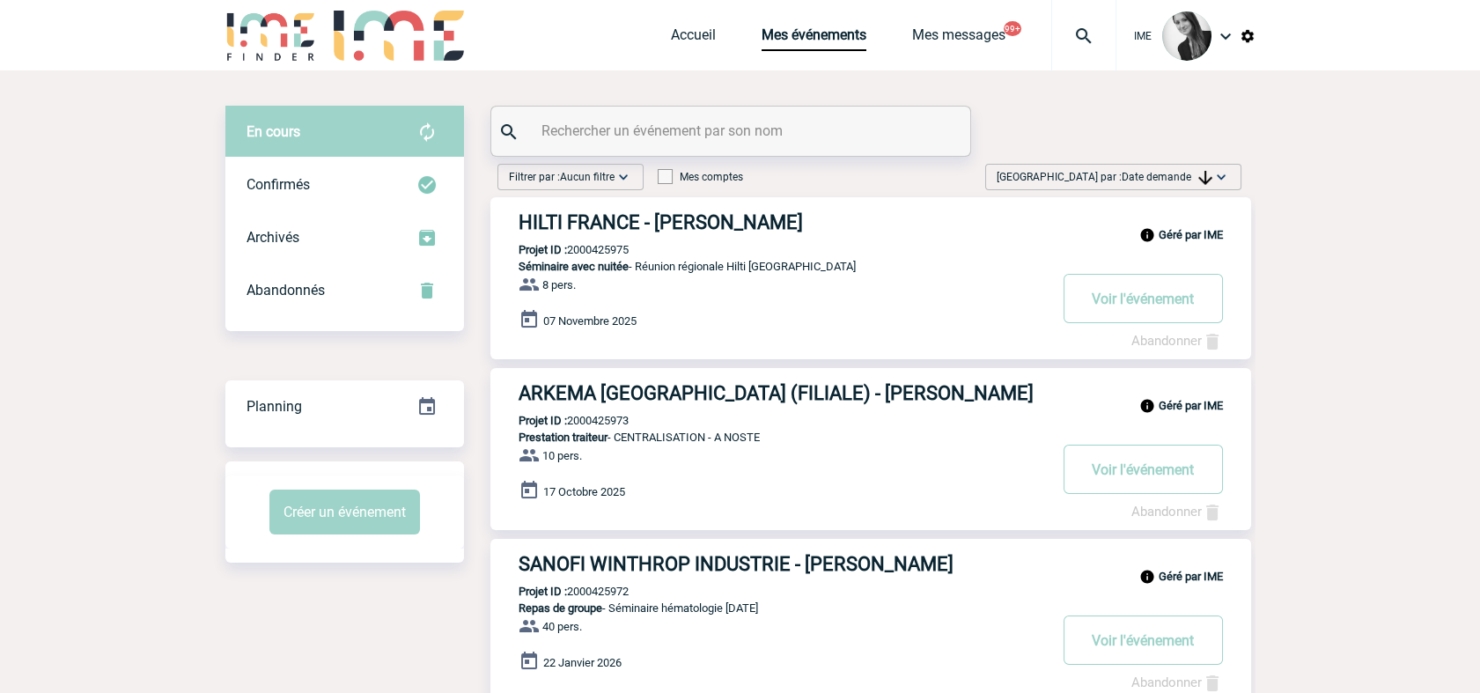
click at [1166, 177] on span "Date demande" at bounding box center [1167, 177] width 91 height 12
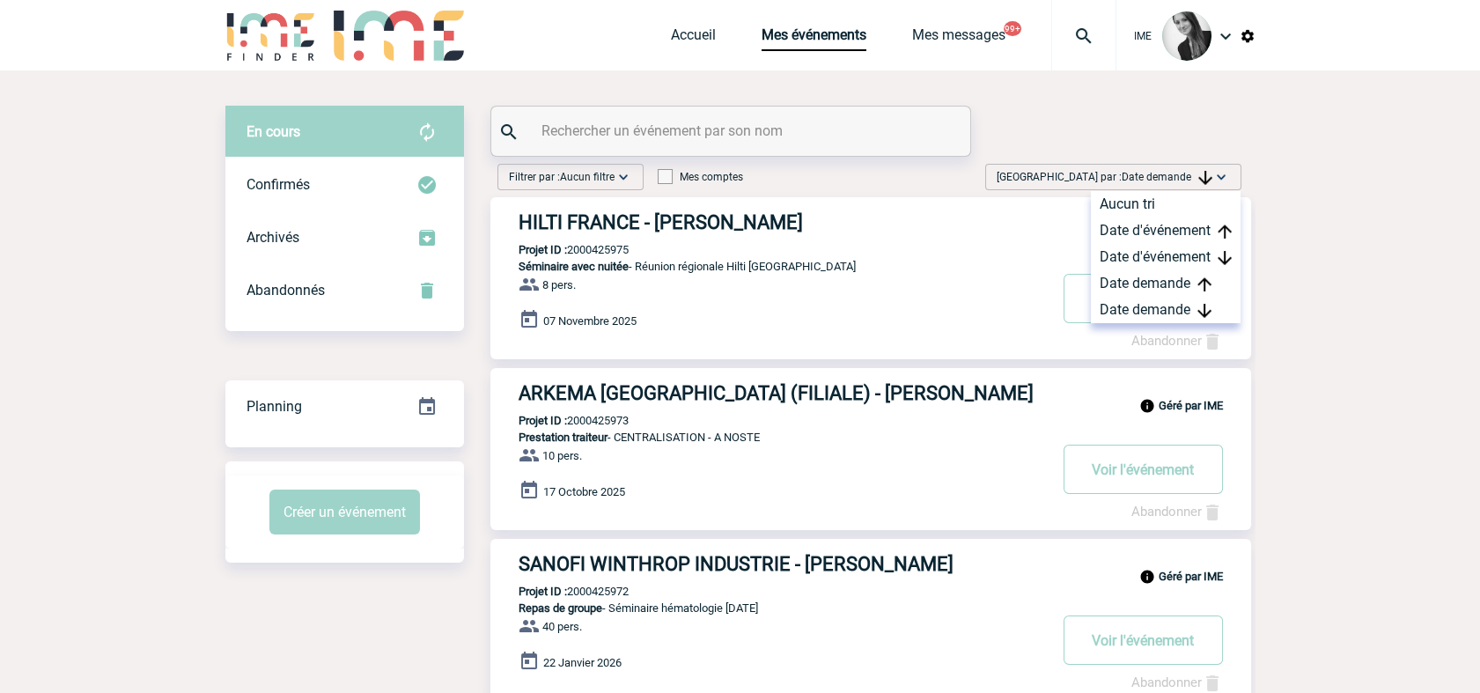
drag, startPoint x: 1145, startPoint y: 308, endPoint x: 1085, endPoint y: 335, distance: 65.4
click at [1146, 308] on div "Date demande" at bounding box center [1166, 310] width 150 height 26
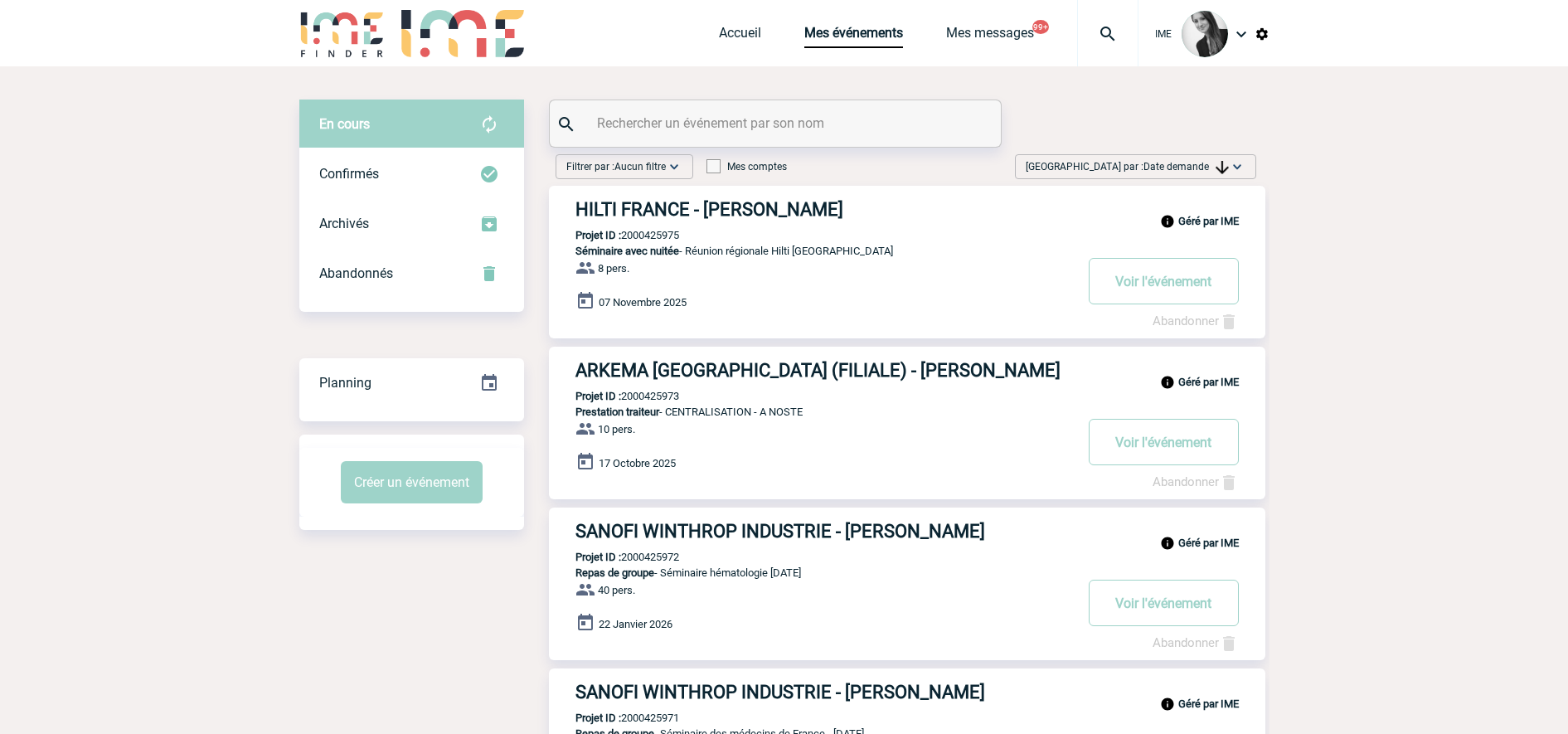
click at [1224, 170] on img at bounding box center [1222, 168] width 13 height 13
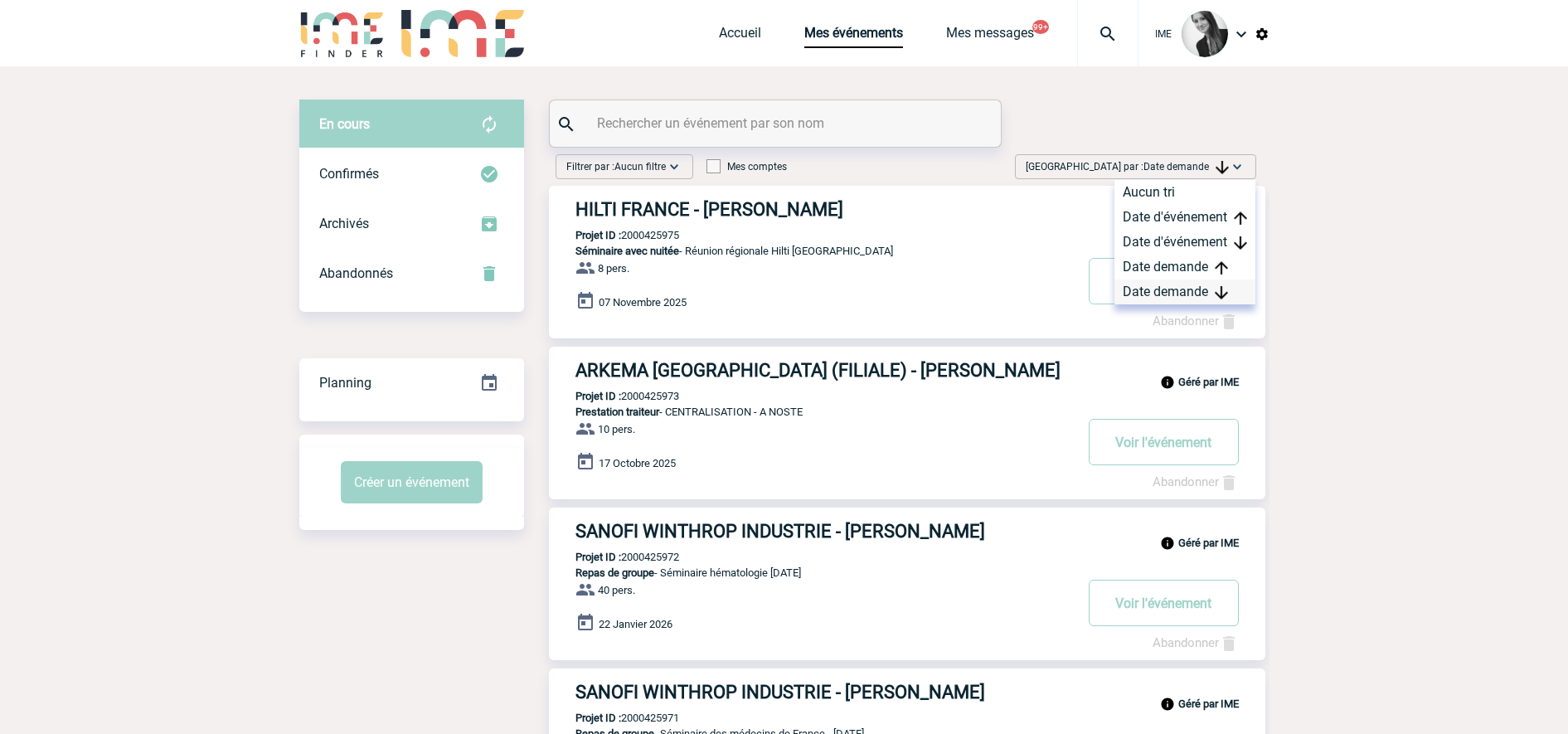
click at [1210, 295] on div "Date demande" at bounding box center [1185, 292] width 141 height 24
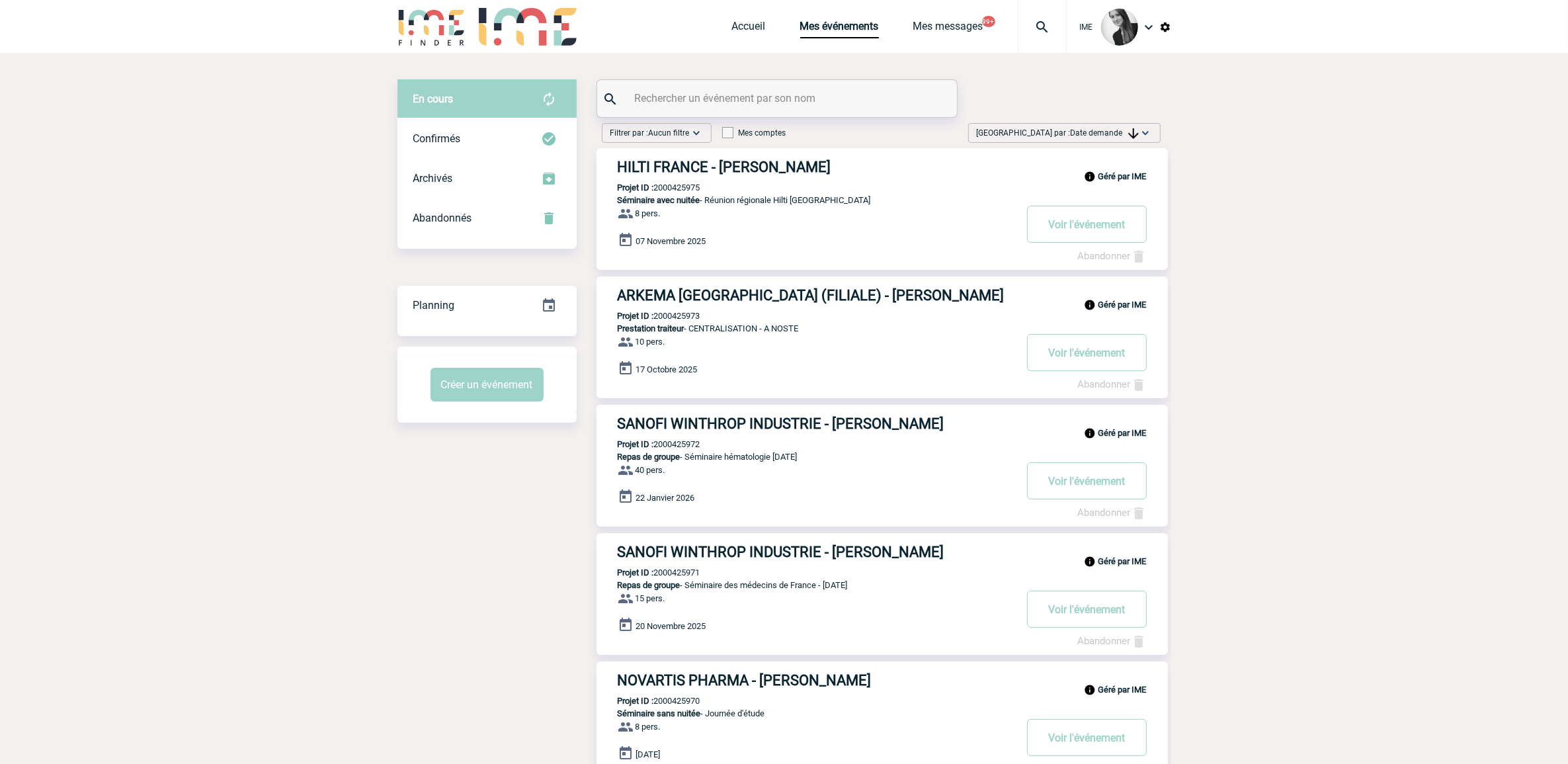
click at [1078, 125] on div "Trier par : Date demande Aucun tri Date d'événement Date d'événement Date deman…" at bounding box center [1065, 133] width 192 height 20
click at [1089, 234] on div "Date demande" at bounding box center [1104, 233] width 113 height 20
drag, startPoint x: 1107, startPoint y: 137, endPoint x: 1131, endPoint y: 187, distance: 55.5
click at [1108, 137] on span "Trier par : Date demande" at bounding box center [1058, 133] width 162 height 14
click at [1109, 227] on div "Date demande" at bounding box center [1104, 233] width 113 height 20
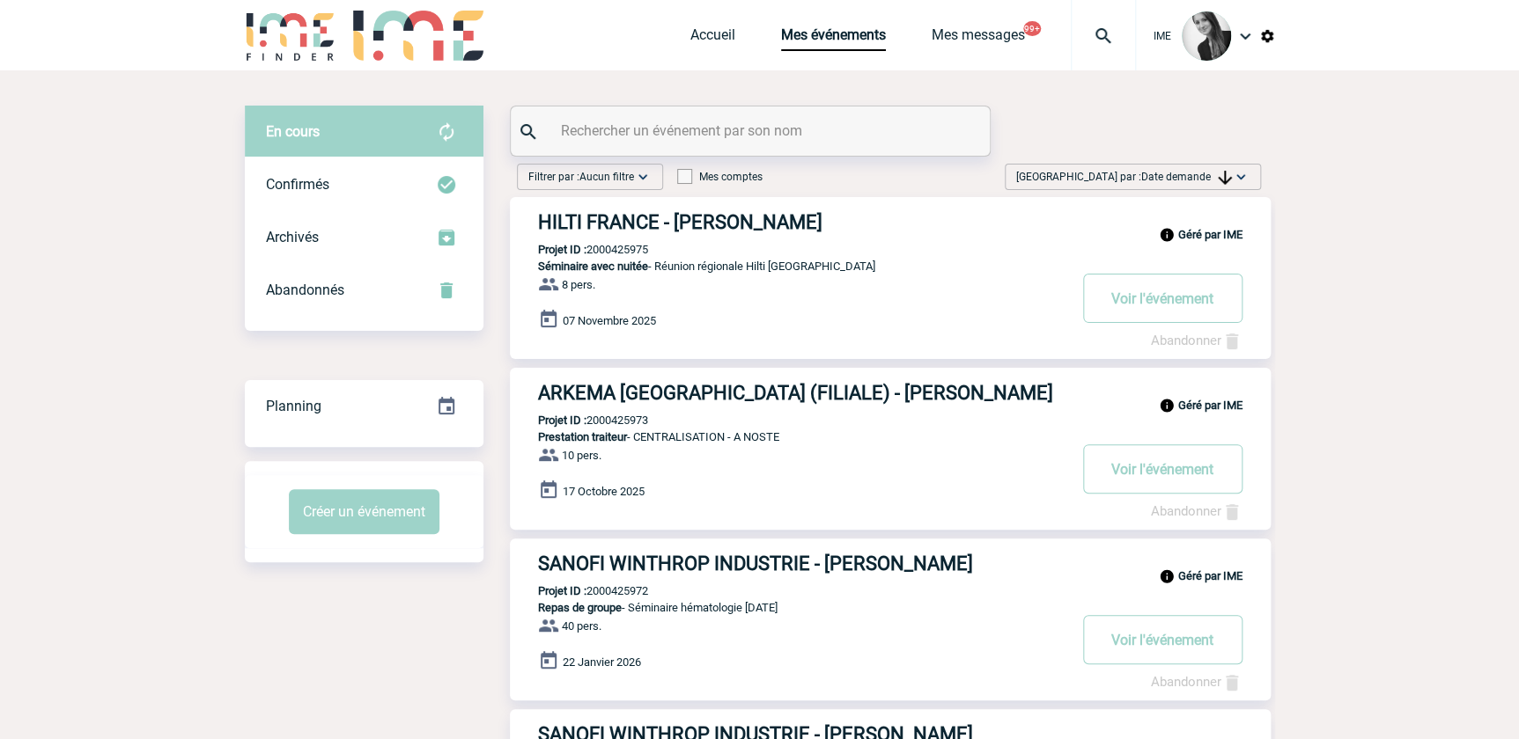
click at [1192, 176] on span "Date demande" at bounding box center [1186, 177] width 91 height 12
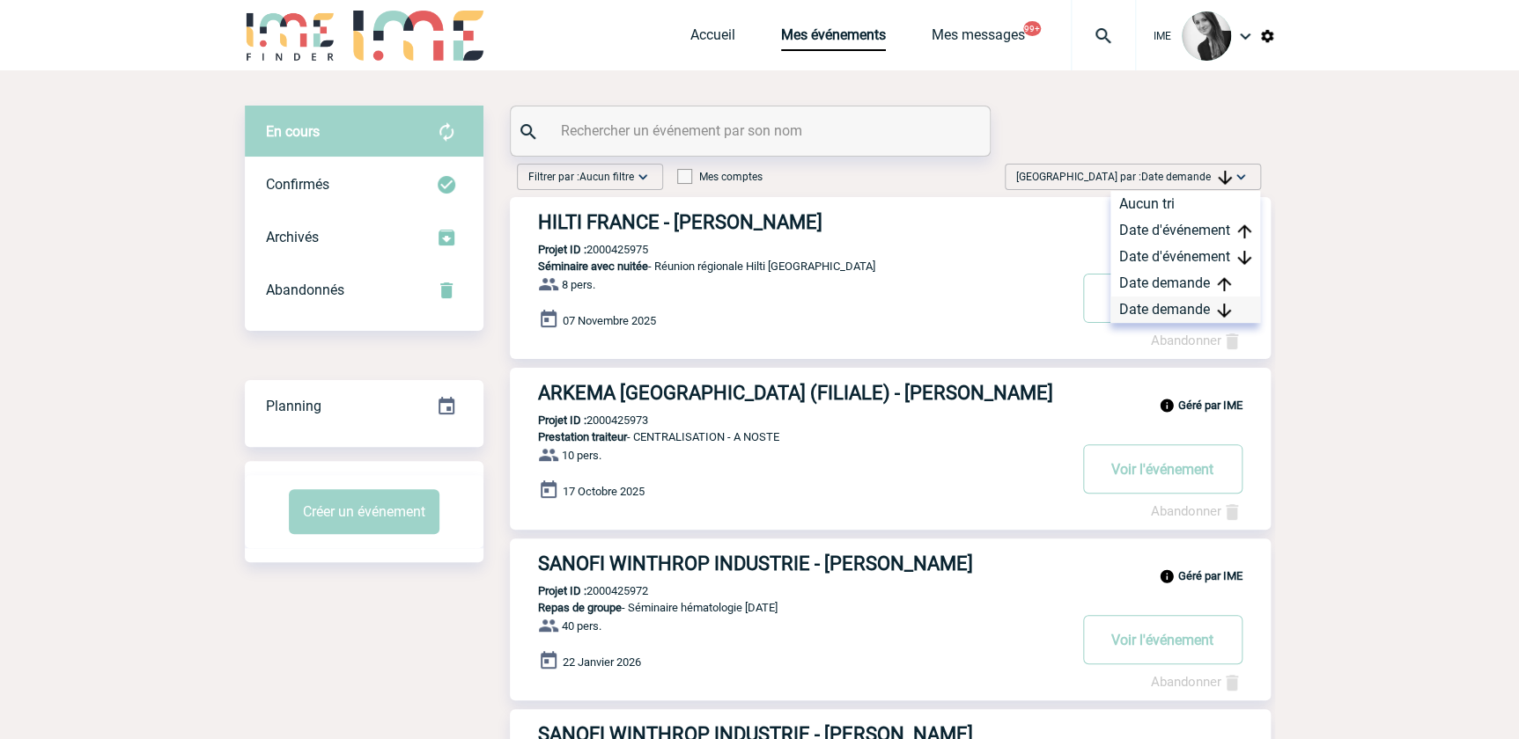
click at [1148, 310] on div "Date demande" at bounding box center [1185, 310] width 150 height 26
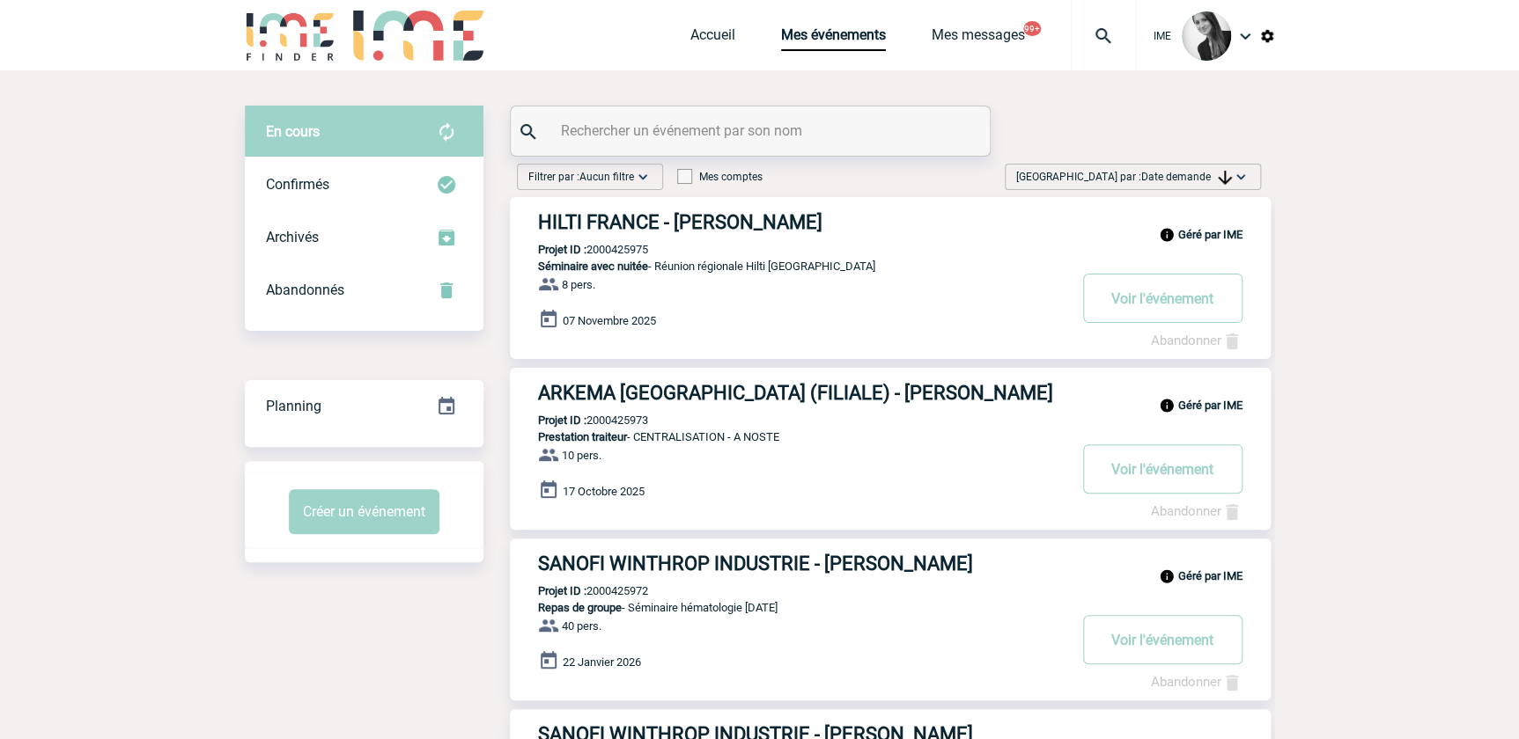
click at [1195, 182] on span "Date demande" at bounding box center [1186, 177] width 91 height 12
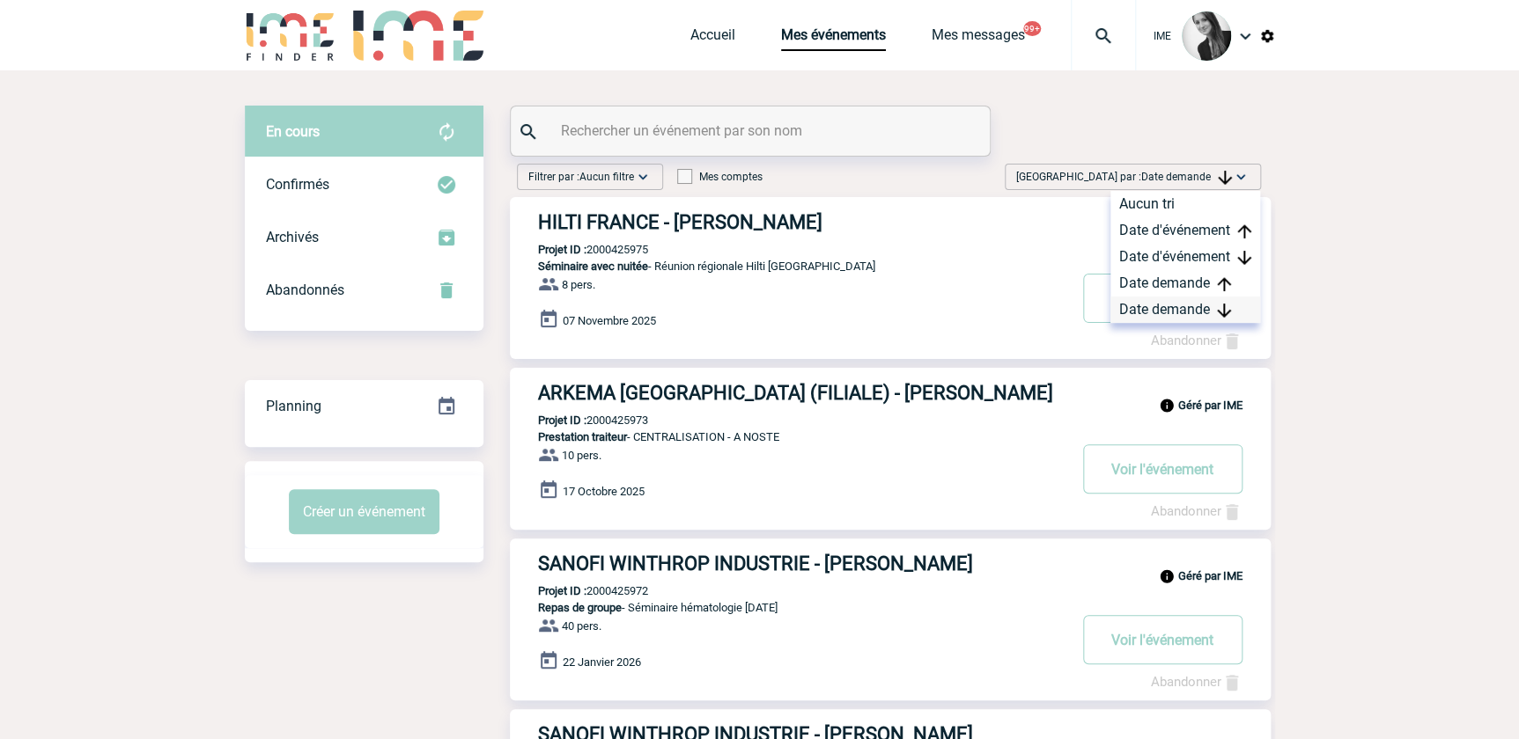
click at [1181, 303] on div "Date demande" at bounding box center [1185, 310] width 150 height 26
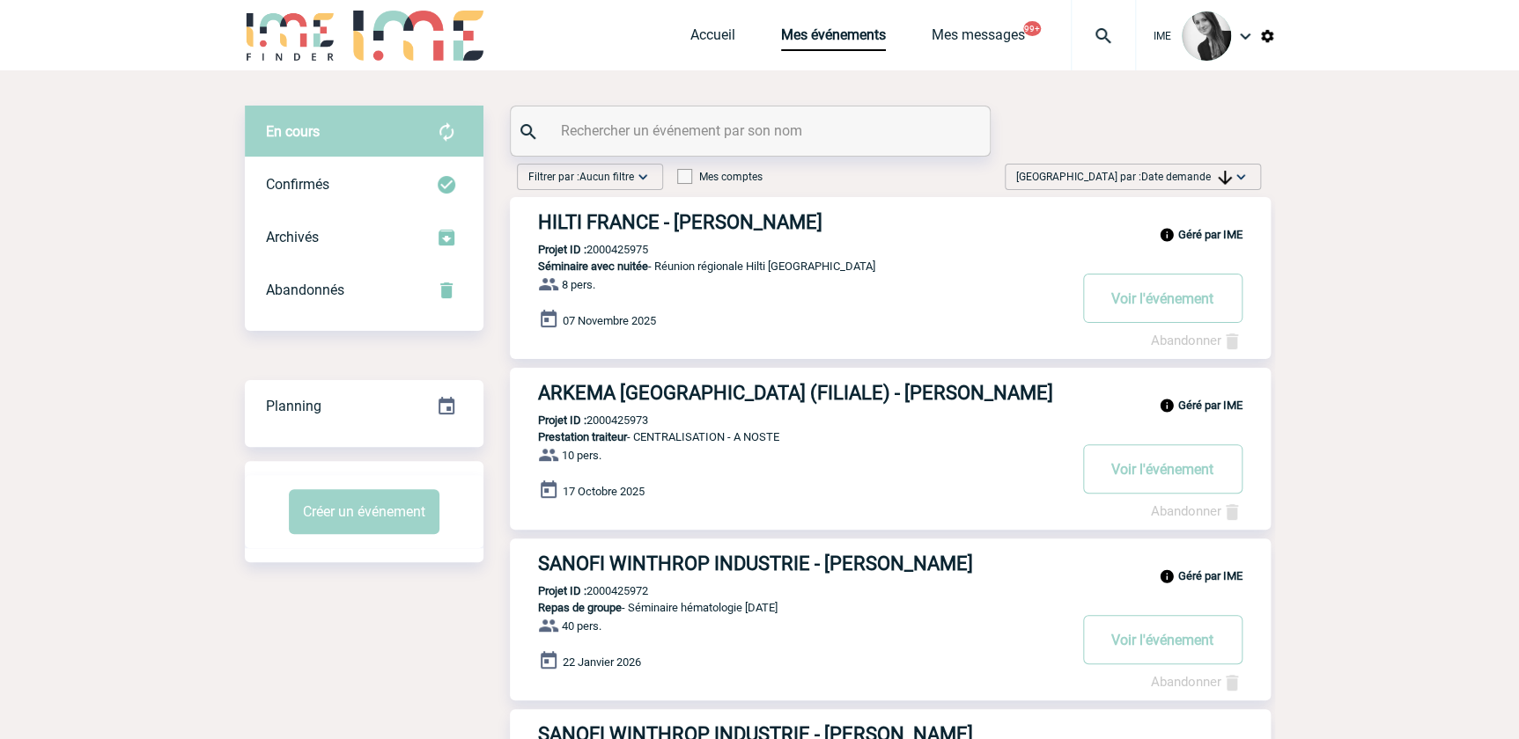
click at [1193, 173] on span "Date demande" at bounding box center [1186, 177] width 91 height 12
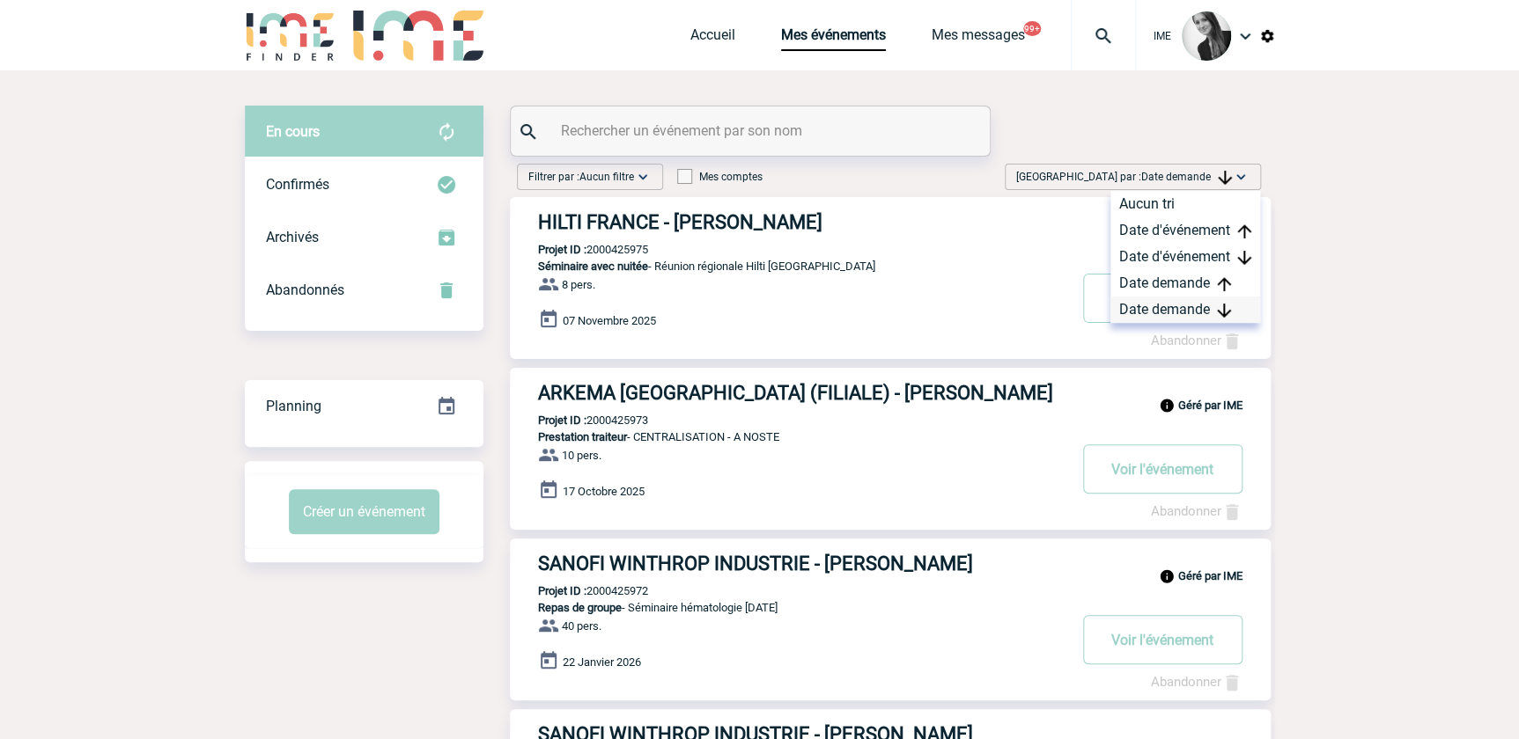
drag, startPoint x: 1187, startPoint y: 304, endPoint x: 905, endPoint y: 434, distance: 310.4
click at [1186, 305] on div "Date demande" at bounding box center [1185, 310] width 150 height 26
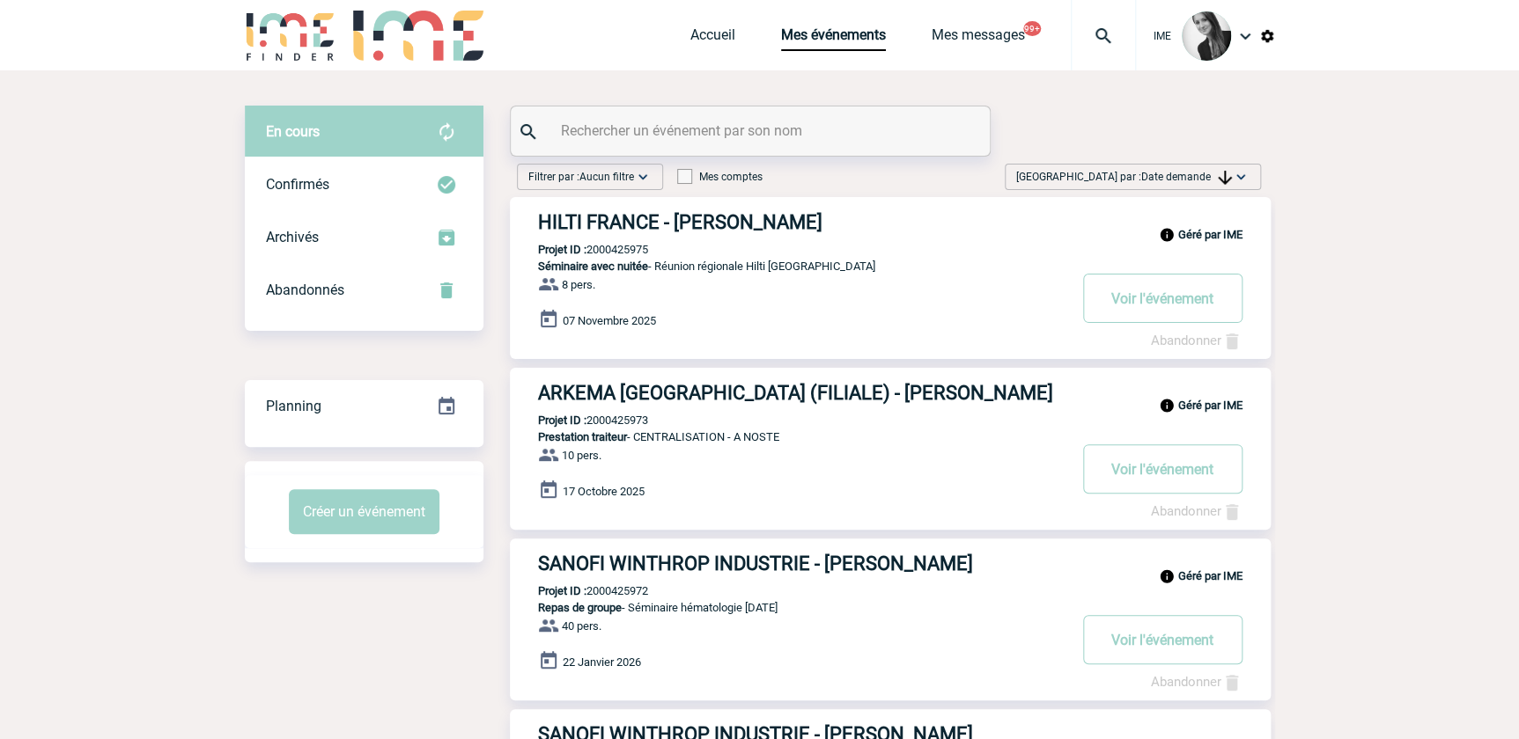
click at [1238, 176] on img at bounding box center [1241, 177] width 18 height 18
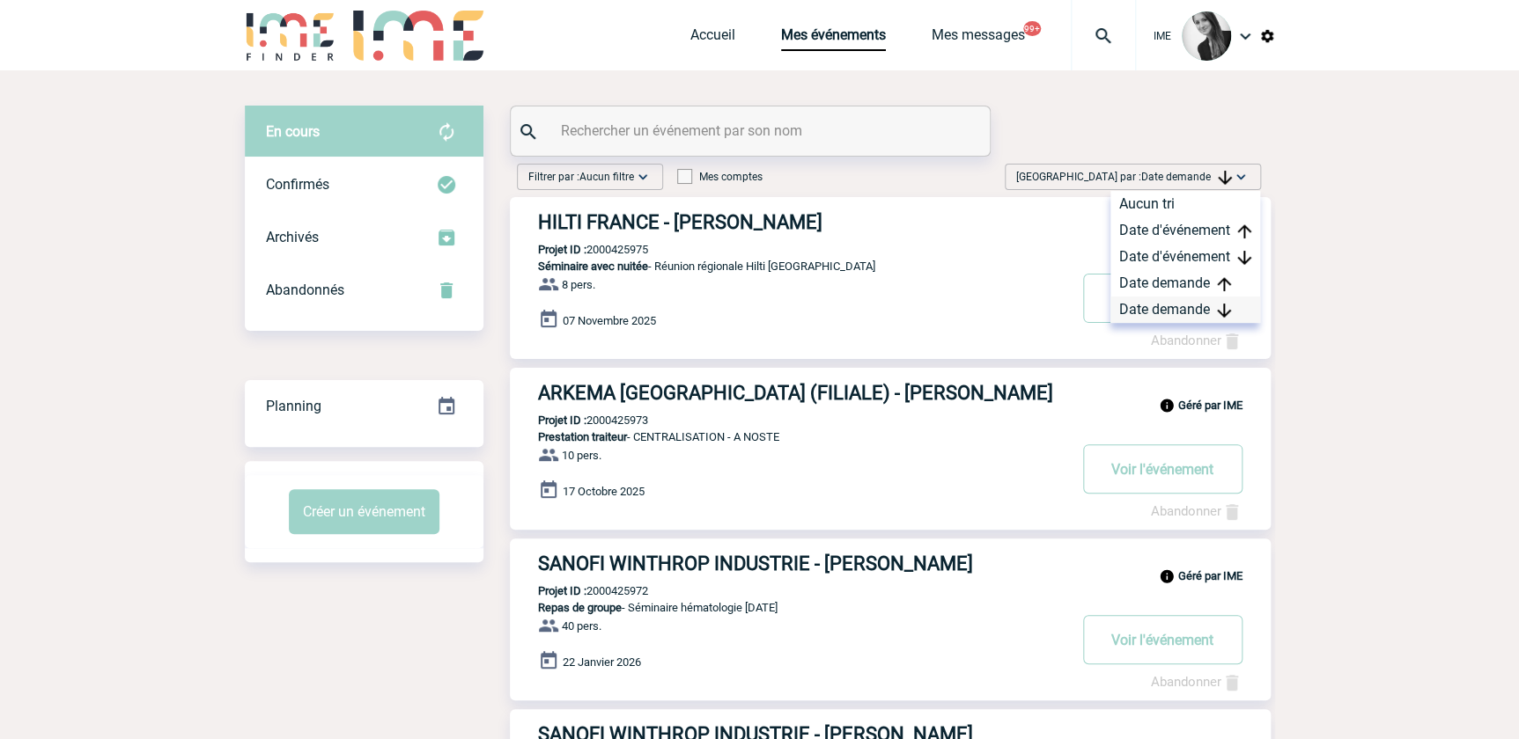
click at [1201, 312] on div "Date demande" at bounding box center [1185, 310] width 150 height 26
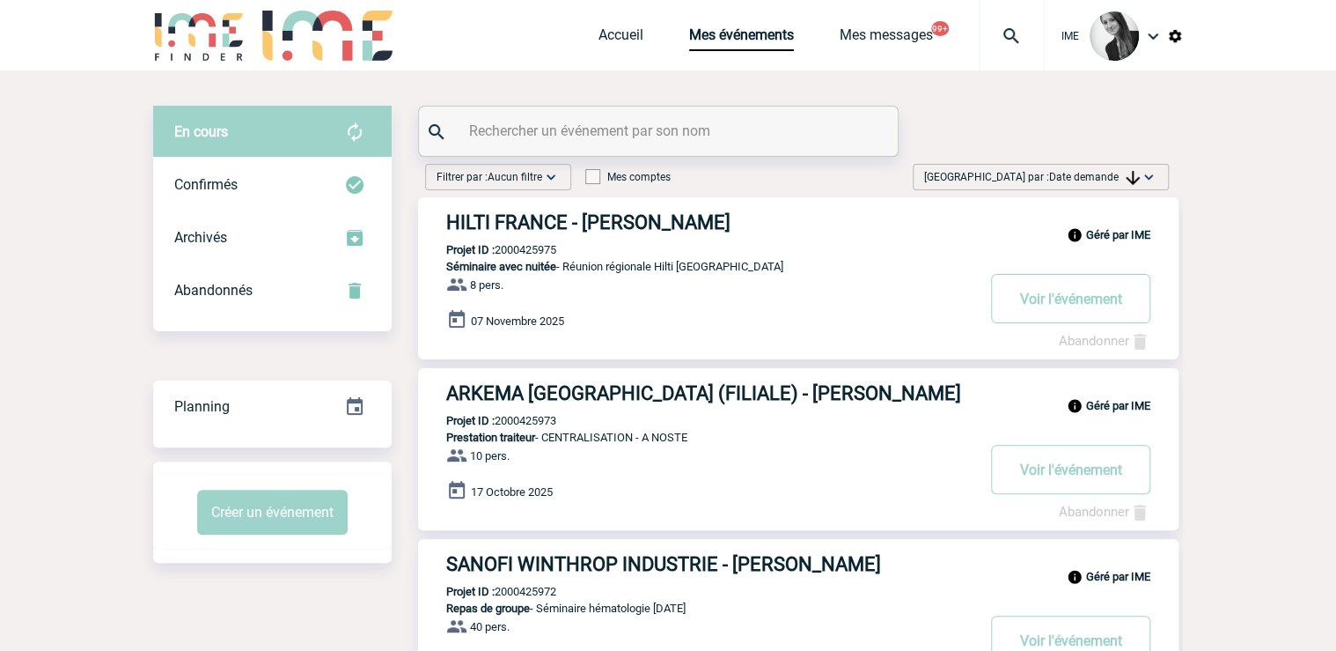
drag, startPoint x: 1118, startPoint y: 172, endPoint x: 1116, endPoint y: 243, distance: 71.3
click at [1118, 172] on span "Date demande" at bounding box center [1094, 177] width 91 height 12
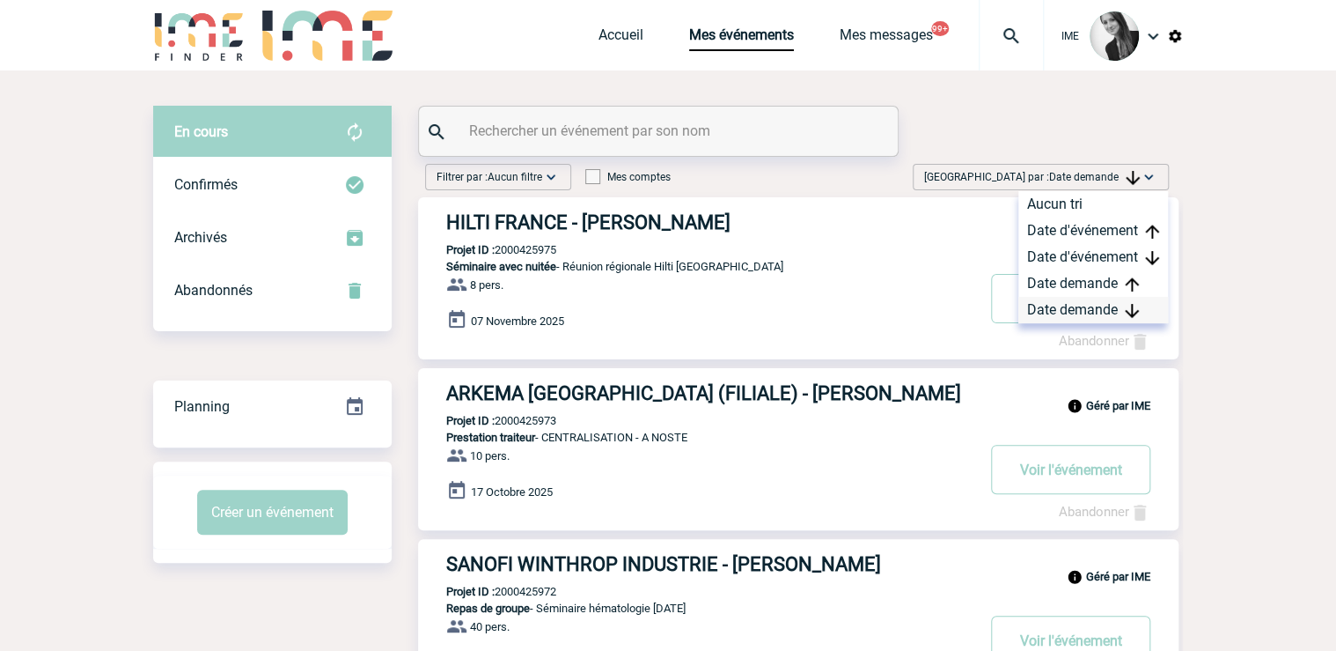
click at [1082, 307] on div "Date demande" at bounding box center [1094, 310] width 150 height 26
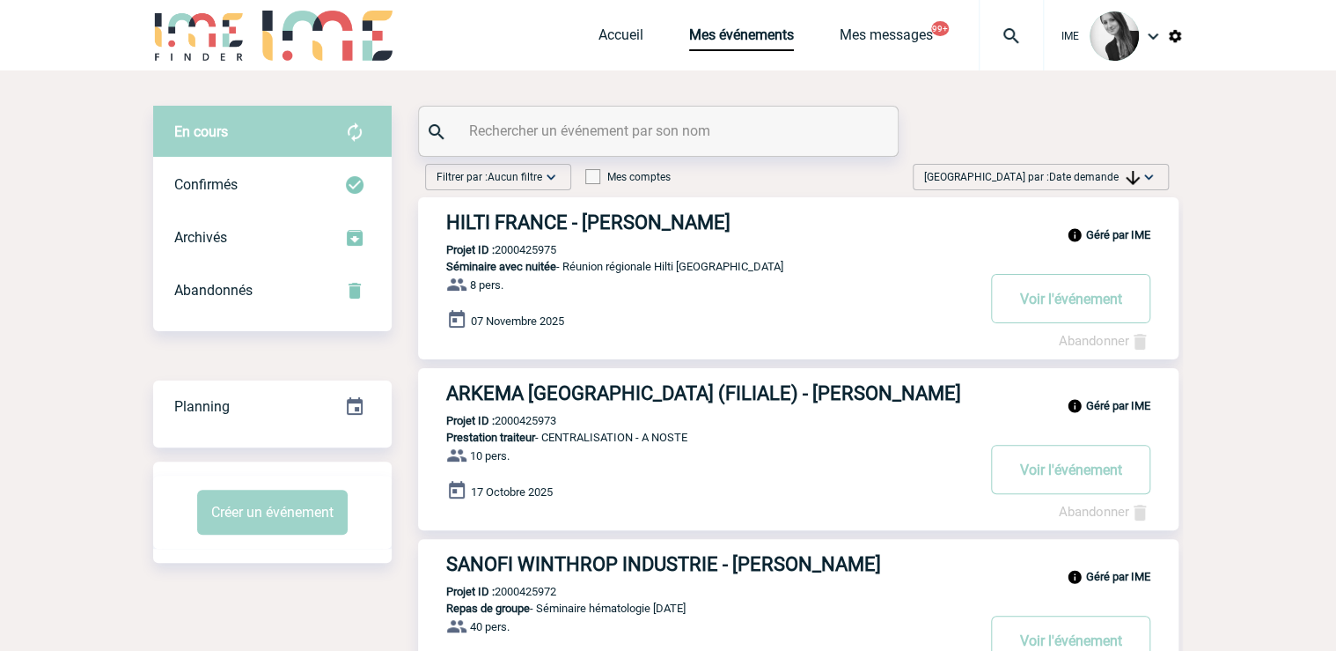
drag, startPoint x: 1077, startPoint y: 178, endPoint x: 1072, endPoint y: 232, distance: 54.8
click at [1078, 178] on span "Date demande" at bounding box center [1094, 177] width 91 height 12
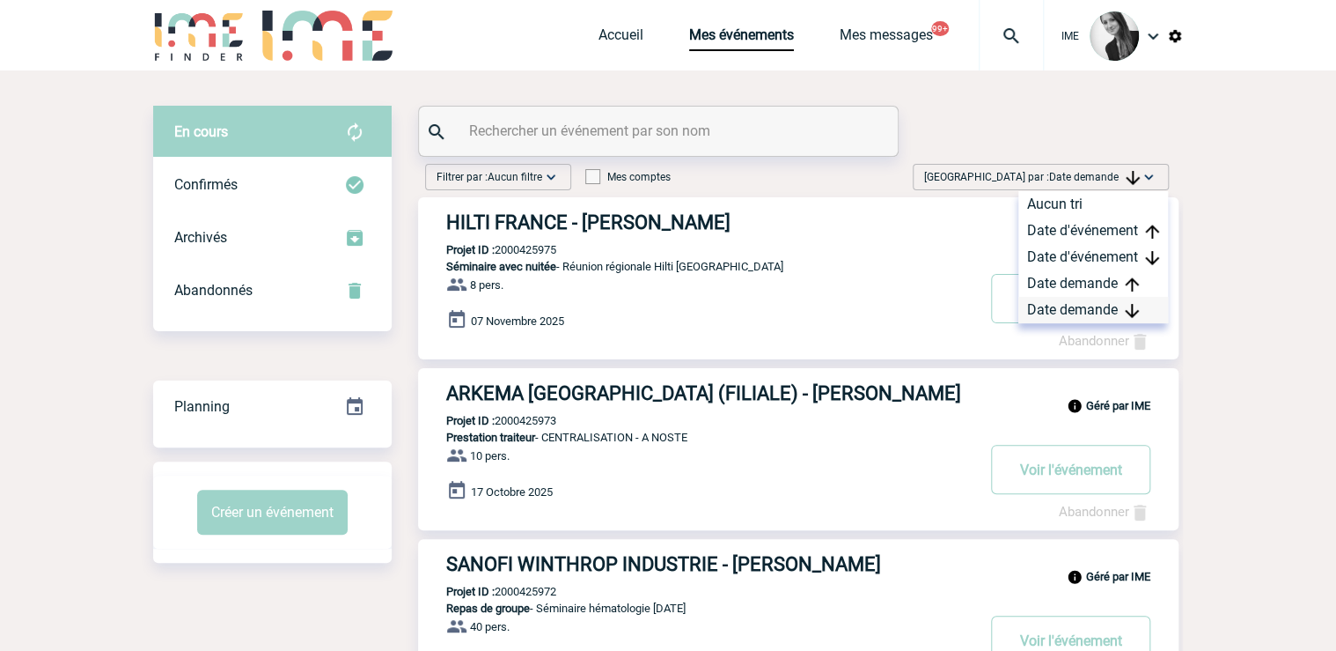
click at [1044, 306] on div "Date demande" at bounding box center [1094, 310] width 150 height 26
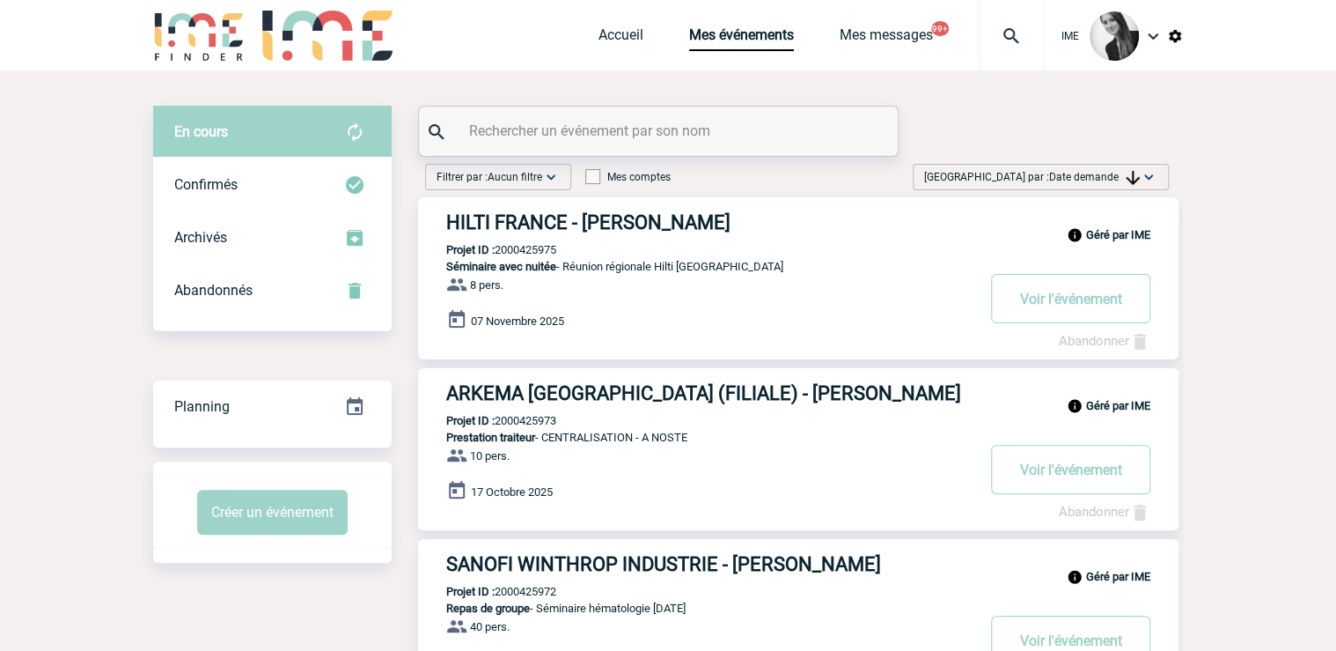
drag, startPoint x: 1109, startPoint y: 169, endPoint x: 1106, endPoint y: 183, distance: 14.5
click at [1109, 169] on span "Trier par : Date demande" at bounding box center [1032, 177] width 216 height 18
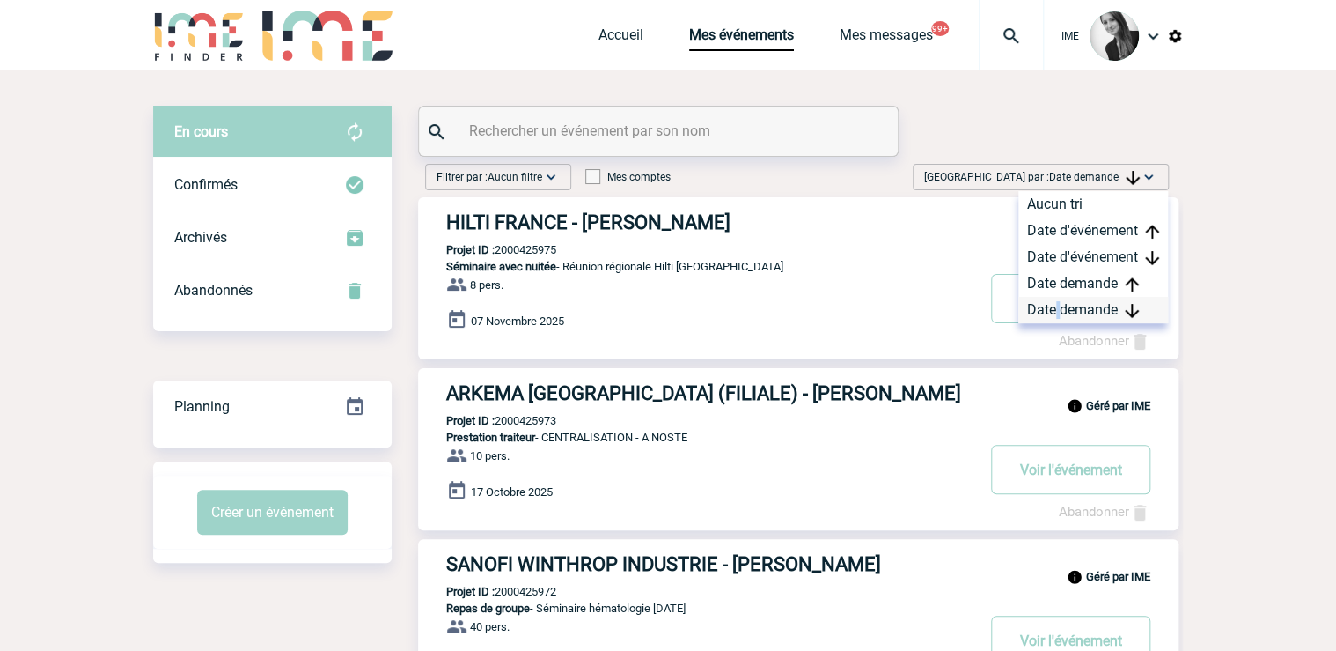
click at [1056, 305] on div "Date demande" at bounding box center [1094, 310] width 150 height 26
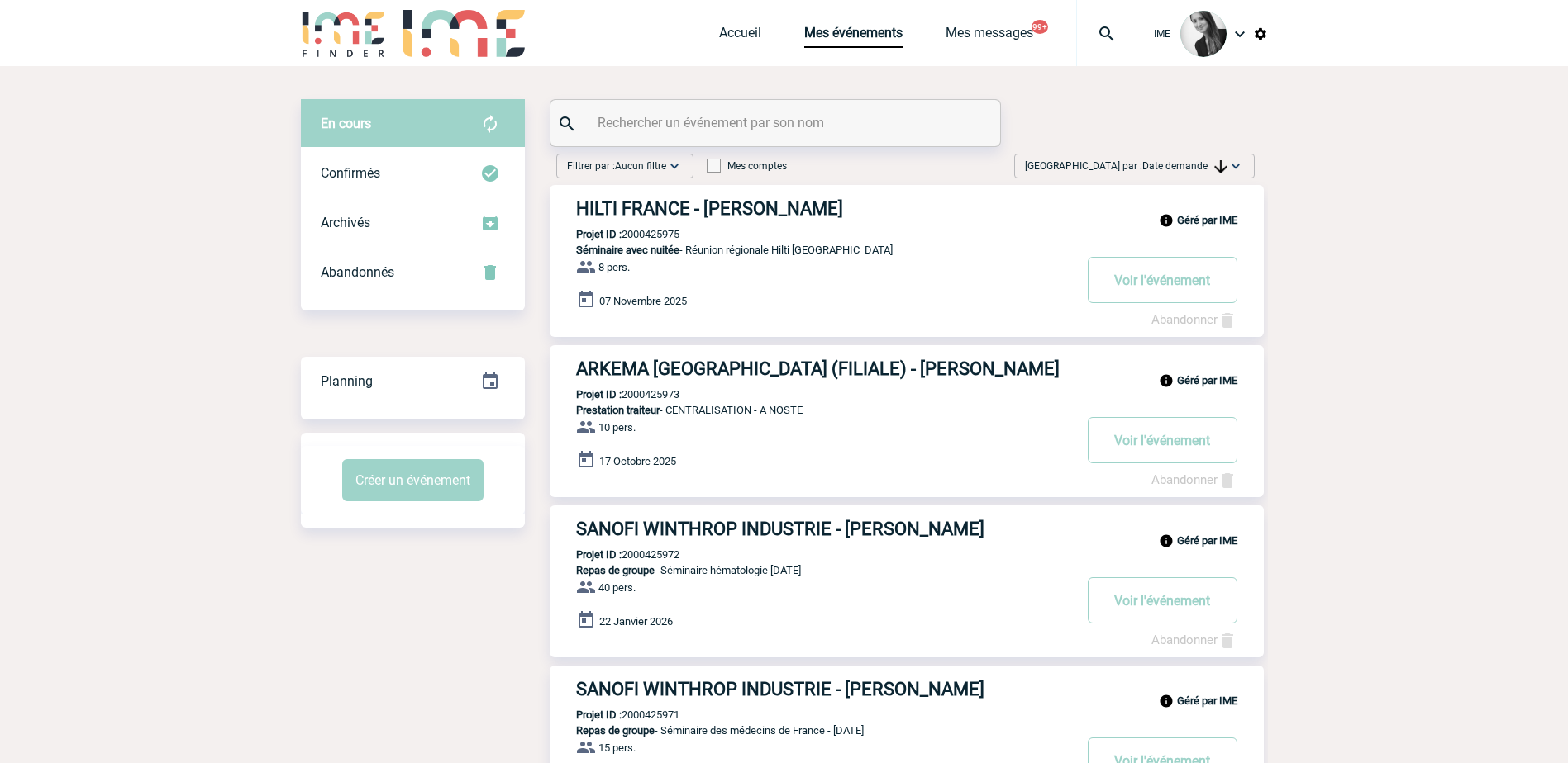
click at [1223, 168] on img at bounding box center [1221, 167] width 13 height 13
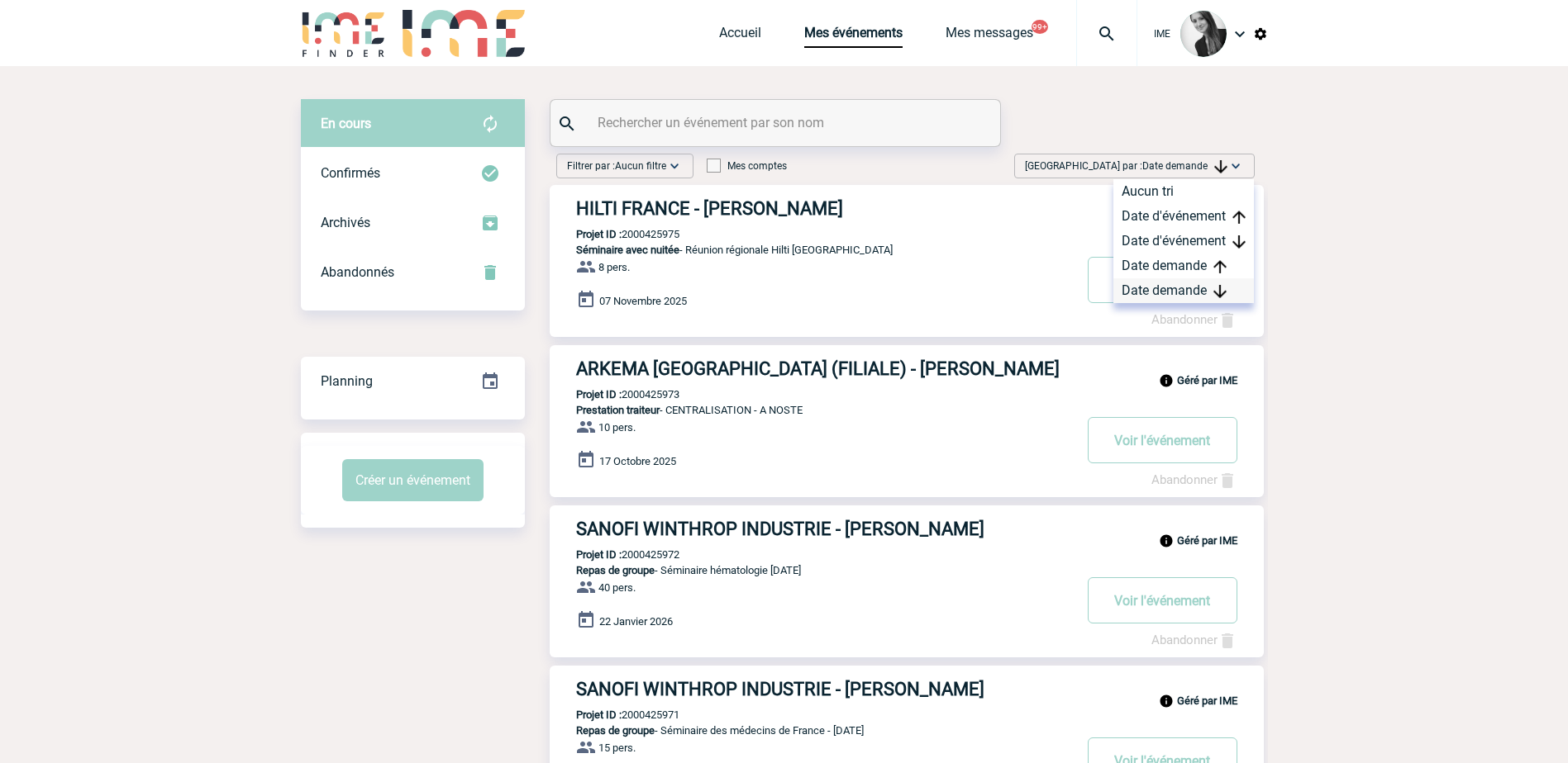
click at [1170, 287] on div "Date demande" at bounding box center [1184, 291] width 141 height 24
